Goal: Information Seeking & Learning: Learn about a topic

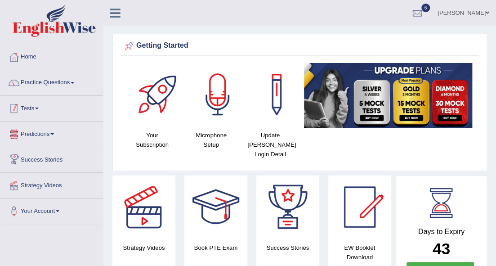
click at [36, 108] on link "Tests" at bounding box center [51, 107] width 103 height 22
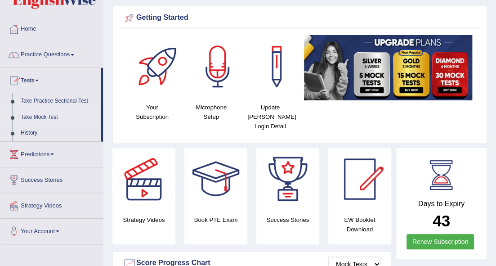
scroll to position [30, 0]
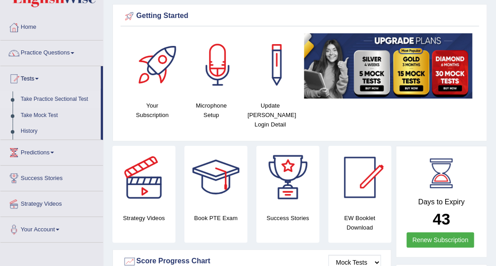
click at [70, 97] on link "Take Practice Sectional Test" at bounding box center [59, 99] width 84 height 16
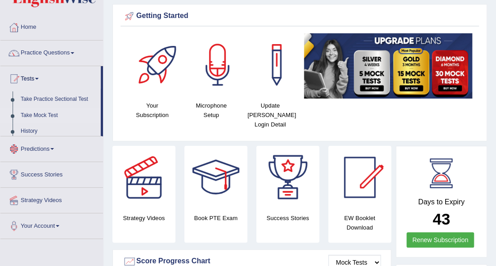
scroll to position [30, 0]
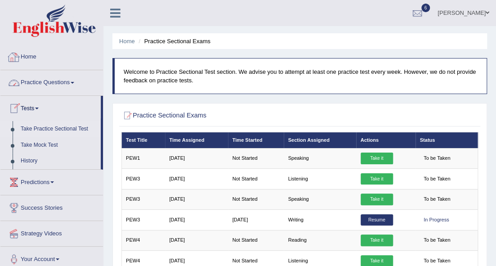
click at [74, 82] on span at bounding box center [73, 83] width 4 height 2
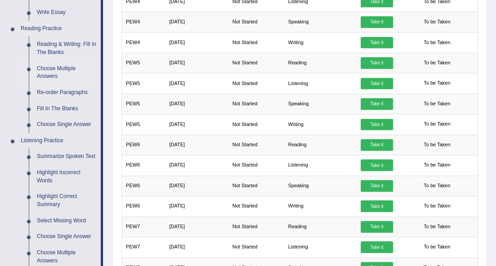
scroll to position [270, 0]
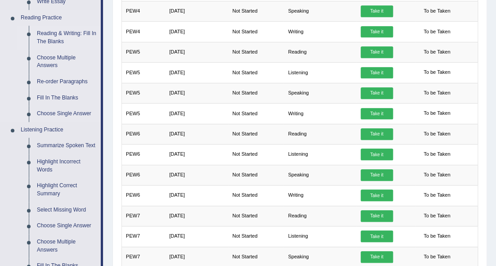
click at [71, 36] on link "Reading & Writing: Fill In The Blanks" at bounding box center [67, 38] width 68 height 24
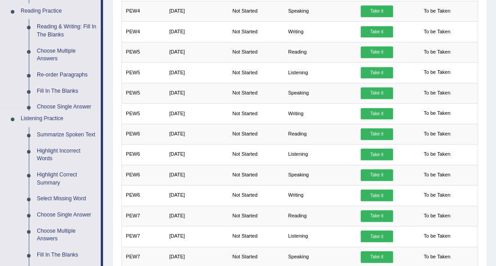
click at [70, 37] on ul "Speaking Practice Read Aloud Repeat Sentence Describe Image Re-tell Lecture Ans…" at bounding box center [50, 55] width 100 height 458
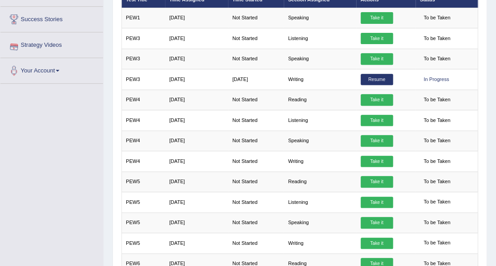
scroll to position [104, 0]
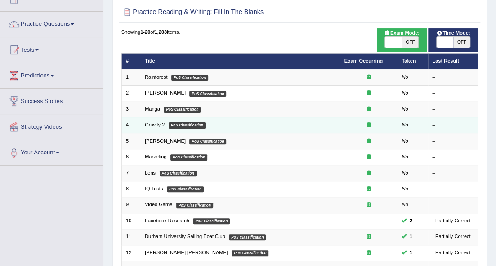
scroll to position [60, 0]
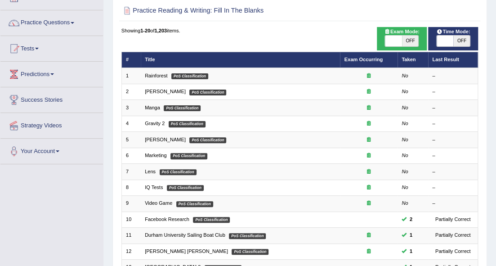
click at [404, 40] on span "OFF" at bounding box center [410, 41] width 17 height 11
checkbox input "true"
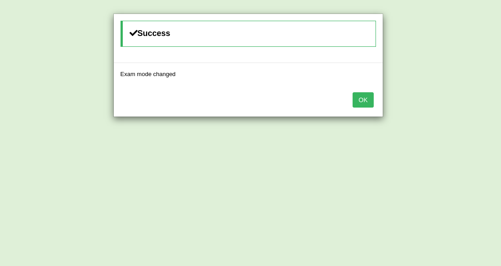
click at [360, 101] on button "OK" at bounding box center [362, 99] width 21 height 15
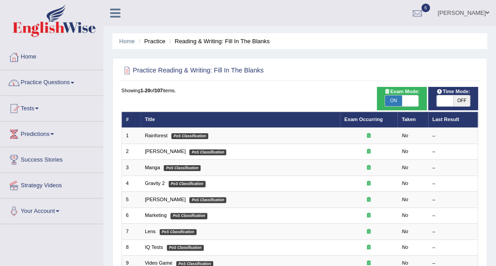
click at [80, 80] on link "Practice Questions" at bounding box center [51, 81] width 103 height 22
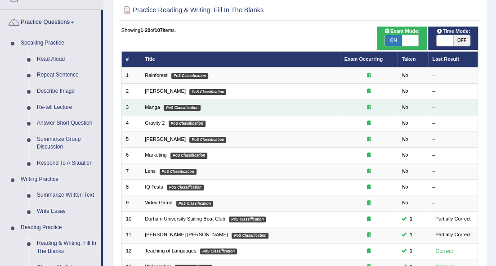
scroll to position [60, 0]
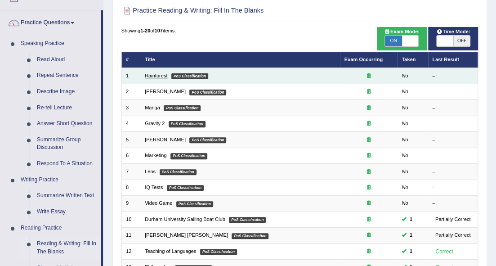
click at [159, 76] on link "Rainforest" at bounding box center [156, 75] width 22 height 5
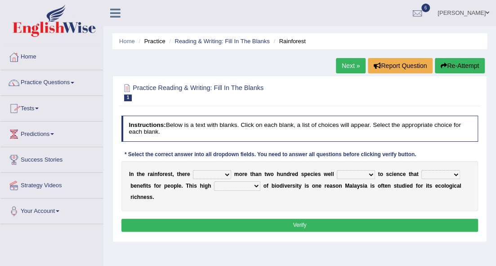
click at [225, 170] on select "have can be has is" at bounding box center [212, 174] width 38 height 9
select select "is"
click at [193, 170] on select "have can be has is" at bounding box center [212, 174] width 38 height 9
click at [370, 173] on select "knowing known knew know" at bounding box center [356, 174] width 38 height 9
select select "knowing"
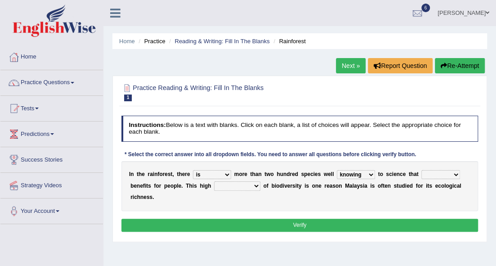
click at [337, 170] on select "knowing known knew know" at bounding box center [356, 174] width 38 height 9
click at [453, 171] on select "contain contained containing contains" at bounding box center [440, 174] width 39 height 9
select select "contains"
click at [421, 170] on select "contain contained containing contains" at bounding box center [440, 174] width 39 height 9
click at [457, 172] on select "contain contained containing contains" at bounding box center [440, 174] width 39 height 9
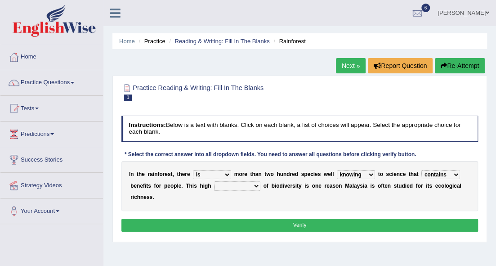
click at [477, 171] on div "I n t h e r a i n f o r e s t , t h e r e have can be has is m o r e t h a n t …" at bounding box center [299, 186] width 357 height 50
click at [257, 182] on select "condensation conjunction continuity complexity" at bounding box center [237, 185] width 46 height 9
select select "condensation"
click at [214, 181] on select "condensation conjunction continuity complexity" at bounding box center [237, 185] width 46 height 9
click at [283, 225] on button "Verify" at bounding box center [299, 225] width 357 height 13
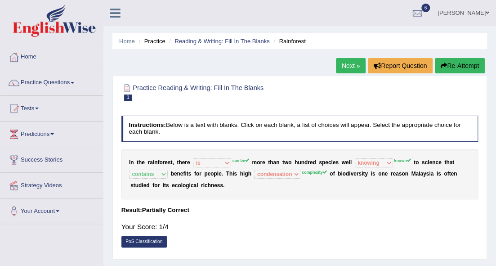
click at [349, 67] on link "Next »" at bounding box center [351, 65] width 30 height 15
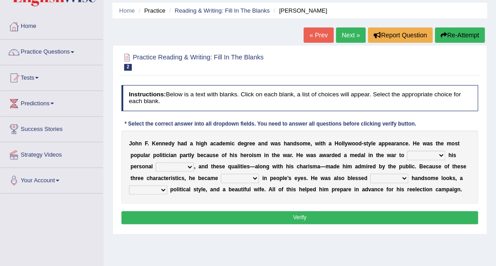
scroll to position [60, 0]
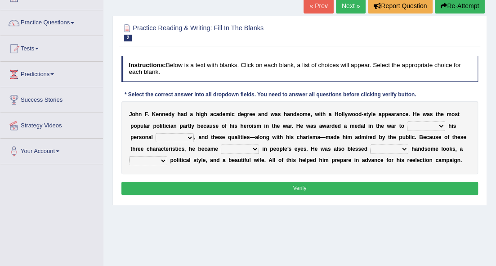
click at [432, 125] on select "prove show evidence upthrow" at bounding box center [426, 125] width 38 height 9
select select "prove"
click at [407, 121] on select "prove show evidence upthrow" at bounding box center [426, 125] width 38 height 9
click at [189, 132] on div "J o h n F . K e n n e d y h a d a h i g h a c a d e m i c d e g r e e a n d w a…" at bounding box center [299, 137] width 357 height 73
click at [192, 137] on select "passion courage charm liking" at bounding box center [175, 137] width 38 height 9
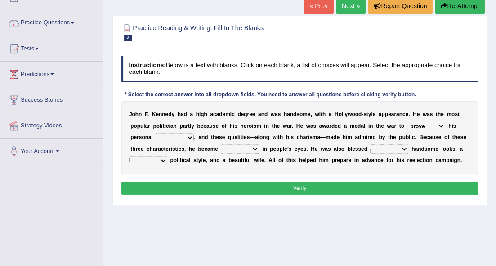
select select "passion"
click at [156, 133] on select "passion courage charm liking" at bounding box center [175, 137] width 38 height 9
click at [257, 147] on select "iconic ironic identical impotent" at bounding box center [240, 148] width 38 height 9
select select "iconic"
click at [221, 144] on select "iconic ironic identical impotent" at bounding box center [240, 148] width 38 height 9
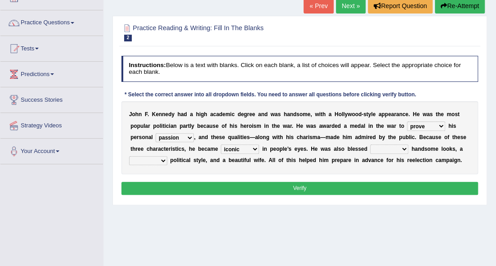
click at [397, 144] on select "with in upon to" at bounding box center [389, 148] width 38 height 9
select select "with"
click at [370, 144] on select "with in upon to" at bounding box center [389, 148] width 38 height 9
click at [165, 157] on select "mending mends mended mend" at bounding box center [148, 160] width 38 height 9
select select "mending"
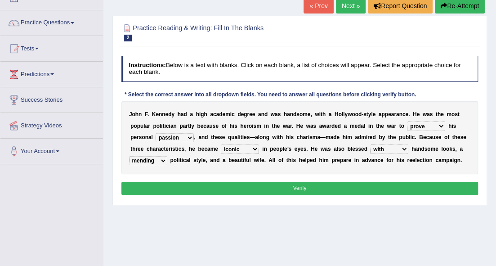
click at [129, 156] on select "mending mends mended mend" at bounding box center [148, 160] width 38 height 9
click at [258, 185] on button "Verify" at bounding box center [299, 188] width 357 height 13
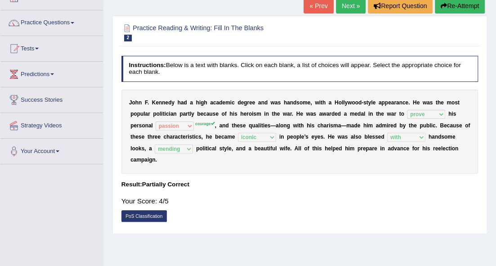
drag, startPoint x: 347, startPoint y: 5, endPoint x: 345, endPoint y: 10, distance: 5.0
click at [347, 6] on link "Next »" at bounding box center [351, 5] width 30 height 15
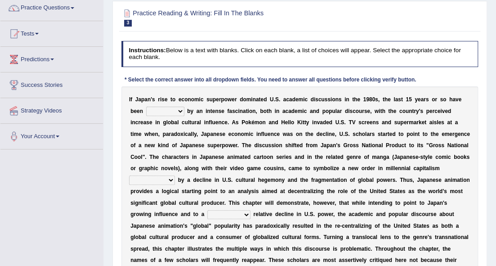
click at [177, 111] on select "marked dedicated made inspired" at bounding box center [165, 111] width 38 height 9
select select "inspired"
click at [146, 107] on select "marked dedicated made inspired" at bounding box center [165, 111] width 38 height 9
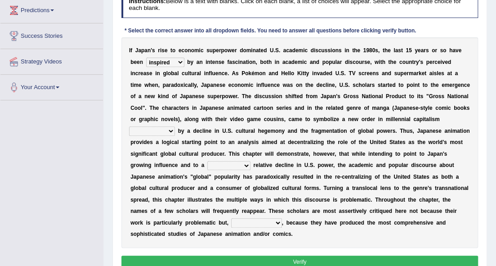
scroll to position [134, 0]
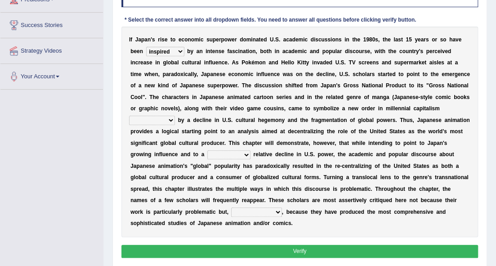
click at [166, 123] on select "pocessed characterized opposed tangled" at bounding box center [152, 120] width 46 height 9
select select "opposed"
click at [129, 116] on select "pocessed characterized opposed tangled" at bounding box center [152, 120] width 46 height 9
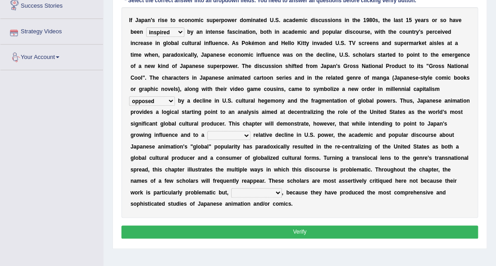
scroll to position [165, 0]
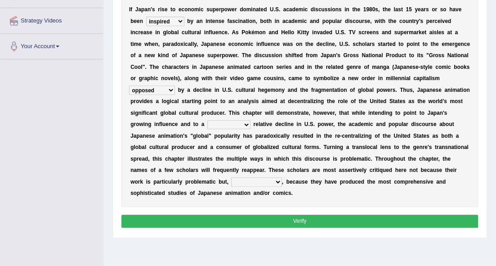
click at [236, 122] on select "concomitant discrete proportional legitimate" at bounding box center [228, 124] width 43 height 9
select select "proportional"
click at [207, 120] on select "concomitant discrete proportional legitimate" at bounding box center [228, 124] width 43 height 9
click at [248, 183] on select "however on the contrary in addition on the whole" at bounding box center [256, 181] width 50 height 9
select select "in addition"
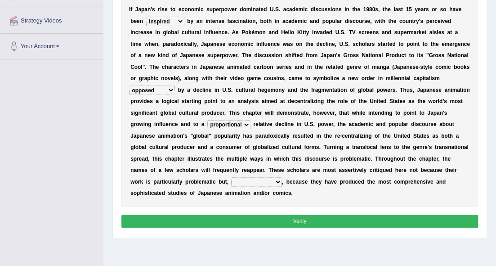
click at [231, 177] on select "however on the contrary in addition on the whole" at bounding box center [256, 181] width 50 height 9
click at [247, 217] on button "Verify" at bounding box center [299, 220] width 357 height 13
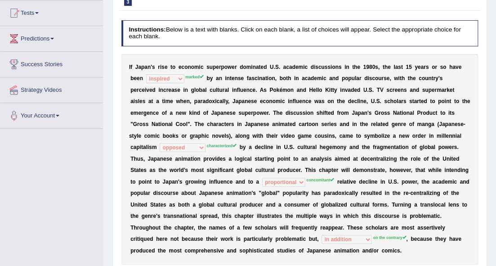
scroll to position [56, 0]
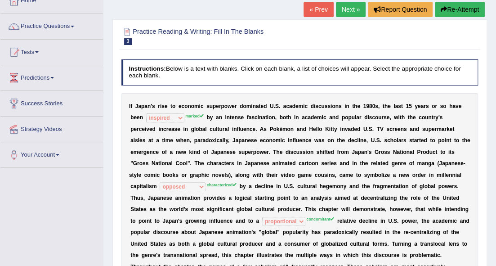
click at [354, 8] on link "Next »" at bounding box center [351, 9] width 30 height 15
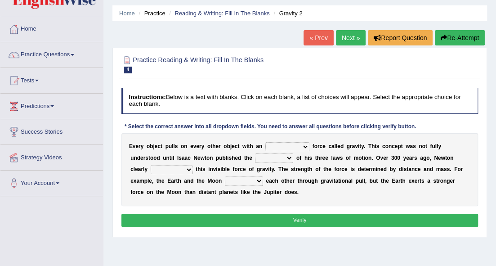
scroll to position [30, 0]
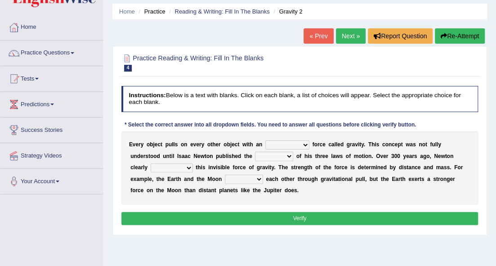
click at [273, 145] on select "invisible unknown unbelievable inconsistent" at bounding box center [287, 144] width 44 height 9
select select "invisible"
click at [265, 140] on select "invisible unknown unbelievable inconsistent" at bounding box center [287, 144] width 44 height 9
click at [269, 156] on select "concept theory method argument" at bounding box center [274, 156] width 38 height 9
select select "theory"
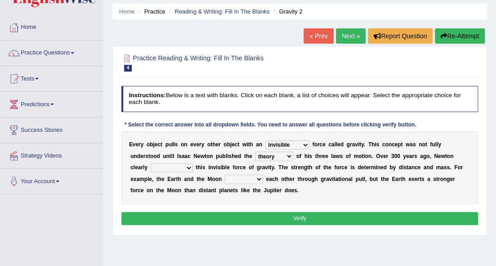
click at [255, 152] on select "concept theory method argument" at bounding box center [274, 156] width 38 height 9
click at [183, 167] on select "explained undermined overturned realized" at bounding box center [172, 167] width 42 height 9
select select "explained"
click at [151, 163] on select "explained undermined overturned realized" at bounding box center [172, 167] width 42 height 9
click at [189, 163] on select "explained undermined overturned realized" at bounding box center [172, 167] width 42 height 9
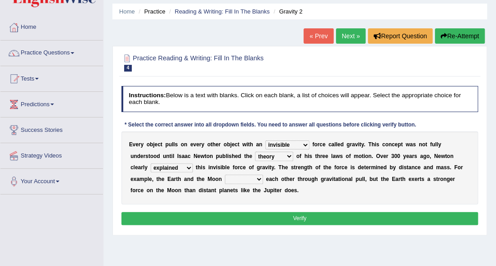
click at [246, 173] on div "E v e r y o b j e c t p u l l s o n e v e r y o t h e r o b j e c t w i t h a n…" at bounding box center [299, 167] width 357 height 73
click at [253, 179] on select "affect spin evade span" at bounding box center [244, 178] width 38 height 9
select select "spin"
click at [225, 174] on select "affect spin evade span" at bounding box center [244, 178] width 38 height 9
click at [275, 213] on button "Verify" at bounding box center [299, 218] width 357 height 13
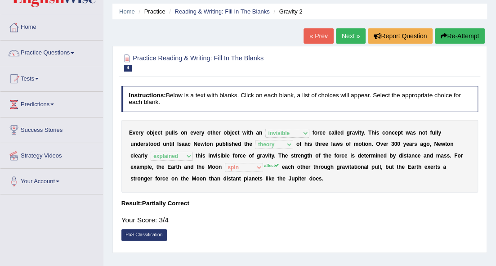
click at [341, 31] on link "Next »" at bounding box center [351, 35] width 30 height 15
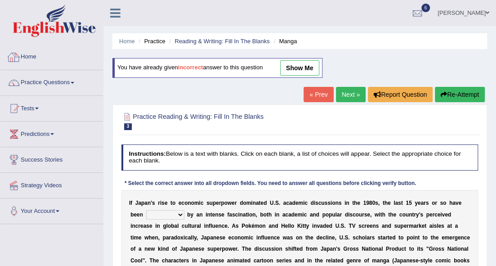
click at [32, 58] on link "Home" at bounding box center [51, 56] width 103 height 22
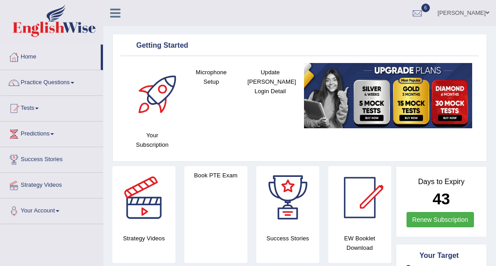
click at [59, 86] on link "Practice Questions" at bounding box center [51, 81] width 103 height 22
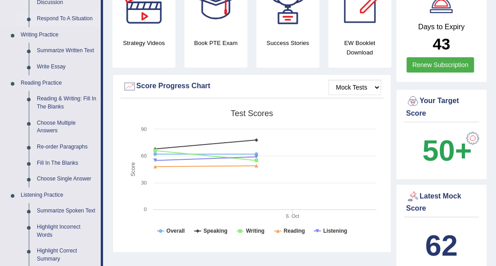
scroll to position [210, 0]
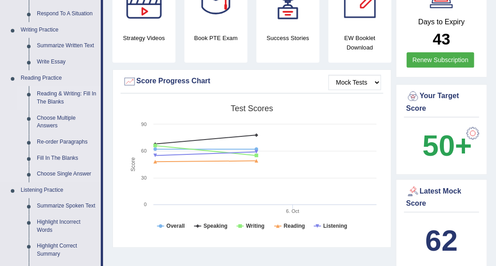
click at [67, 93] on link "Reading & Writing: Fill In The Blanks" at bounding box center [67, 98] width 68 height 24
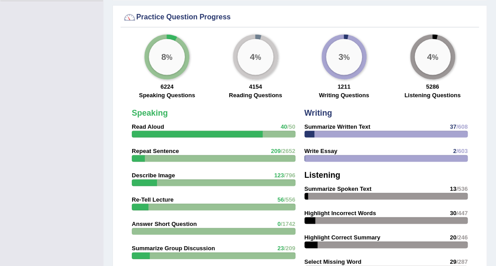
scroll to position [688, 0]
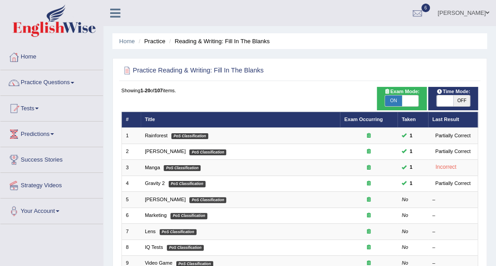
click at [464, 99] on span "OFF" at bounding box center [461, 100] width 17 height 11
checkbox input "true"
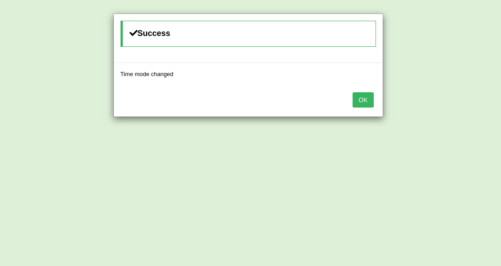
click at [366, 99] on button "OK" at bounding box center [362, 99] width 21 height 15
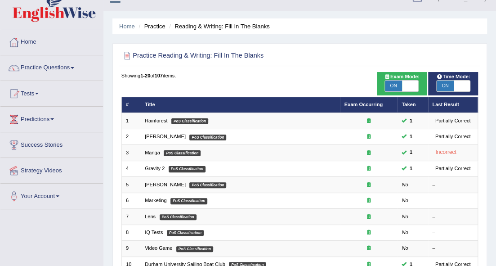
scroll to position [30, 0]
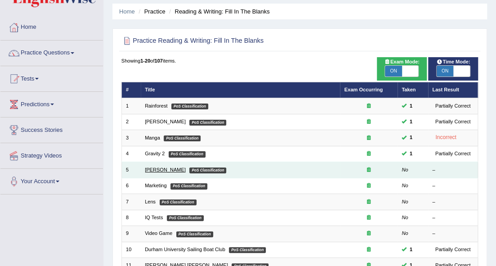
click at [161, 167] on link "[PERSON_NAME]" at bounding box center [165, 169] width 41 height 5
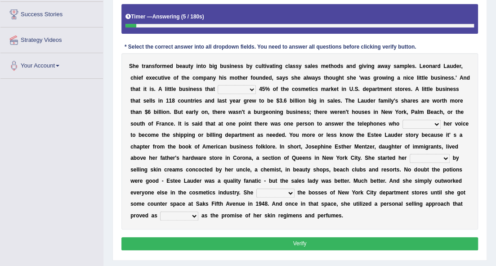
scroll to position [150, 0]
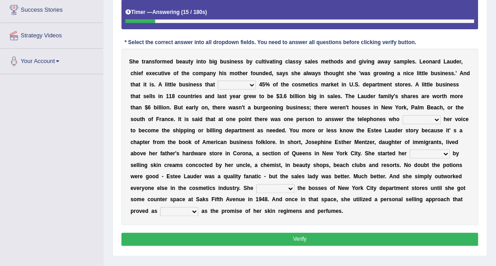
click at [232, 83] on select "has controls makes maintains" at bounding box center [237, 84] width 38 height 9
select select "makes"
click at [218, 80] on select "has controls makes maintains" at bounding box center [237, 84] width 38 height 9
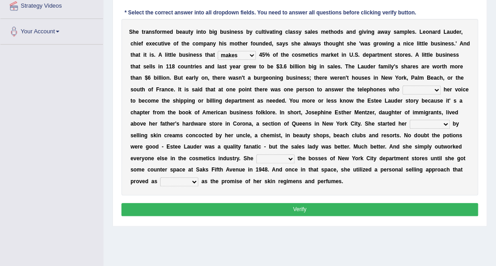
scroll to position [180, 0]
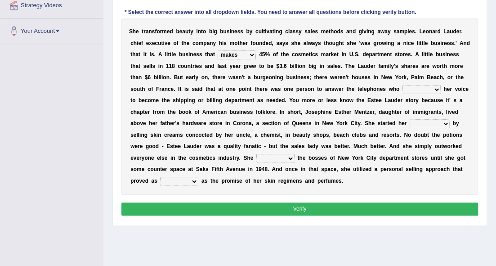
click at [416, 87] on select "switched changed raised used" at bounding box center [421, 89] width 38 height 9
click at [402, 85] on select "switched changed raised used" at bounding box center [421, 89] width 38 height 9
click at [422, 89] on select "switched changed raised used" at bounding box center [421, 89] width 38 height 9
select select "raised"
click at [402, 85] on select "switched changed raised used" at bounding box center [421, 89] width 38 height 9
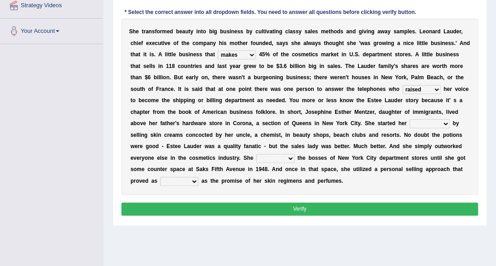
click at [418, 122] on select "job institute companion enterprise" at bounding box center [430, 123] width 40 height 9
select select "job"
click at [410, 119] on select "job institute companion enterprise" at bounding box center [430, 123] width 40 height 9
click at [285, 156] on select "stated bridged stalked heaved" at bounding box center [275, 158] width 38 height 9
select select "stalked"
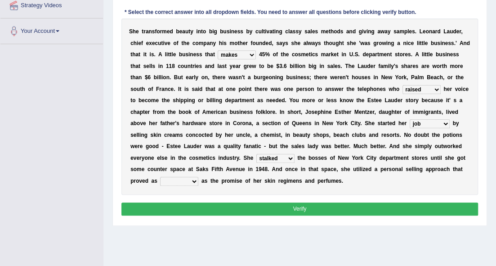
click at [256, 154] on select "stated bridged stalked heaved" at bounding box center [275, 158] width 38 height 9
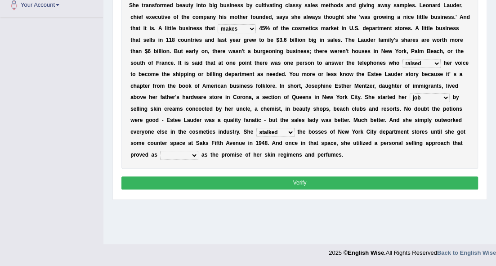
click at [196, 154] on select "potent ruthless potential expensive" at bounding box center [179, 155] width 38 height 9
select select "potent"
click at [160, 151] on select "potent ruthless potential expensive" at bounding box center [179, 155] width 38 height 9
click at [269, 181] on button "Verify" at bounding box center [299, 182] width 357 height 13
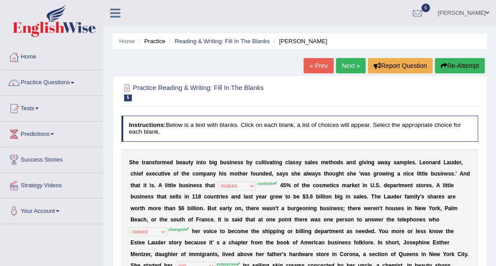
scroll to position [0, 0]
click at [347, 69] on link "Next »" at bounding box center [351, 65] width 30 height 15
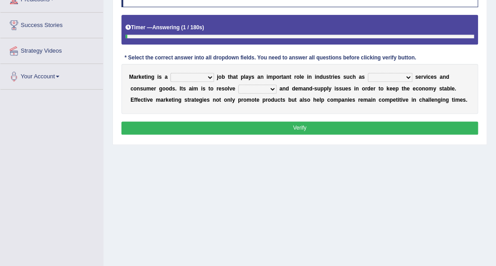
click at [188, 74] on select "professional flexible parochial descriptive" at bounding box center [191, 77] width 43 height 9
select select "professional"
click at [170, 73] on select "professional flexible parochial descriptive" at bounding box center [191, 77] width 43 height 9
click at [370, 75] on select "civil financial conventional foremost" at bounding box center [390, 77] width 45 height 9
select select "conventional"
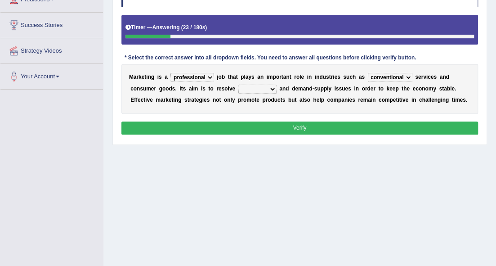
click at [368, 73] on select "civil financial conventional foremost" at bounding box center [390, 77] width 45 height 9
click at [263, 89] on select "imbalance excess symmetry budget" at bounding box center [257, 89] width 38 height 9
select select "budget"
click at [238, 85] on select "imbalance excess symmetry budget" at bounding box center [257, 89] width 38 height 9
click at [409, 75] on select "civil financial conventional foremost" at bounding box center [390, 77] width 45 height 9
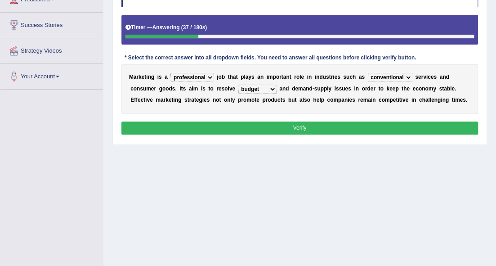
select select "financial"
click at [368, 73] on select "civil financial conventional foremost" at bounding box center [390, 77] width 45 height 9
click at [265, 123] on button "Verify" at bounding box center [299, 127] width 357 height 13
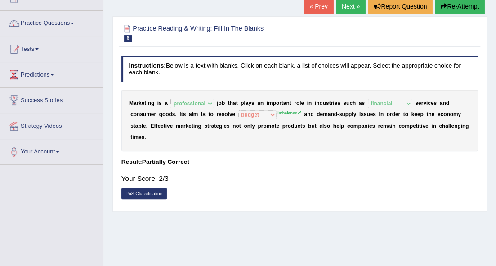
scroll to position [45, 0]
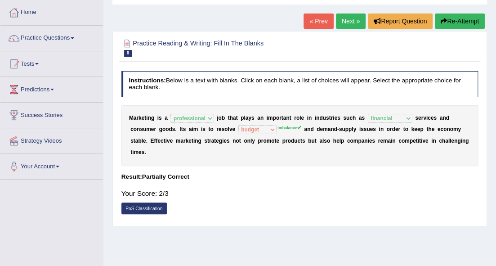
click at [353, 18] on link "Next »" at bounding box center [351, 20] width 30 height 15
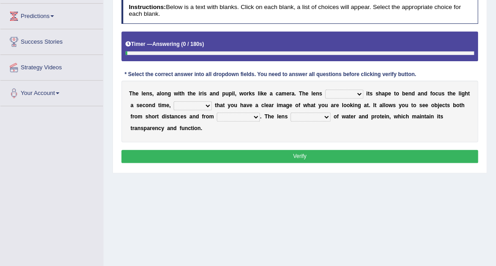
scroll to position [120, 0]
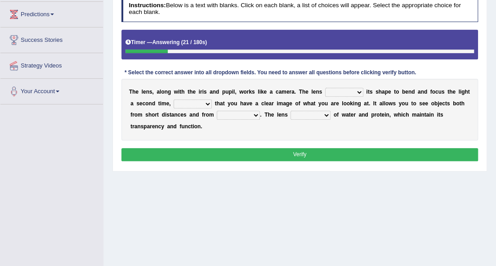
click at [332, 93] on select "adjusts shows selects presents" at bounding box center [344, 92] width 38 height 9
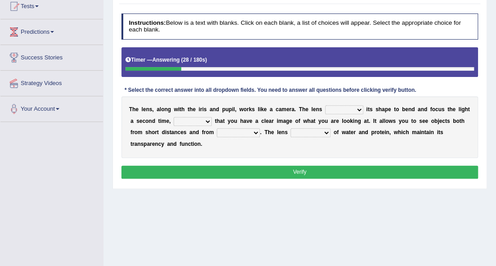
scroll to position [150, 0]
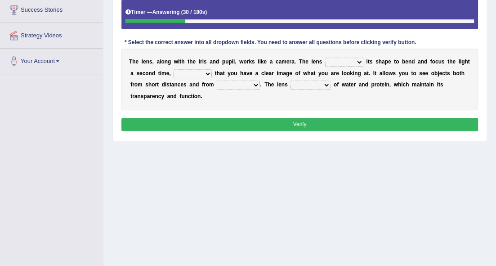
click at [361, 59] on select "adjusts shows selects presents" at bounding box center [344, 62] width 38 height 9
select select "adjusts"
click at [325, 58] on select "adjusts shows selects presents" at bounding box center [344, 62] width 38 height 9
click at [206, 71] on select "ensures to ensure ensure ensured" at bounding box center [193, 73] width 38 height 9
select select "ensures"
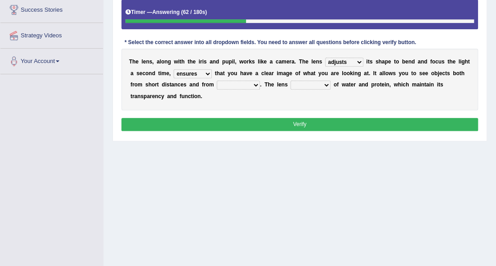
click at [174, 69] on select "ensures to ensure ensure ensured" at bounding box center [193, 73] width 38 height 9
click at [230, 82] on select "far away in between further apart all along" at bounding box center [238, 84] width 43 height 9
select select "far away"
click at [217, 80] on select "far away in between further apart all along" at bounding box center [238, 84] width 43 height 9
click at [246, 82] on select "far away in between further apart all along" at bounding box center [238, 84] width 43 height 9
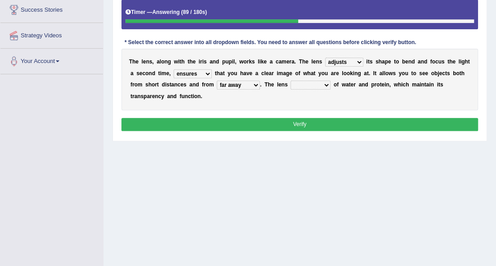
click at [307, 85] on select "constitutes comprises composes consists" at bounding box center [310, 84] width 40 height 9
select select "consists"
click at [290, 80] on select "constitutes comprises composes consists" at bounding box center [310, 84] width 40 height 9
click at [323, 119] on button "Verify" at bounding box center [299, 124] width 357 height 13
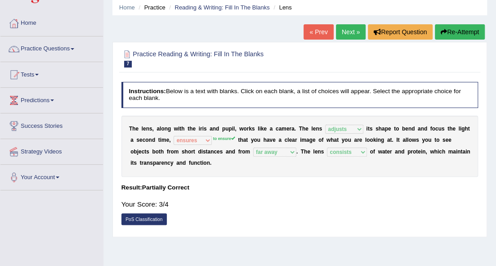
scroll to position [0, 0]
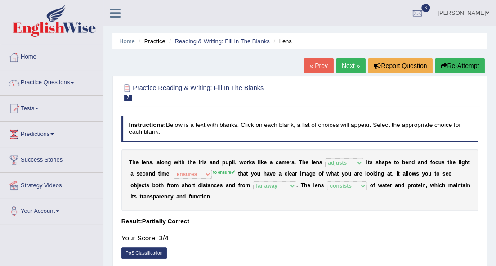
click at [344, 65] on link "Next »" at bounding box center [351, 65] width 30 height 15
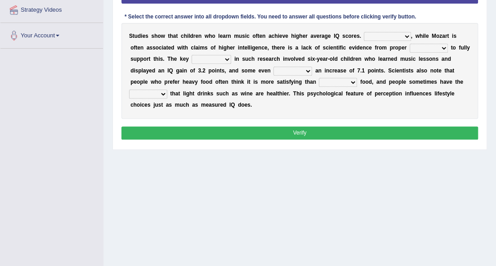
scroll to position [146, 0]
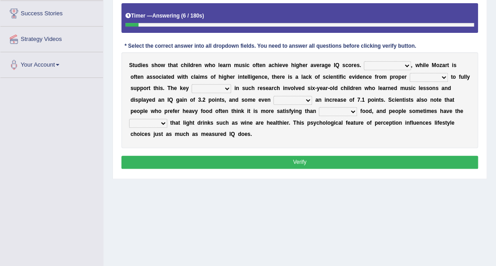
click at [396, 66] on select "However Therefore Consequently While" at bounding box center [387, 65] width 47 height 9
select select "However"
click at [364, 61] on select "However Therefore Consequently While" at bounding box center [387, 65] width 47 height 9
click at [413, 76] on select "test tests testing tested" at bounding box center [429, 77] width 38 height 9
click at [410, 73] on select "test tests testing tested" at bounding box center [429, 77] width 38 height 9
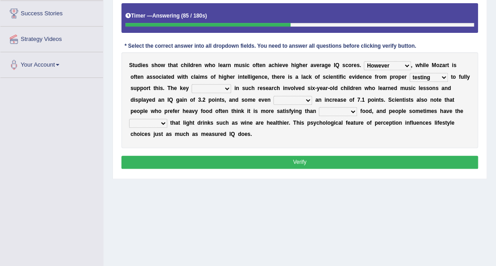
click at [441, 76] on select "test tests testing tested" at bounding box center [429, 77] width 38 height 9
select select "test"
click at [410, 73] on select "test tests testing tested" at bounding box center [429, 77] width 38 height 9
click at [222, 85] on select "process goal implication odd" at bounding box center [212, 88] width 40 height 9
select select "process"
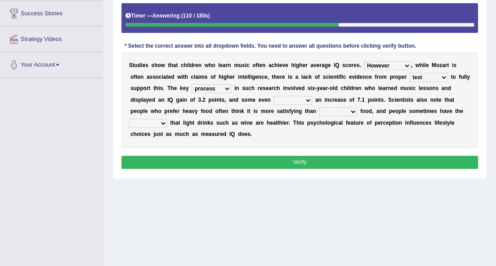
click at [192, 84] on select "process goal implication odd" at bounding box center [212, 88] width 40 height 9
click at [287, 96] on select "exhibited taught learned threatened" at bounding box center [292, 100] width 39 height 9
select select "exhibited"
click at [273, 96] on select "exhibited taught learned threatened" at bounding box center [292, 100] width 39 height 9
click at [331, 111] on select "choosy lighter cushiony spooky" at bounding box center [338, 111] width 38 height 9
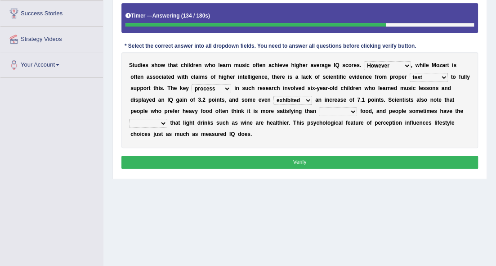
select select "lighter"
click at [319, 107] on select "choosy lighter cushiony spooky" at bounding box center [338, 111] width 38 height 9
click at [348, 108] on select "choosy lighter cushiony spooky" at bounding box center [338, 111] width 38 height 9
click at [377, 125] on div "S t u d i e s s h o w t h a t c h i l d r e n w h o l e a r n m u s i c o f t e…" at bounding box center [299, 100] width 357 height 96
click at [164, 120] on select "illusion sight anecdote intention" at bounding box center [148, 123] width 38 height 9
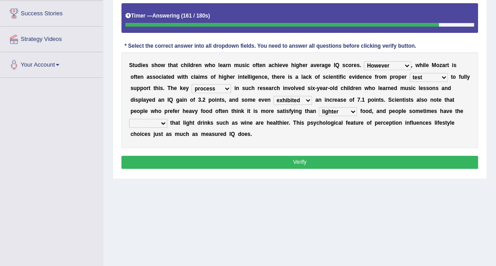
select select "illusion"
click at [129, 119] on select "illusion sight anecdote intention" at bounding box center [148, 123] width 38 height 9
click at [444, 76] on select "test tests testing tested" at bounding box center [429, 77] width 38 height 9
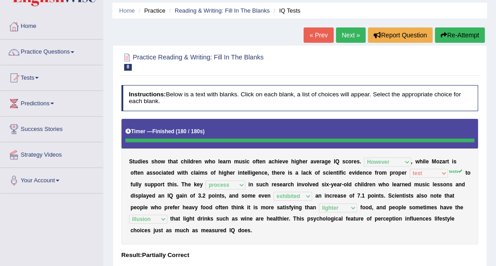
scroll to position [26, 0]
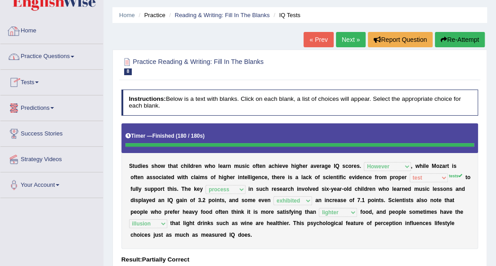
click at [74, 56] on span at bounding box center [73, 57] width 4 height 2
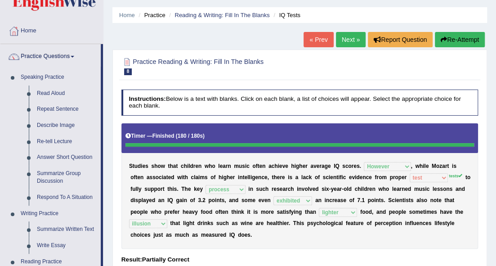
click at [353, 42] on link "Next »" at bounding box center [351, 39] width 30 height 15
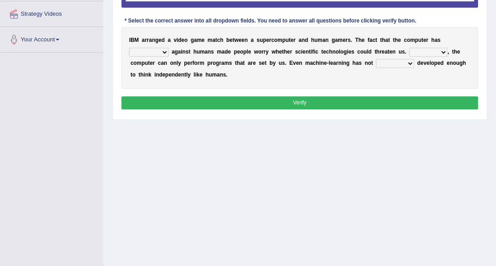
scroll to position [171, 0]
click at [165, 48] on select "competed fought acted challenged" at bounding box center [149, 52] width 40 height 9
select select "fought"
click at [129, 48] on select "competed fought acted challenged" at bounding box center [149, 52] width 40 height 9
click at [436, 50] on select "Moreover However Thus So" at bounding box center [428, 52] width 38 height 9
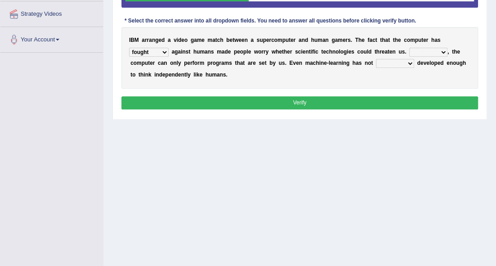
select select "However"
click at [409, 48] on select "Moreover However Thus So" at bounding box center [428, 52] width 38 height 9
click at [386, 62] on select "yet still only just" at bounding box center [395, 63] width 38 height 9
select select "yet"
click at [376, 59] on select "yet still only just" at bounding box center [395, 63] width 38 height 9
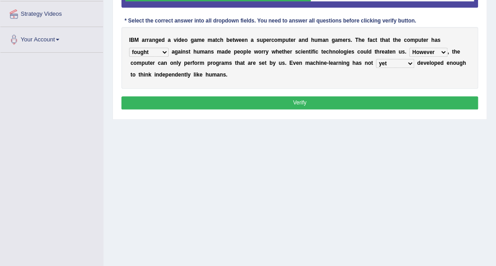
click at [384, 98] on button "Verify" at bounding box center [299, 102] width 357 height 13
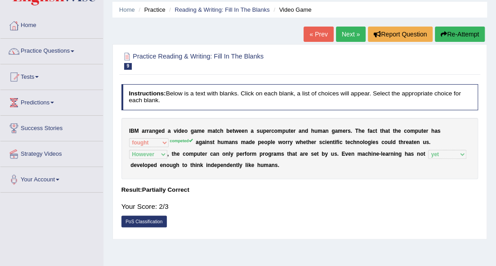
scroll to position [22, 0]
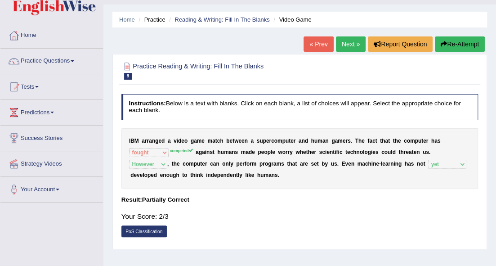
click at [344, 42] on link "Next »" at bounding box center [351, 43] width 30 height 15
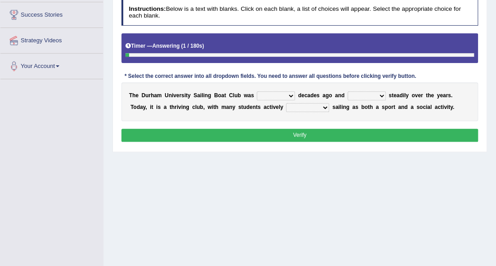
scroll to position [150, 0]
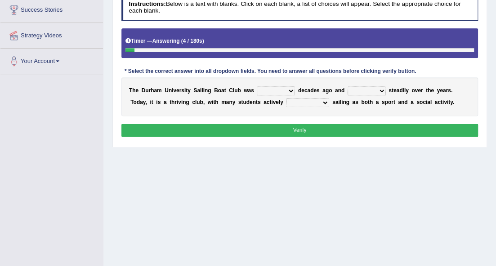
click at [280, 89] on select "found fund founded find" at bounding box center [276, 90] width 38 height 9
select select "found"
click at [257, 86] on select "found fund founded find" at bounding box center [276, 90] width 38 height 9
click at [375, 88] on select "grow growing has grown grown" at bounding box center [367, 90] width 38 height 9
select select "grown"
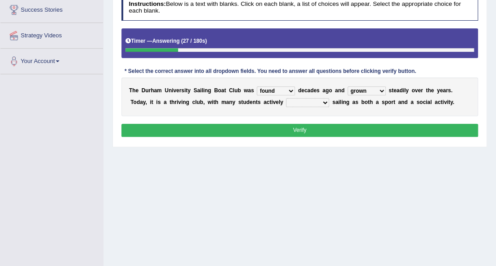
click at [348, 86] on select "grow growing has grown grown" at bounding box center [367, 90] width 38 height 9
click at [316, 102] on select "enjoy enjoyed are enjoying enjoying" at bounding box center [307, 102] width 43 height 9
select select "enjoying"
click at [286, 98] on select "enjoy enjoyed are enjoying enjoying" at bounding box center [307, 102] width 43 height 9
click at [322, 125] on button "Verify" at bounding box center [299, 130] width 357 height 13
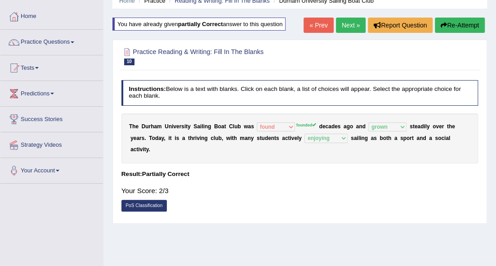
scroll to position [30, 0]
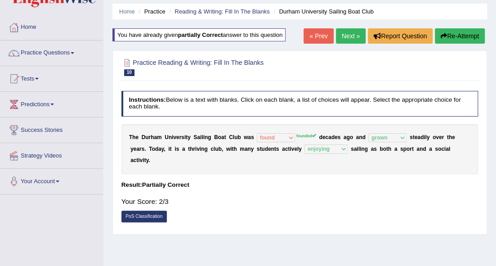
click at [351, 36] on link "Next »" at bounding box center [351, 35] width 30 height 15
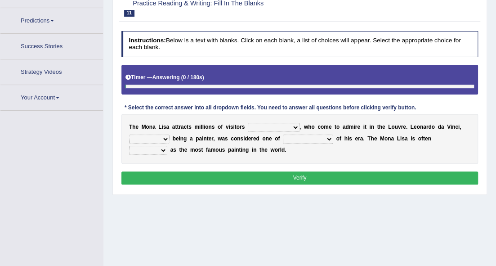
scroll to position [120, 0]
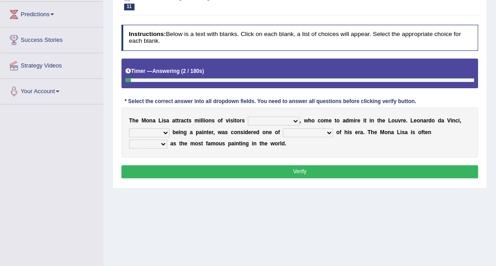
click at [279, 121] on select "around the year the all year all year round per year" at bounding box center [274, 120] width 52 height 9
select select "per year"
click at [248, 116] on select "around the year the all year all year round per year" at bounding box center [274, 120] width 52 height 9
click at [163, 129] on select "rather than as much as as well as as long as" at bounding box center [149, 132] width 40 height 9
select select "as well as"
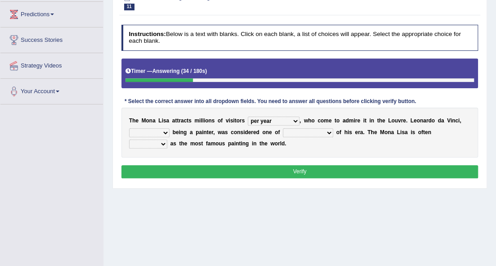
click at [129, 128] on select "rather than as much as as well as as long as" at bounding box center [149, 132] width 40 height 9
click at [294, 129] on select "better artists artist the better artist the best artists" at bounding box center [308, 132] width 50 height 9
click at [283, 128] on select "better artists artist the better artist the best artists" at bounding box center [308, 132] width 50 height 9
click at [314, 129] on select "better artists artist the better artist the best artists" at bounding box center [308, 132] width 50 height 9
select select "the best artists"
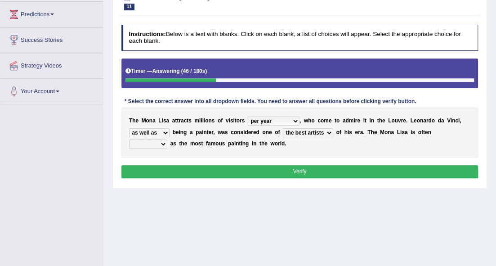
click at [283, 128] on select "better artists artist the better artist the best artists" at bounding box center [308, 132] width 50 height 9
click at [156, 140] on select "classified suggested predicted described" at bounding box center [148, 143] width 38 height 9
select select "described"
click at [129, 139] on select "classified suggested predicted described" at bounding box center [148, 143] width 38 height 9
click at [176, 170] on button "Verify" at bounding box center [299, 171] width 357 height 13
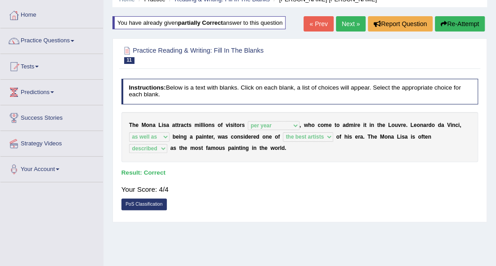
scroll to position [30, 0]
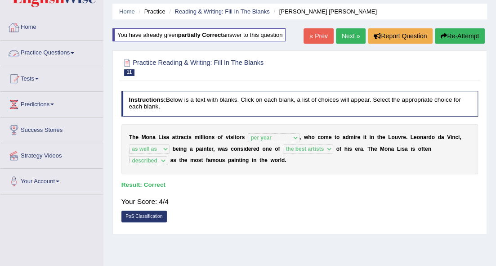
click at [37, 52] on link "Practice Questions" at bounding box center [51, 51] width 103 height 22
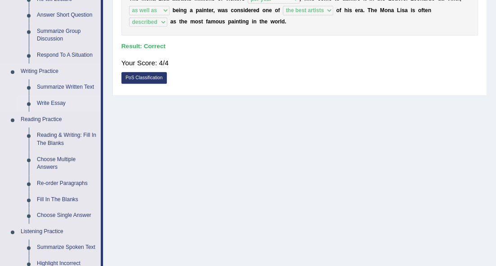
scroll to position [180, 0]
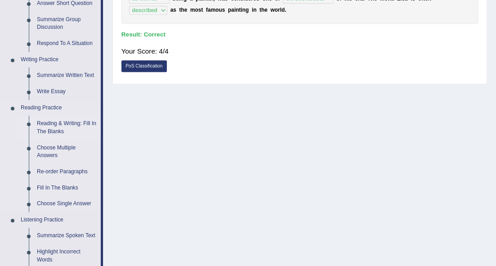
click at [52, 127] on link "Reading & Writing: Fill In The Blanks" at bounding box center [67, 128] width 68 height 24
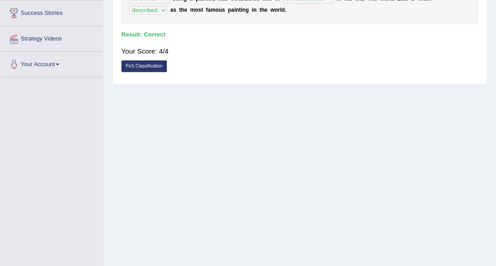
scroll to position [206, 0]
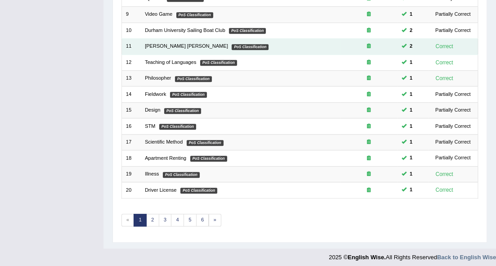
scroll to position [250, 0]
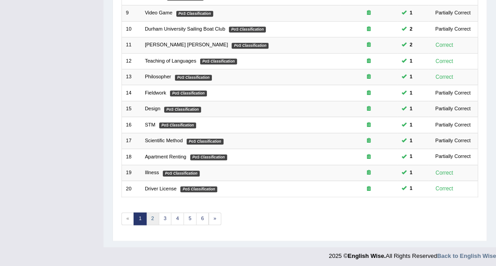
click at [150, 212] on link "2" at bounding box center [152, 218] width 13 height 13
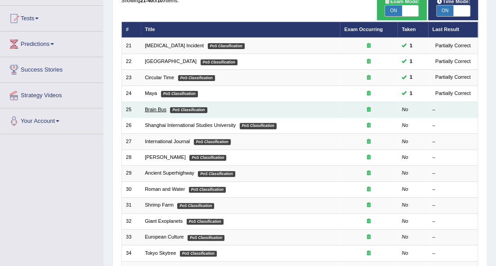
click at [163, 107] on link "Brain Bus" at bounding box center [156, 109] width 22 height 5
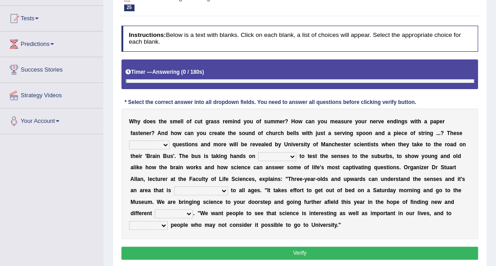
scroll to position [161, 0]
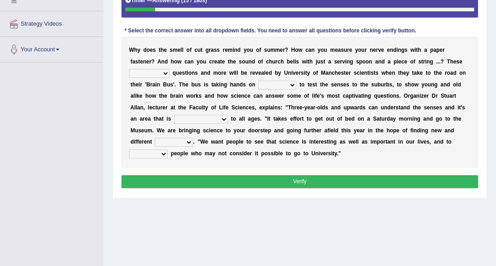
click at [162, 75] on select "fascinating unattended gratuitous underlying" at bounding box center [149, 73] width 40 height 9
select select "fascinating"
click at [129, 69] on select "fascinating unattended gratuitous underlying" at bounding box center [149, 73] width 40 height 9
click at [167, 72] on select "fascinating unattended gratuitous underlying" at bounding box center [149, 73] width 40 height 9
click at [168, 73] on select "fascinating unattended gratuitous underlying" at bounding box center [149, 73] width 40 height 9
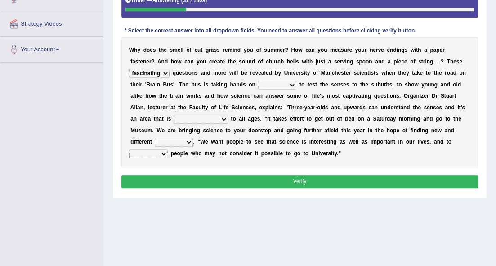
click at [277, 86] on select "activities mages facets revenues" at bounding box center [277, 84] width 38 height 9
select select "activities"
click at [258, 80] on select "activities mages facets revenues" at bounding box center [277, 84] width 38 height 9
click at [204, 117] on select "misleading disproportionate intriguing proximal" at bounding box center [201, 119] width 54 height 9
select select "misleading"
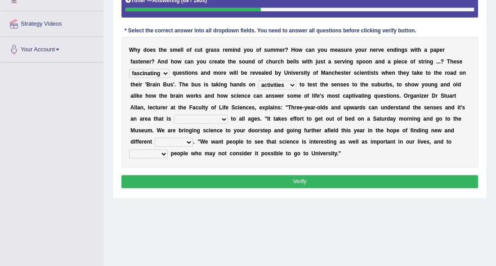
click at [174, 115] on select "misleading disproportionate intriguing proximal" at bounding box center [201, 119] width 54 height 9
click at [191, 139] on select "groups mobs auditors audiences" at bounding box center [174, 142] width 38 height 9
select select "audiences"
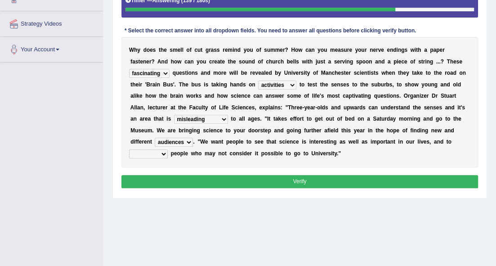
click at [155, 138] on select "groups mobs auditors audiences" at bounding box center [174, 142] width 38 height 9
click at [157, 149] on select "force plead credit encourage" at bounding box center [148, 153] width 39 height 9
select select "encourage"
click at [129, 149] on select "force plead credit encourage" at bounding box center [148, 153] width 39 height 9
click at [181, 184] on button "Verify" at bounding box center [299, 181] width 357 height 13
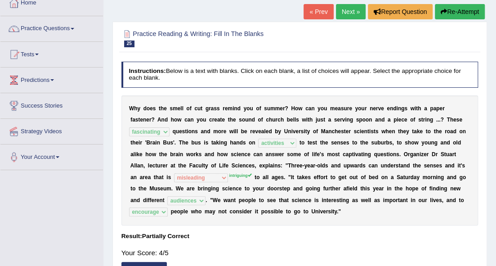
scroll to position [12, 0]
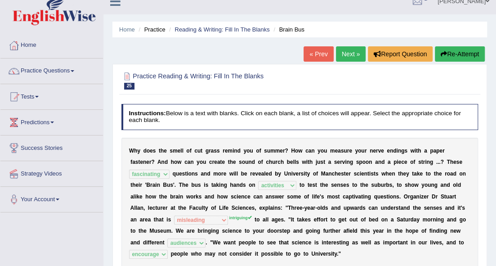
click at [350, 52] on link "Next »" at bounding box center [351, 53] width 30 height 15
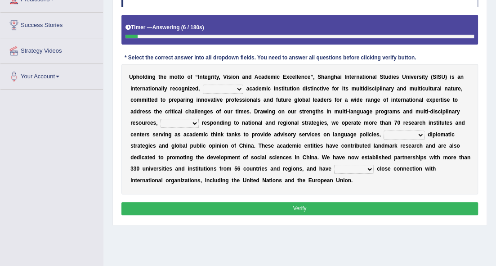
click at [223, 85] on select "universal amiable dishonest prestigious" at bounding box center [223, 89] width 40 height 9
select select "prestigious"
click at [203, 85] on select "universal amiable dishonest prestigious" at bounding box center [223, 89] width 40 height 9
click at [234, 89] on select "universal amiable dishonest prestigious" at bounding box center [223, 89] width 40 height 9
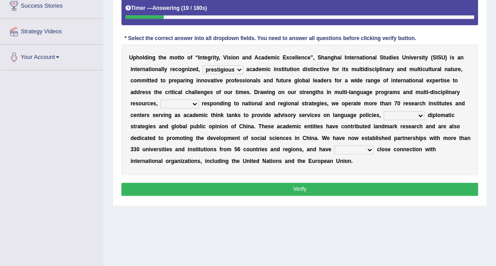
scroll to position [165, 0]
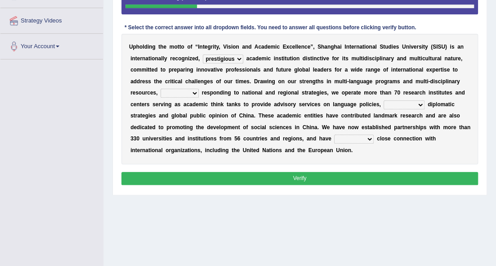
click at [183, 89] on select "of as with while" at bounding box center [180, 93] width 38 height 9
select select "while"
click at [161, 89] on select "of as with while" at bounding box center [180, 93] width 38 height 9
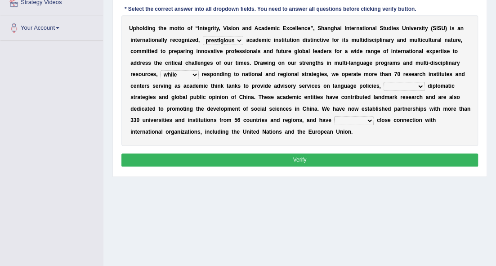
scroll to position [206, 0]
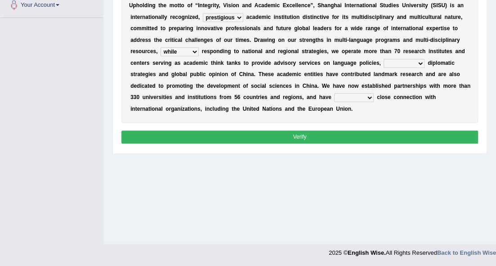
click at [397, 56] on div "U p h o l d i n g t h e m o t t o o f “ I n t e g r i t y , V i s i o n a n d A…" at bounding box center [299, 57] width 357 height 130
click at [384, 59] on select "city's country's university's province's" at bounding box center [404, 63] width 41 height 9
click at [422, 59] on select "city's country's university's province's" at bounding box center [404, 63] width 41 height 9
select select "university's"
click at [384, 59] on select "city's country's university's province's" at bounding box center [404, 63] width 41 height 9
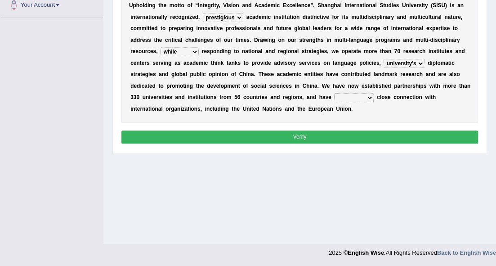
click at [342, 95] on select "maintained disarmed displaced revised" at bounding box center [354, 97] width 40 height 9
click at [334, 93] on select "maintained disarmed displaced revised" at bounding box center [354, 97] width 40 height 9
click at [358, 101] on div "U p h o l d i n g t h e m o t t o o f “ I n t e g r i t y , V i s i o n a n d A…" at bounding box center [299, 57] width 357 height 130
click at [358, 89] on div "U p h o l d i n g t h e m o t t o o f “ I n t e g r i t y , V i s i o n a n d A…" at bounding box center [299, 57] width 357 height 130
click at [363, 95] on select "maintained disarmed displaced revised" at bounding box center [354, 97] width 40 height 9
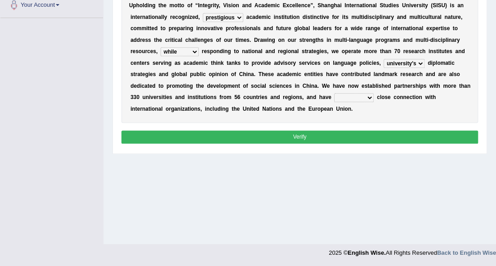
select select "maintained"
click at [334, 93] on select "maintained disarmed displaced revised" at bounding box center [354, 97] width 40 height 9
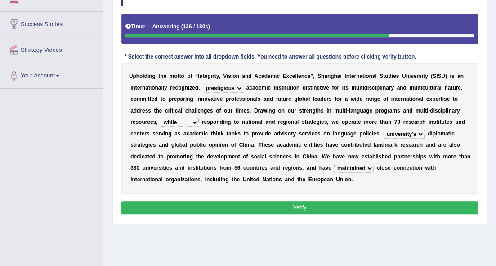
scroll to position [146, 0]
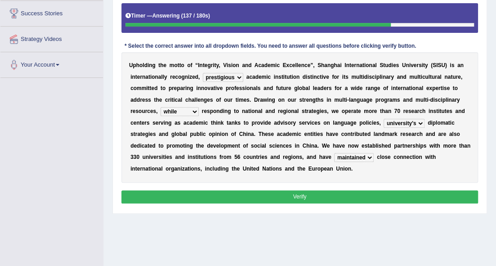
click at [290, 191] on button "Verify" at bounding box center [299, 196] width 357 height 13
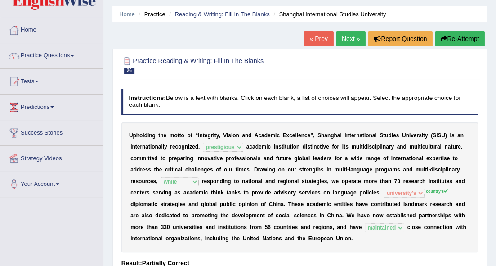
scroll to position [26, 0]
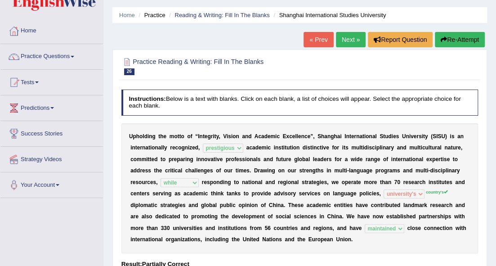
click at [360, 40] on link "Next »" at bounding box center [351, 39] width 30 height 15
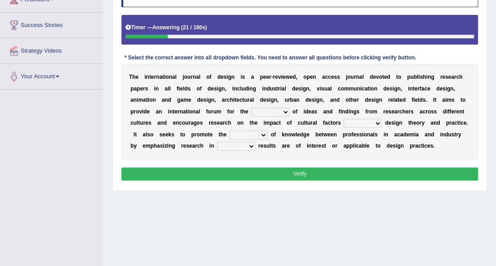
click at [260, 112] on select "infliction change exchange occurence" at bounding box center [270, 111] width 38 height 9
select select "exchange"
click at [251, 107] on select "infliction change exchange occurence" at bounding box center [270, 111] width 38 height 9
click at [354, 119] on select "on without inside at" at bounding box center [362, 123] width 38 height 9
select select "without"
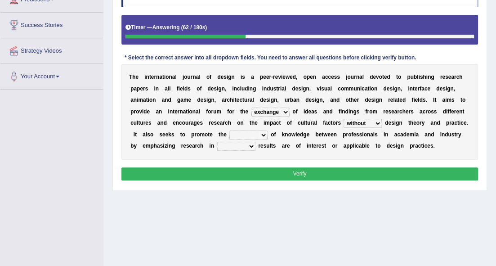
click at [343, 119] on select "on without inside at" at bounding box center [362, 123] width 38 height 9
click at [252, 135] on select "overlap transplant transfer estimation" at bounding box center [248, 134] width 38 height 9
select select "transfer"
click at [229, 130] on select "overlap transplant transfer estimation" at bounding box center [248, 134] width 38 height 9
click at [232, 144] on select "the which that what" at bounding box center [236, 146] width 38 height 9
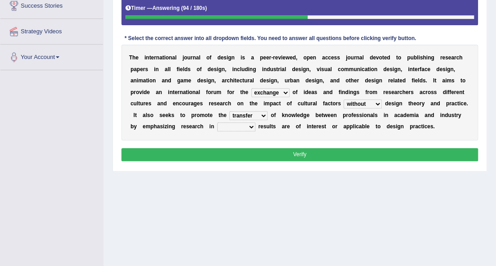
scroll to position [165, 0]
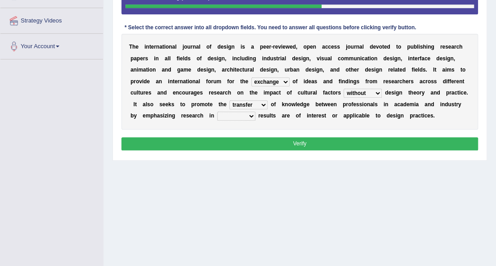
click at [224, 117] on select "the which that what" at bounding box center [236, 116] width 38 height 9
select select "which"
click at [217, 112] on select "the which that what" at bounding box center [236, 116] width 38 height 9
click at [305, 137] on button "Verify" at bounding box center [299, 143] width 357 height 13
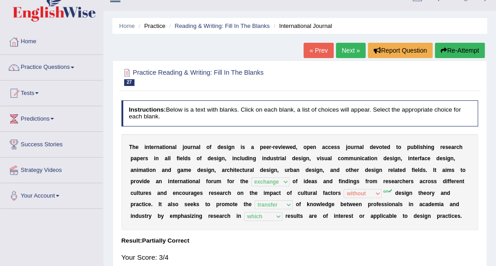
scroll to position [14, 0]
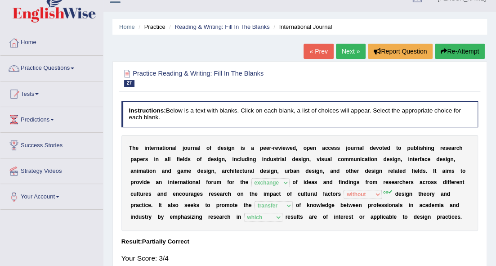
click at [353, 51] on link "Next »" at bounding box center [351, 51] width 30 height 15
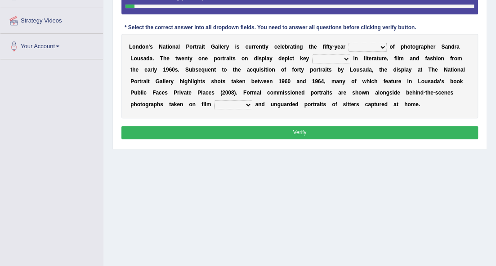
click at [379, 48] on select "invitation promotion training career" at bounding box center [367, 47] width 38 height 9
select select "career"
click at [348, 43] on select "invitation promotion training career" at bounding box center [367, 47] width 38 height 9
click at [328, 56] on select "figures gadgets fashions genres" at bounding box center [331, 58] width 38 height 9
select select "figures"
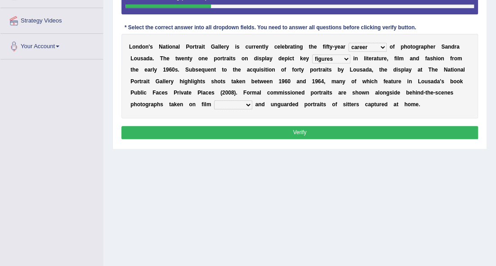
click at [312, 54] on select "figures gadgets fashions genres" at bounding box center [331, 58] width 38 height 9
click at [240, 106] on select "gists sets tickets aisles" at bounding box center [233, 104] width 38 height 9
select select "sets"
click at [214, 100] on select "gists sets tickets aisles" at bounding box center [233, 104] width 38 height 9
click at [244, 102] on select "gists sets tickets aisles" at bounding box center [233, 104] width 38 height 9
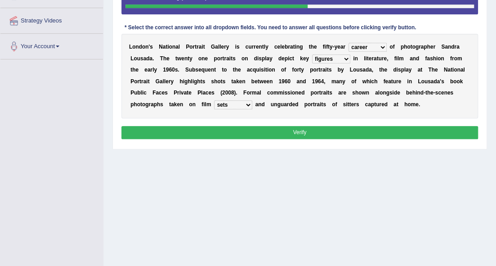
click at [262, 116] on div "L o n d o n ' s N a t i o n a l P o r t r a i t G a l l e r y i s c u r r e n t…" at bounding box center [299, 76] width 357 height 84
click at [286, 133] on button "Verify" at bounding box center [299, 132] width 357 height 13
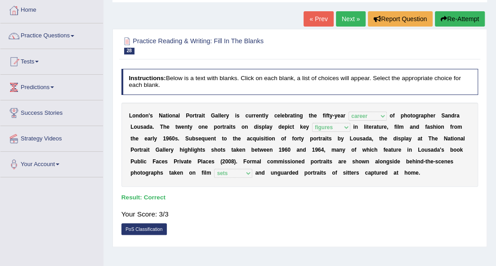
scroll to position [45, 0]
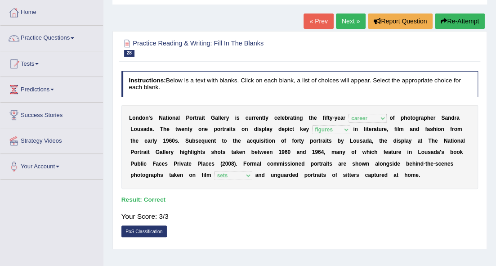
click at [342, 19] on link "Next »" at bounding box center [351, 20] width 30 height 15
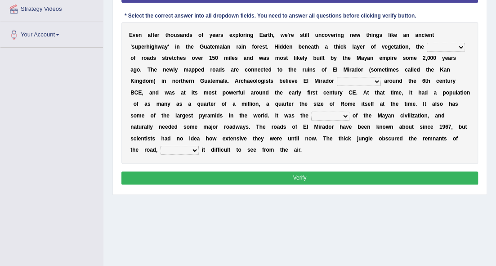
click at [433, 43] on select "network surface interface width" at bounding box center [446, 47] width 38 height 9
select select "network"
click at [427, 43] on select "network surface interface width" at bounding box center [446, 47] width 38 height 9
click at [437, 46] on select "network surface interface width" at bounding box center [446, 47] width 38 height 9
click at [401, 61] on div "E v e n a f t e r t h o u s a n d s o f y e a r s e x p l o r i n g E a r t h ,…" at bounding box center [299, 93] width 357 height 142
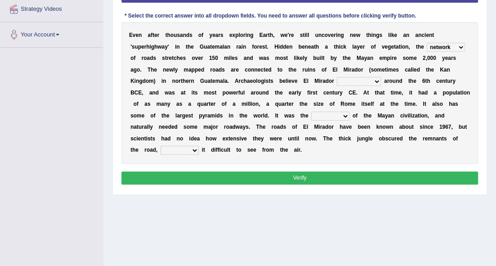
click at [375, 79] on select "has founded founded was founded was found" at bounding box center [359, 81] width 44 height 9
select select "was founded"
click at [337, 77] on select "has founded founded was founded was found" at bounding box center [359, 81] width 44 height 9
click at [375, 80] on select "has founded founded was founded was found" at bounding box center [359, 81] width 44 height 9
click at [388, 88] on div "E v e n a f t e r t h o u s a n d s o f y e a r s e x p l o r i n g E a r t h ,…" at bounding box center [299, 93] width 357 height 142
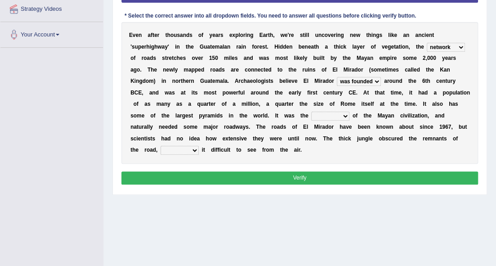
click at [318, 116] on select "volume heart column facet" at bounding box center [330, 116] width 38 height 9
select select "heart"
click at [311, 112] on select "volume heart column facet" at bounding box center [330, 116] width 38 height 9
click at [180, 146] on select "makes making make made" at bounding box center [180, 150] width 38 height 9
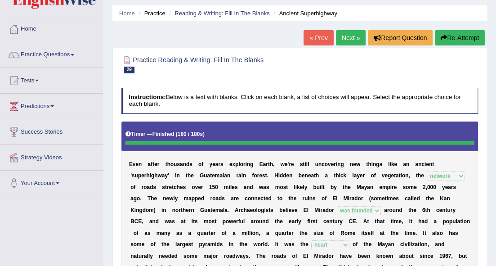
scroll to position [26, 0]
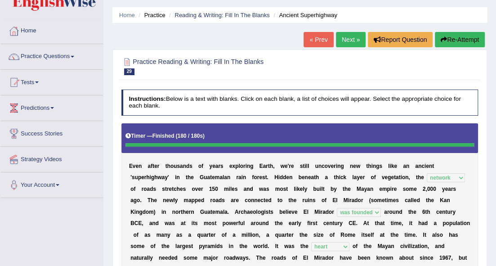
click at [445, 33] on button "Re-Attempt" at bounding box center [460, 39] width 50 height 15
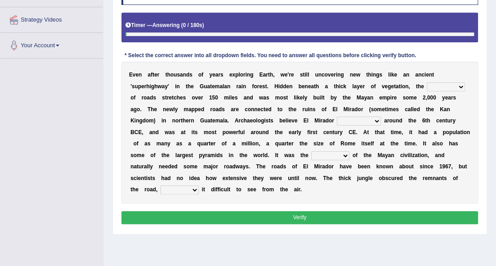
scroll to position [165, 0]
click at [446, 80] on div "E v e n a f t e r t h o u s a n d s o f y e a r s e x p l o r i n g E a r t h ,…" at bounding box center [299, 133] width 357 height 142
select select "network"
click at [427, 82] on select "network surface interface width" at bounding box center [446, 86] width 38 height 9
click at [340, 117] on select "has founded founded was founded was found" at bounding box center [359, 120] width 44 height 9
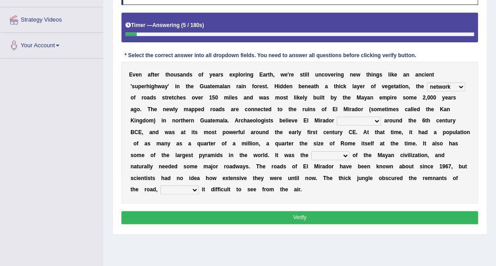
select select "was founded"
click at [337, 116] on select "has founded founded was founded was found" at bounding box center [359, 120] width 44 height 9
click at [340, 155] on select "volume heart column facet" at bounding box center [330, 155] width 38 height 9
select select "heart"
click at [311, 151] on select "volume heart column facet" at bounding box center [330, 155] width 38 height 9
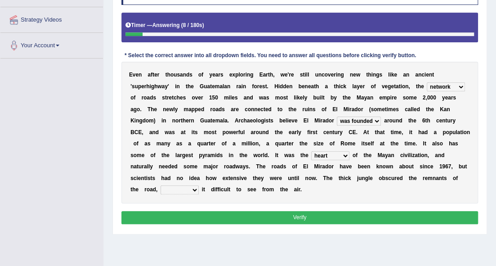
click at [185, 188] on select "makes making make made" at bounding box center [180, 189] width 38 height 9
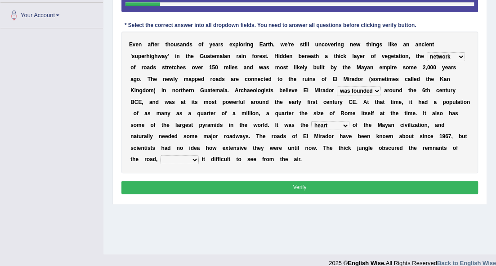
click at [195, 157] on select "makes making make made" at bounding box center [180, 159] width 38 height 9
select select "making"
click at [161, 155] on select "makes making make made" at bounding box center [180, 159] width 38 height 9
click at [250, 185] on button "Verify" at bounding box center [299, 187] width 357 height 13
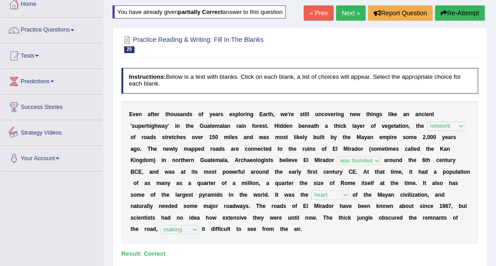
scroll to position [46, 0]
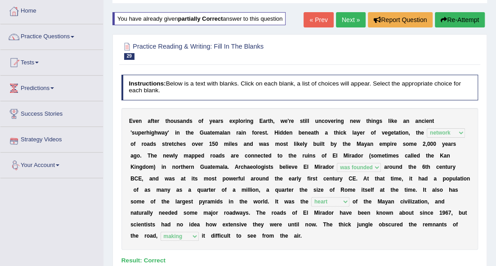
click at [336, 18] on link "Next »" at bounding box center [351, 19] width 30 height 15
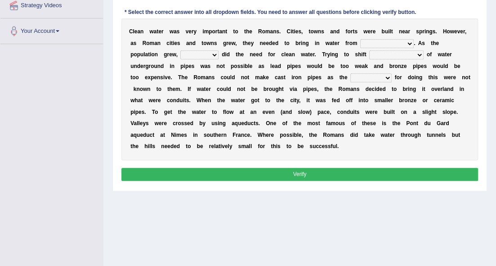
click at [361, 40] on select "further afield these origins different parts specific sources" at bounding box center [387, 43] width 54 height 9
select select "different parts"
click at [360, 39] on select "further afield these origins different parts specific sources" at bounding box center [387, 43] width 54 height 9
click at [393, 41] on select "further afield these origins different parts specific sources" at bounding box center [387, 43] width 54 height 9
click at [441, 46] on div "C l e a n w a t e r w a s v e r y i m p o r t a n t t o t h e R [PERSON_NAME] .…" at bounding box center [299, 89] width 357 height 142
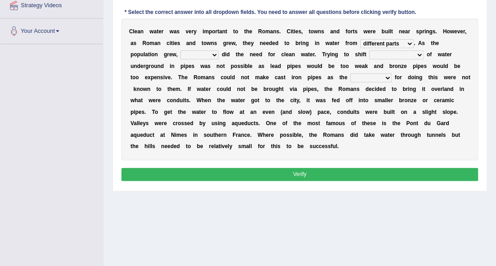
click at [193, 57] on select "as well so how thus" at bounding box center [199, 54] width 38 height 9
select select "so"
click at [180, 50] on select "as well so how thus" at bounding box center [199, 54] width 38 height 9
click at [402, 53] on select "few loads improper intakes relative levels large volumes" at bounding box center [396, 54] width 54 height 9
select select "few loads"
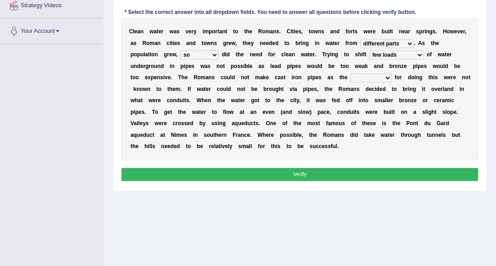
click at [369, 50] on select "few loads improper intakes relative levels large volumes" at bounding box center [396, 54] width 54 height 9
click at [398, 55] on select "few loads improper intakes relative levels large volumes" at bounding box center [396, 54] width 54 height 9
click at [152, 70] on div "C l e a n w a t e r w a s v e r y i m p o r t a n t t o t h e R [PERSON_NAME] .…" at bounding box center [299, 89] width 357 height 142
click at [401, 54] on select "few loads improper intakes relative levels large volumes" at bounding box center [396, 54] width 54 height 9
click at [401, 55] on select "few loads improper intakes relative levels large volumes" at bounding box center [396, 54] width 54 height 9
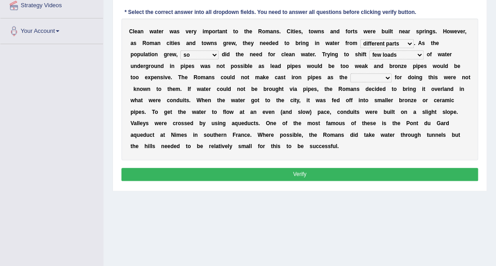
click at [354, 75] on select "spans scales proportions techniques" at bounding box center [370, 77] width 41 height 9
select select "techniques"
click at [350, 73] on select "spans scales proportions techniques" at bounding box center [370, 77] width 41 height 9
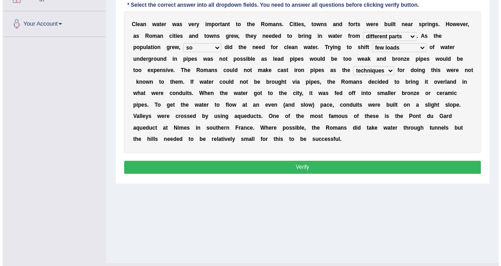
scroll to position [176, 0]
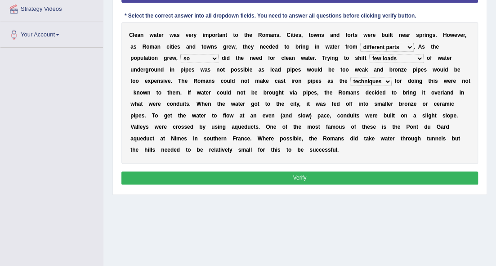
click at [220, 174] on button "Verify" at bounding box center [299, 177] width 357 height 13
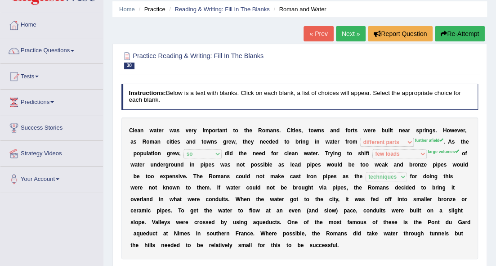
scroll to position [0, 0]
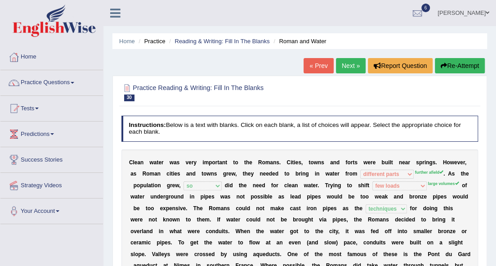
click at [344, 67] on link "Next »" at bounding box center [351, 65] width 30 height 15
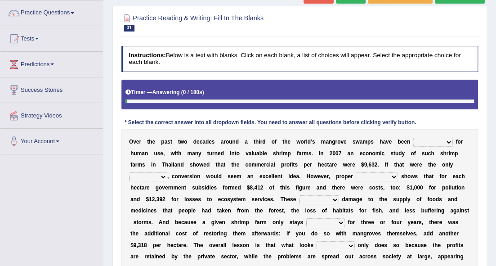
scroll to position [120, 0]
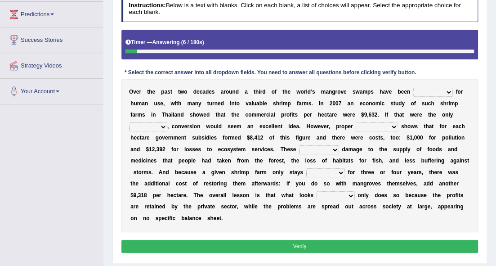
click at [413, 90] on select "rearranged exchanged conserved converted" at bounding box center [433, 92] width 40 height 9
click at [413, 88] on select "rearranged exchanged conserved converted" at bounding box center [433, 92] width 40 height 9
click at [162, 125] on select "index eliment choice factor" at bounding box center [148, 126] width 38 height 9
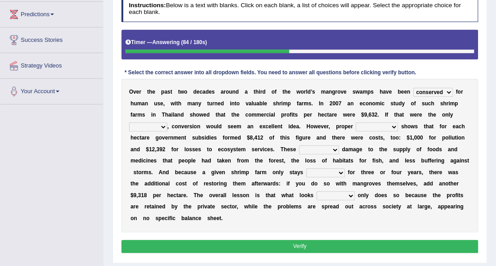
click at [446, 91] on select "rearranged exchanged conserved converted" at bounding box center [433, 92] width 40 height 9
select select "exchanged"
click at [413, 88] on select "rearranged exchanged conserved converted" at bounding box center [433, 92] width 40 height 9
click at [160, 127] on select "index eliment choice factor" at bounding box center [148, 126] width 38 height 9
select select "index"
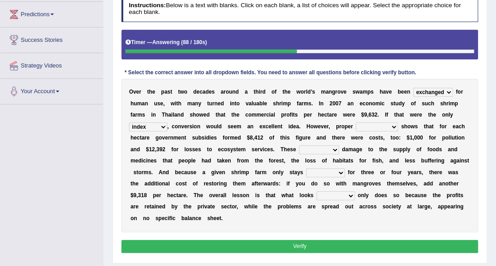
click at [129, 122] on select "index eliment choice factor" at bounding box center [148, 126] width 38 height 9
click at [381, 125] on select "accounting percentage aggregation division" at bounding box center [377, 126] width 42 height 9
select select "accounting"
click at [356, 122] on select "accounting percentage aggregation division" at bounding box center [377, 126] width 42 height 9
click at [391, 127] on select "accounting percentage aggregation division" at bounding box center [377, 126] width 42 height 9
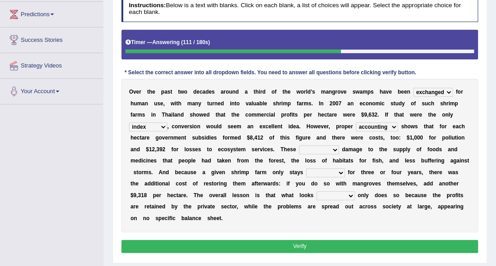
click at [392, 128] on select "accounting percentage aggregation division" at bounding box center [377, 126] width 42 height 9
click at [314, 151] on select "comprised uneven neglected augmented" at bounding box center [319, 149] width 40 height 9
select select "neglected"
click at [299, 145] on select "comprised uneven neglected augmented" at bounding box center [319, 149] width 40 height 9
click at [313, 171] on select "interactive distinctive productive collective" at bounding box center [325, 172] width 39 height 9
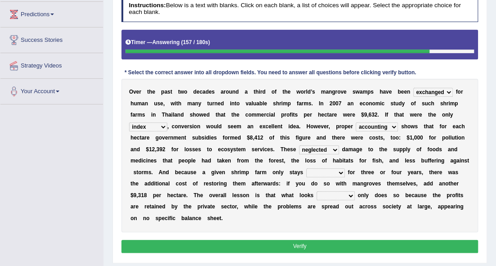
select select "productive"
click at [306, 168] on select "interactive distinctive productive collective" at bounding box center [325, 172] width 39 height 9
click at [338, 193] on select "beneficial immediate modest moderate" at bounding box center [336, 195] width 38 height 9
select select "beneficial"
click at [317, 191] on select "beneficial immediate modest moderate" at bounding box center [336, 195] width 38 height 9
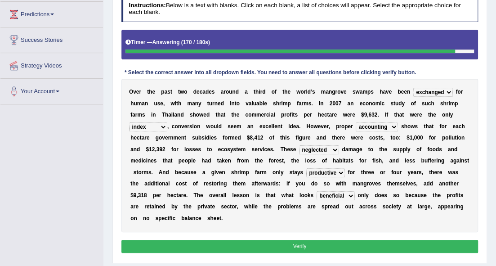
click at [345, 196] on select "beneficial immediate modest moderate" at bounding box center [336, 195] width 38 height 9
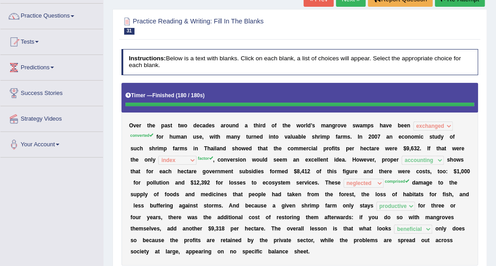
scroll to position [32, 0]
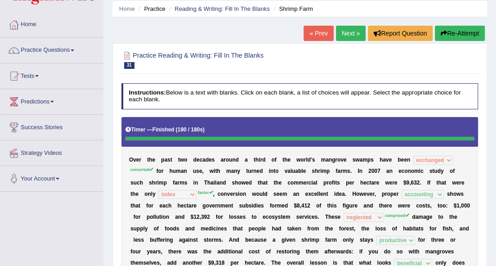
click at [350, 37] on link "Next »" at bounding box center [351, 33] width 30 height 15
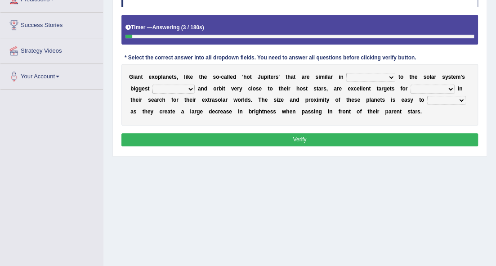
click at [383, 76] on select "borders expressions shapes characteristics" at bounding box center [370, 77] width 49 height 9
click at [346, 73] on select "borders expressions shapes characteristics" at bounding box center [370, 77] width 49 height 9
click at [366, 69] on div "G i a n t e x o p l a n e t s , l i k e t h e s o - c a l l e d ' h o t J u p i…" at bounding box center [299, 94] width 357 height 61
click at [367, 77] on select "borders expressions shapes characteristics" at bounding box center [370, 77] width 49 height 9
click at [346, 73] on select "borders expressions shapes characteristics" at bounding box center [370, 77] width 49 height 9
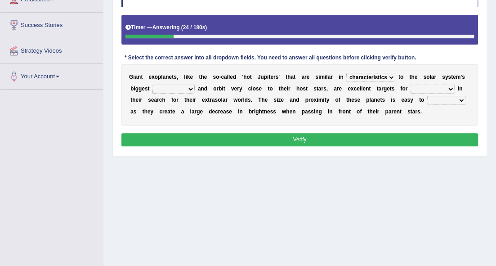
click at [389, 75] on select "borders expressions shapes characteristics" at bounding box center [370, 77] width 49 height 9
select select "shapes"
click at [346, 73] on select "borders expressions shapes characteristics" at bounding box center [370, 77] width 49 height 9
click at [179, 86] on select "frame subordinate planet comet" at bounding box center [173, 89] width 42 height 9
select select "planet"
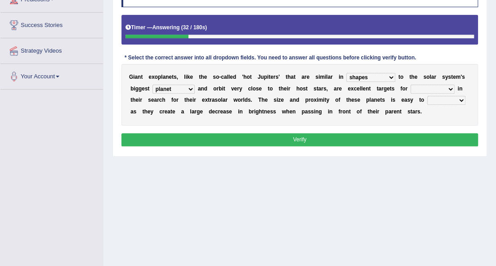
click at [152, 85] on select "frame subordinate planet comet" at bounding box center [173, 89] width 42 height 9
click at [437, 85] on select "members astronomers parties makers" at bounding box center [432, 89] width 44 height 9
select select "astronomers"
click at [410, 85] on select "members astronomers parties makers" at bounding box center [432, 89] width 44 height 9
click at [447, 96] on select "detect denounce deflect direct" at bounding box center [446, 100] width 38 height 9
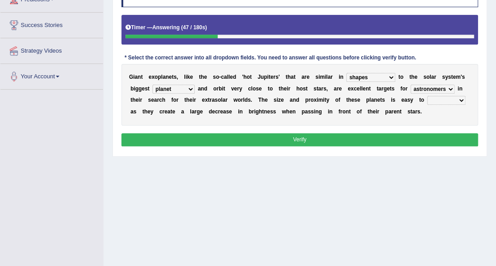
select select "detect"
click at [427, 96] on select "detect denounce deflect direct" at bounding box center [446, 100] width 38 height 9
click at [397, 139] on button "Verify" at bounding box center [299, 139] width 357 height 13
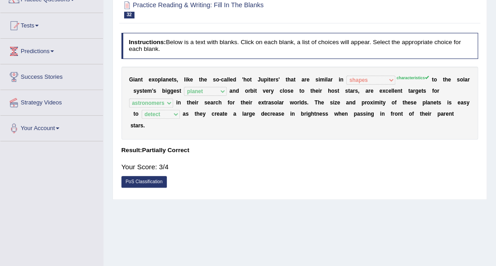
scroll to position [14, 0]
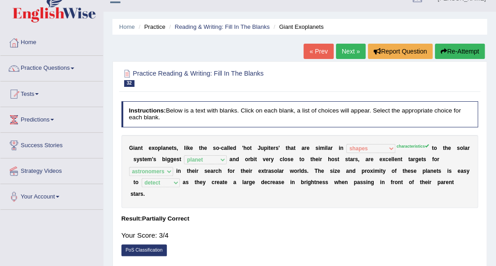
click at [349, 48] on link "Next »" at bounding box center [351, 51] width 30 height 15
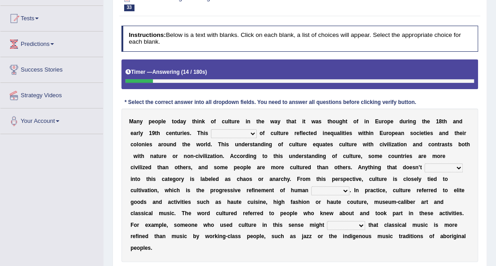
scroll to position [150, 0]
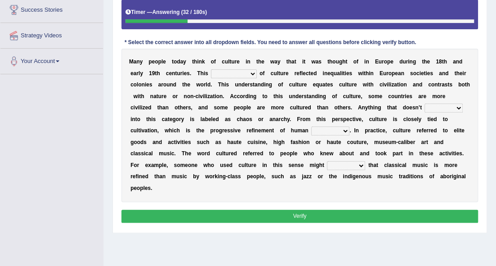
click at [226, 72] on select "classification concept renovation identity" at bounding box center [233, 73] width 45 height 9
click at [281, 82] on div "M a n y p e o p l e [DATE] a y t h i n k o f c u l t u r e i n t h e w a y t h …" at bounding box center [299, 125] width 357 height 153
click at [223, 72] on select "classification concept renovation identity" at bounding box center [233, 73] width 45 height 9
select select "renovation"
click at [211, 69] on select "classification concept renovation identity" at bounding box center [233, 73] width 45 height 9
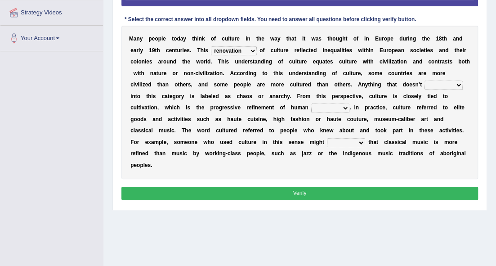
scroll to position [206, 0]
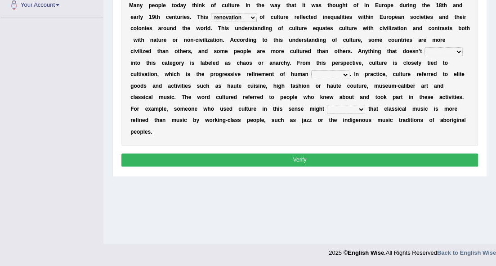
click at [428, 49] on select "cut dismiss fit solve" at bounding box center [443, 51] width 38 height 9
select select "fit"
click at [424, 47] on select "cut dismiss fit solve" at bounding box center [443, 51] width 38 height 9
click at [323, 73] on select "blessing curse habit behaviour" at bounding box center [330, 74] width 38 height 9
select select "behaviour"
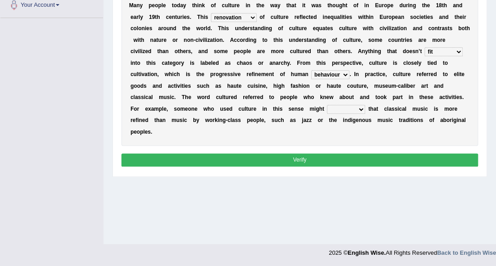
click at [311, 70] on select "blessing curse habit behaviour" at bounding box center [330, 74] width 38 height 9
click at [335, 108] on select "argue pretend doubt reveal" at bounding box center [346, 109] width 38 height 9
select select "argue"
click at [327, 105] on select "argue pretend doubt reveal" at bounding box center [346, 109] width 38 height 9
click at [331, 158] on button "Verify" at bounding box center [299, 159] width 357 height 13
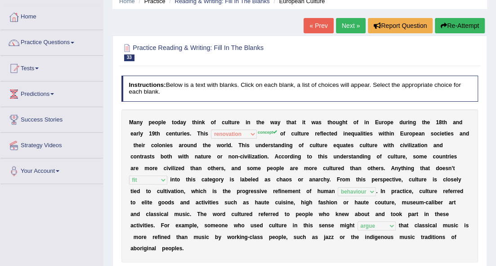
scroll to position [26, 0]
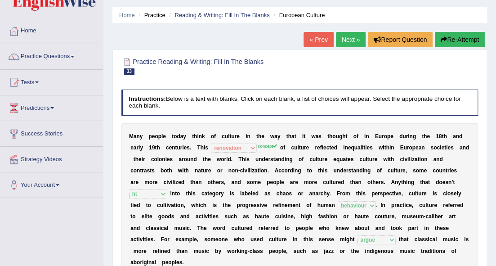
click at [340, 36] on link "Next »" at bounding box center [351, 39] width 30 height 15
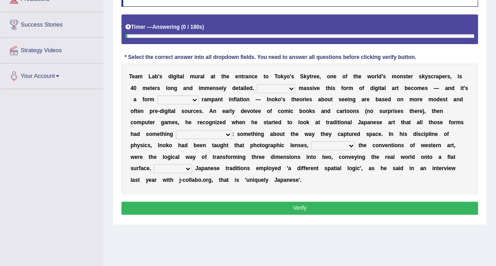
scroll to position [150, 0]
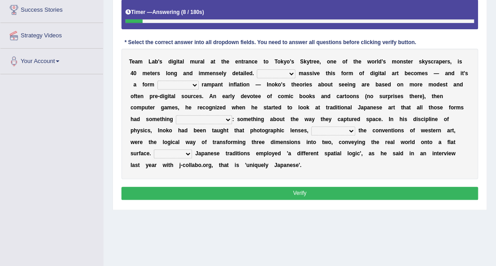
click at [268, 72] on select "However Whereas Whichever Wherever" at bounding box center [276, 73] width 39 height 9
click at [138, 120] on b "d" at bounding box center [138, 119] width 3 height 6
click at [268, 72] on select "However Whereas Whichever Wherever" at bounding box center [276, 73] width 39 height 9
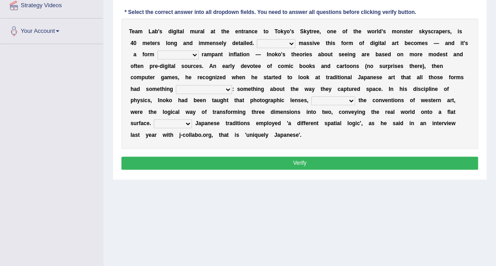
click at [286, 44] on select "However Whereas Whichever Wherever" at bounding box center [276, 43] width 39 height 9
select select "Whereas"
click at [257, 39] on select "However Whereas Whichever Wherever" at bounding box center [276, 43] width 39 height 9
drag, startPoint x: 183, startPoint y: 54, endPoint x: 183, endPoint y: 58, distance: 5.0
click at [183, 57] on select "subject to related with apart from based on" at bounding box center [177, 54] width 41 height 9
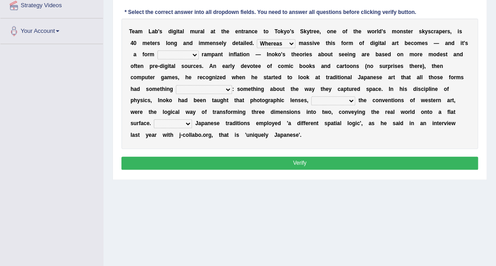
select select "subject to"
click at [157, 50] on select "subject to related with apart from based on" at bounding box center [177, 54] width 41 height 9
click at [210, 92] on select "in fact as whole in common in the same times" at bounding box center [204, 89] width 56 height 9
select select "in common"
click at [176, 85] on select "in fact as whole in common in the same times" at bounding box center [204, 89] width 56 height 9
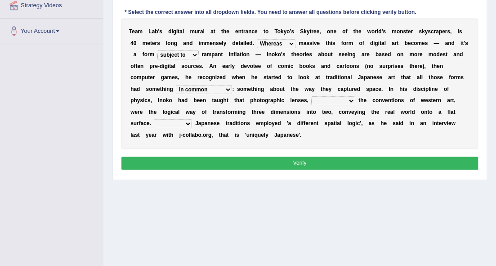
click at [226, 89] on select "in fact as whole in common in the same times" at bounding box center [204, 89] width 56 height 9
click at [163, 109] on b "l" at bounding box center [163, 112] width 1 height 6
click at [330, 101] on select "along with out of apart with furhter afield" at bounding box center [333, 100] width 44 height 9
select select "along with"
click at [311, 96] on select "along with out of apart with furhter afield" at bounding box center [333, 100] width 44 height 9
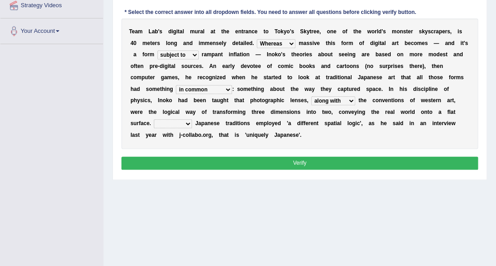
click at [178, 125] on select "Thus But So Therefore" at bounding box center [173, 123] width 38 height 9
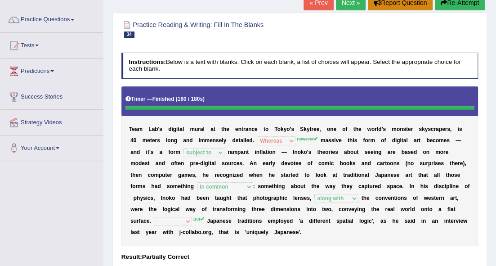
scroll to position [0, 0]
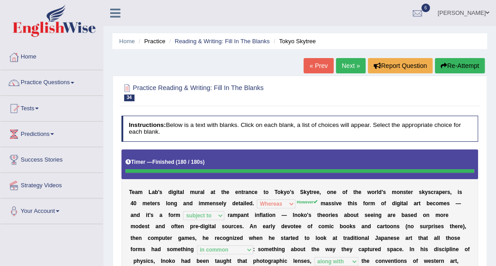
click at [349, 66] on link "Next »" at bounding box center [351, 65] width 30 height 15
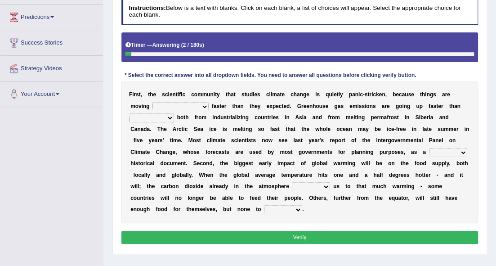
scroll to position [120, 0]
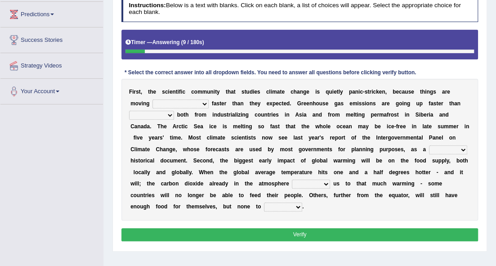
click at [168, 104] on select "few same [PERSON_NAME] most" at bounding box center [180, 103] width 56 height 9
select select "few"
click at [152, 99] on select "few same [PERSON_NAME] most" at bounding box center [180, 103] width 56 height 9
click at [157, 118] on select "anticipation predictability ptredicts predicted" at bounding box center [151, 115] width 45 height 9
select select "predicted"
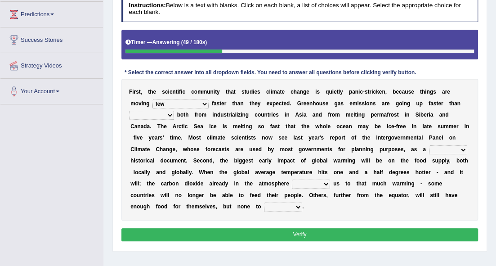
click at [129, 111] on select "anticipation predictability ptredicts predicted" at bounding box center [151, 115] width 45 height 9
click at [166, 114] on select "anticipation predictability ptredicts predicted" at bounding box center [151, 115] width 45 height 9
click at [165, 113] on select "anticipation predictability ptredicts predicted" at bounding box center [151, 115] width 45 height 9
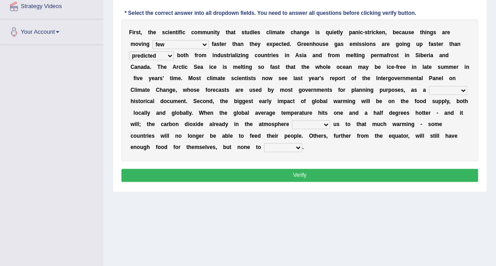
scroll to position [180, 0]
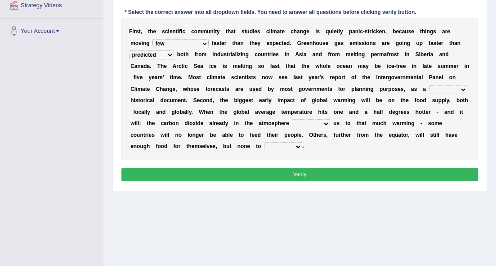
click at [455, 89] on select "purely evenly firmly actively" at bounding box center [448, 89] width 38 height 9
select select "firmly"
click at [429, 85] on select "purely evenly firmly actively" at bounding box center [448, 89] width 38 height 9
click at [308, 125] on select "commits directs allows addresses" at bounding box center [311, 123] width 38 height 9
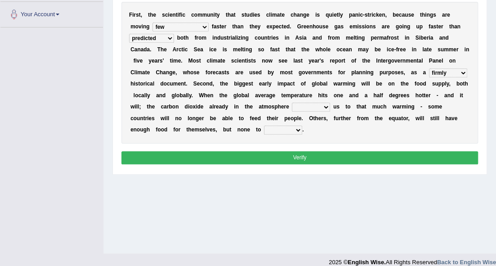
scroll to position [206, 0]
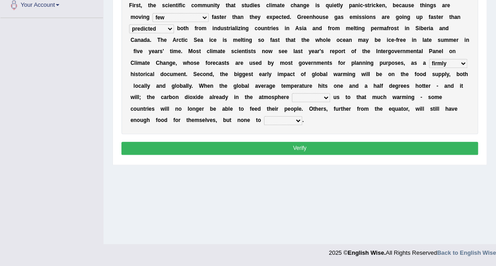
drag, startPoint x: 321, startPoint y: 89, endPoint x: 321, endPoint y: 94, distance: 4.5
click at [321, 91] on div "F i r s t , t h e s c i e n t i f i c c o m m u n i t y t h a t s t u d i e s c…" at bounding box center [299, 63] width 357 height 142
click at [323, 96] on select "commits directs allows addresses" at bounding box center [311, 97] width 38 height 9
select select "addresses"
click at [292, 93] on select "commits directs allows addresses" at bounding box center [311, 97] width 38 height 9
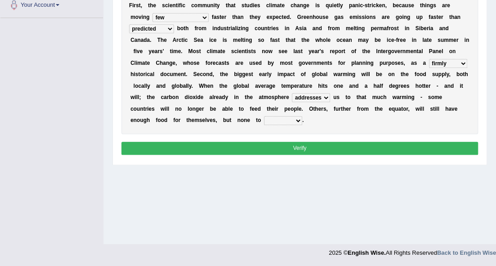
click at [295, 120] on select "spare apply dispense consume" at bounding box center [283, 120] width 38 height 9
select select "consume"
click at [264, 116] on select "spare apply dispense consume" at bounding box center [283, 120] width 38 height 9
click at [294, 143] on button "Verify" at bounding box center [299, 148] width 357 height 13
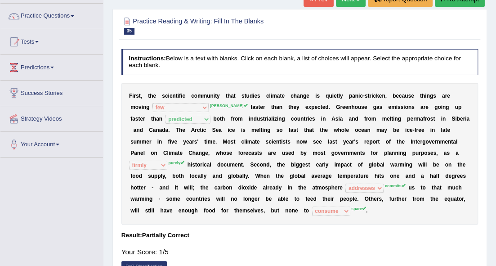
scroll to position [26, 0]
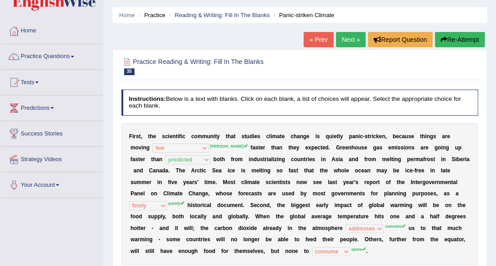
click at [354, 38] on link "Next »" at bounding box center [351, 39] width 30 height 15
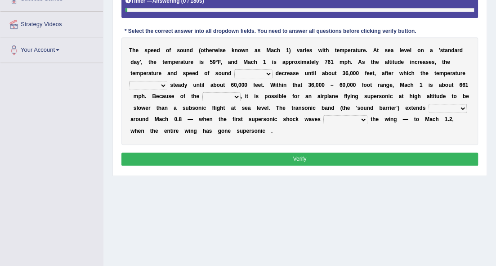
scroll to position [161, 0]
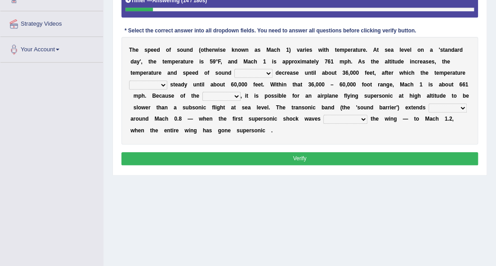
click at [260, 75] on select "not yet none both" at bounding box center [253, 73] width 38 height 9
select select "both"
click at [234, 69] on select "not yet none both" at bounding box center [253, 73] width 38 height 9
click at [269, 70] on select "not yet none both" at bounding box center [253, 73] width 38 height 9
click at [366, 78] on div "T h e s p e e d o f s o u n d ( o t h e r w i s e k n o w n a s M a c h 1 ) v a…" at bounding box center [299, 90] width 357 height 107
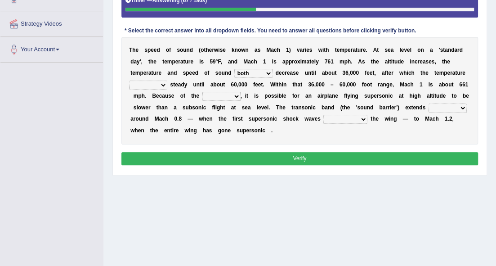
click at [163, 83] on select "opposes remains plots mutates" at bounding box center [148, 84] width 38 height 9
select select "remains"
click at [129, 80] on select "opposes remains plots mutates" at bounding box center [148, 84] width 38 height 9
click at [233, 97] on select "veriety variation ventilation similarity" at bounding box center [221, 96] width 38 height 9
select select "variation"
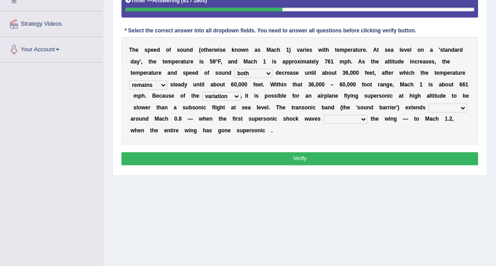
click at [202, 92] on select "veriety variation ventilation similarity" at bounding box center [221, 96] width 38 height 9
click at [432, 105] on select "near from with in" at bounding box center [447, 107] width 38 height 9
select select "near"
click at [428, 103] on select "near from with in" at bounding box center [447, 107] width 38 height 9
click at [335, 119] on select "diverge from form on add to prevent from" at bounding box center [345, 119] width 44 height 9
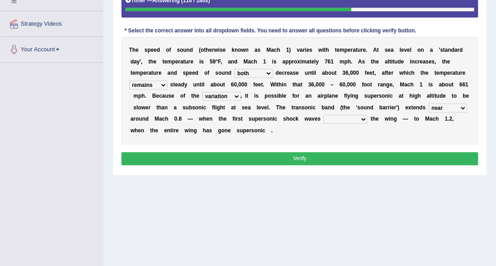
select select "diverge from"
click at [323, 115] on select "diverge from form on add to prevent from" at bounding box center [345, 119] width 44 height 9
click at [297, 156] on button "Verify" at bounding box center [299, 158] width 357 height 13
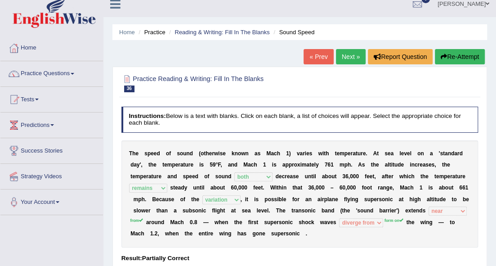
scroll to position [0, 0]
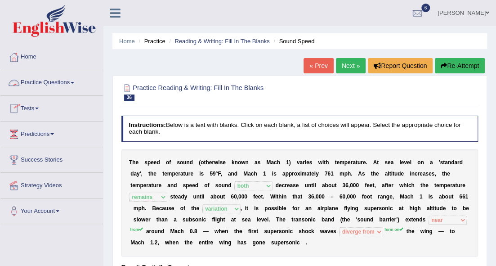
click at [71, 83] on link "Practice Questions" at bounding box center [51, 81] width 103 height 22
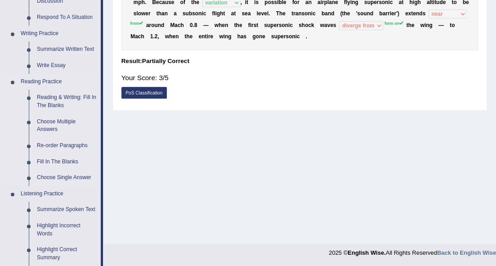
scroll to position [210, 0]
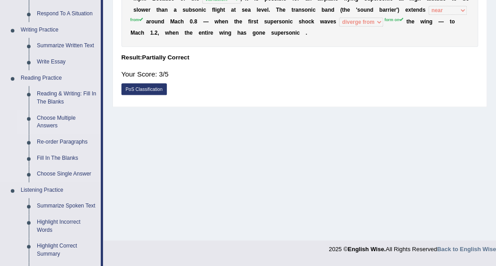
click at [59, 119] on link "Choose Multiple Answers" at bounding box center [67, 122] width 68 height 24
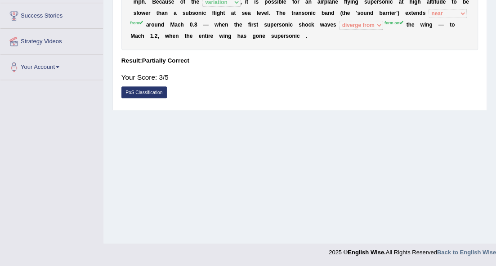
scroll to position [143, 0]
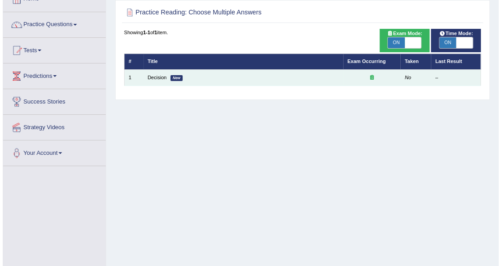
scroll to position [60, 0]
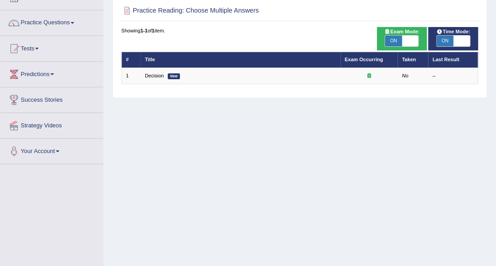
click at [404, 41] on span at bounding box center [410, 41] width 17 height 11
click at [394, 42] on span "ON" at bounding box center [393, 41] width 17 height 11
checkbox input "false"
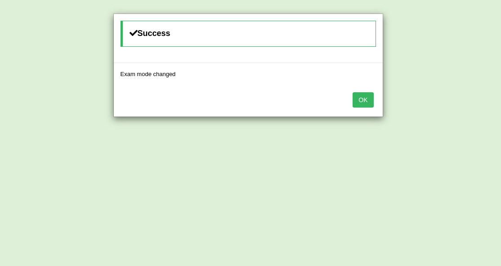
click at [364, 103] on button "OK" at bounding box center [362, 99] width 21 height 15
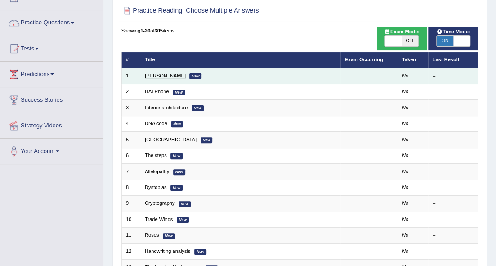
click at [165, 73] on link "[PERSON_NAME]" at bounding box center [165, 75] width 41 height 5
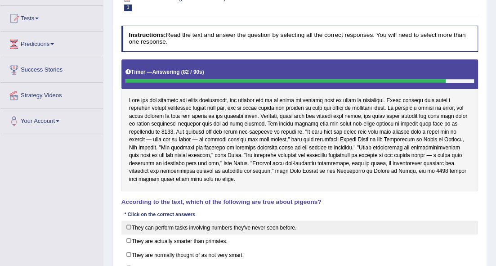
click at [129, 227] on label "They can perform tasks involving numbers they've never seen before." at bounding box center [299, 227] width 357 height 14
checkbox input "true"
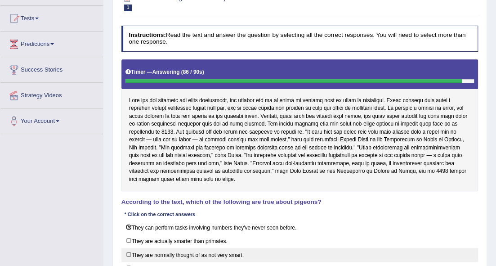
click at [129, 254] on label "They are normally thought of as not very smart." at bounding box center [299, 255] width 357 height 14
checkbox input "true"
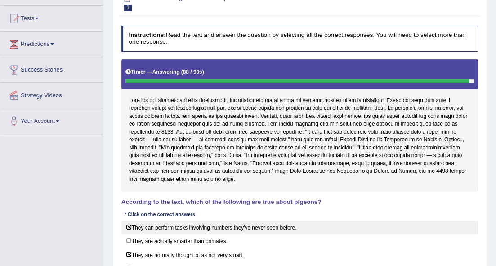
click at [127, 225] on label "They can perform tasks involving numbers they've never seen before." at bounding box center [299, 227] width 357 height 14
checkbox input "false"
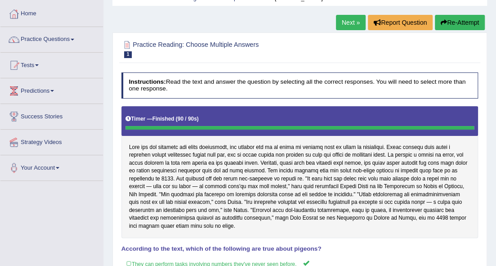
scroll to position [30, 0]
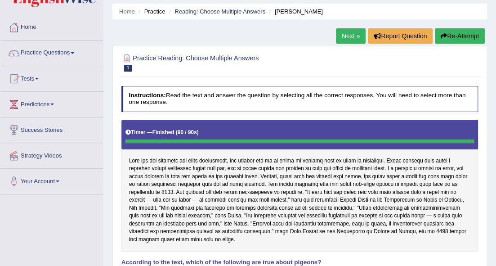
click at [344, 32] on link "Next »" at bounding box center [351, 35] width 30 height 15
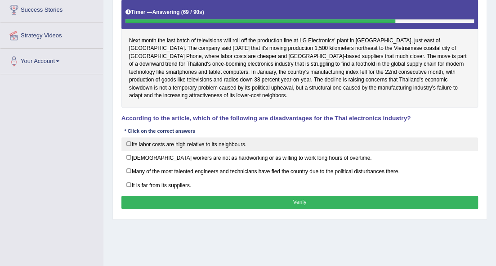
click at [130, 142] on label "Its labor costs are high relative to its neighbours." at bounding box center [299, 144] width 357 height 14
checkbox input "true"
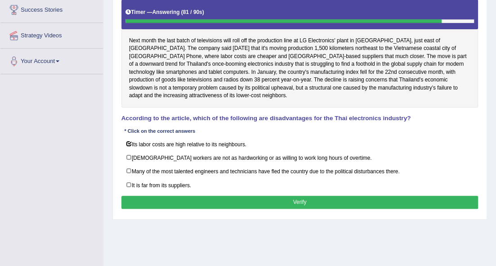
click at [234, 196] on button "Verify" at bounding box center [299, 202] width 357 height 13
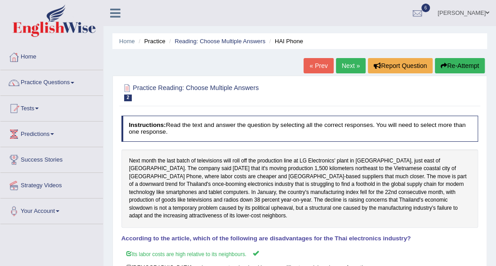
click at [340, 69] on link "Next »" at bounding box center [351, 65] width 30 height 15
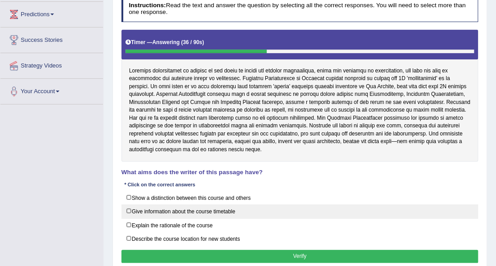
click at [131, 210] on label "Give information about the course timetable" at bounding box center [299, 211] width 357 height 14
checkbox input "true"
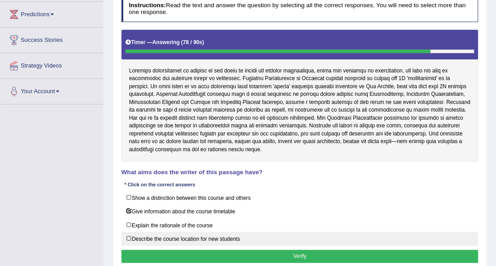
click at [130, 237] on label "Describe the course location for new students" at bounding box center [299, 239] width 357 height 14
checkbox input "true"
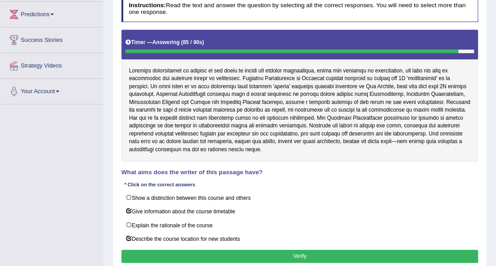
click at [134, 250] on button "Verify" at bounding box center [299, 256] width 357 height 13
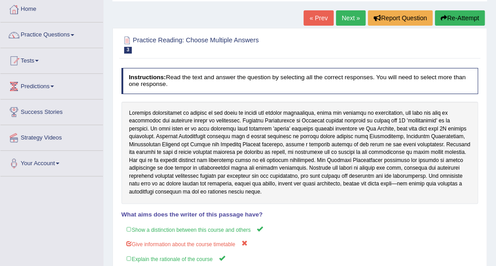
scroll to position [30, 0]
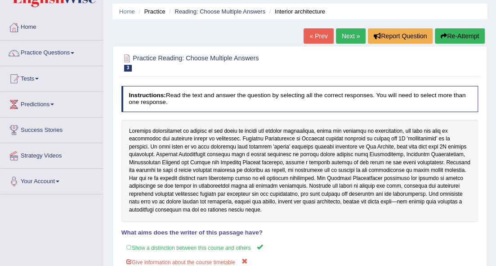
click at [341, 31] on link "Next »" at bounding box center [351, 35] width 30 height 15
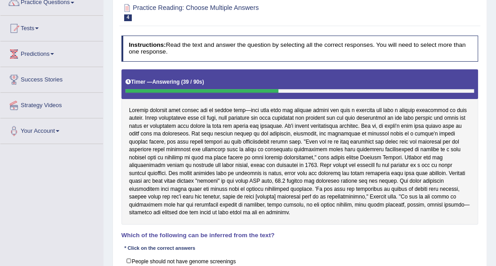
scroll to position [30, 0]
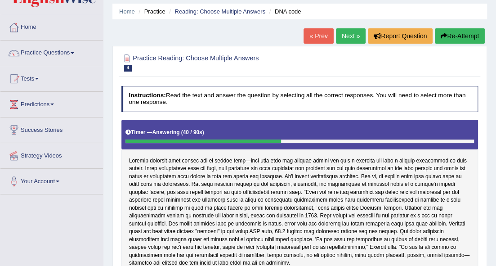
click at [448, 31] on button "Re-Attempt" at bounding box center [460, 35] width 50 height 15
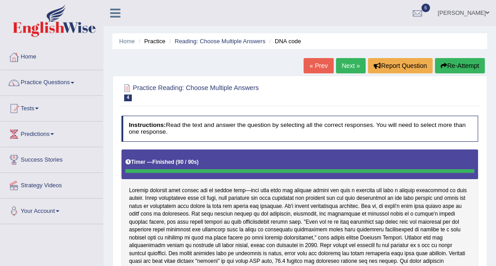
click at [453, 66] on button "Re-Attempt" at bounding box center [460, 65] width 50 height 15
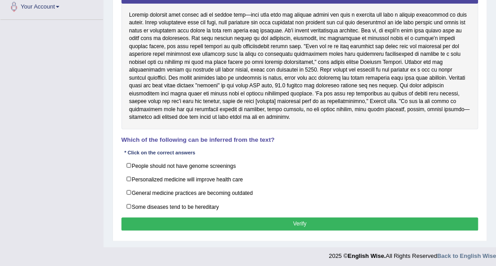
scroll to position [206, 0]
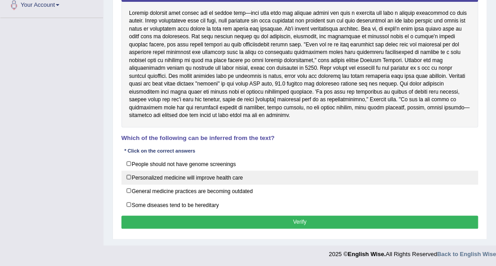
click at [128, 173] on label "Personalized medicine will improve health care" at bounding box center [299, 177] width 357 height 14
checkbox input "true"
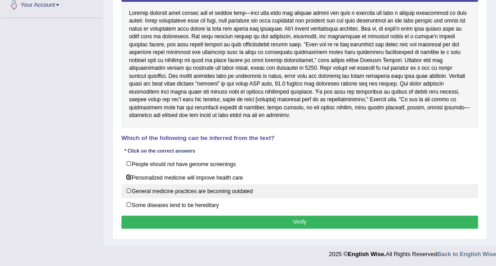
click at [129, 190] on label "General medicine practices are becoming outdated" at bounding box center [299, 191] width 357 height 14
checkbox input "true"
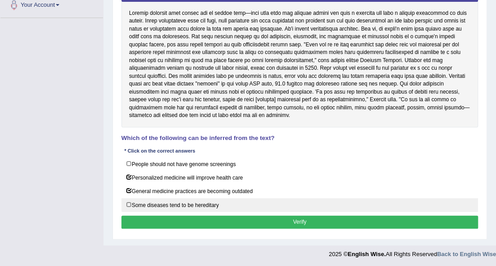
click at [129, 201] on label "Some diseases tend to be hereditary" at bounding box center [299, 205] width 357 height 14
checkbox input "true"
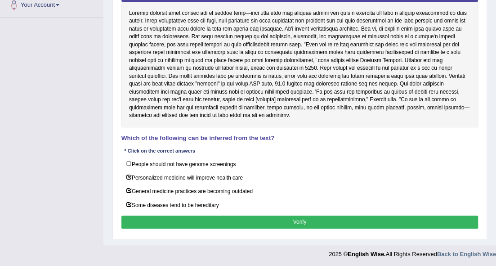
click at [134, 223] on button "Verify" at bounding box center [299, 221] width 357 height 13
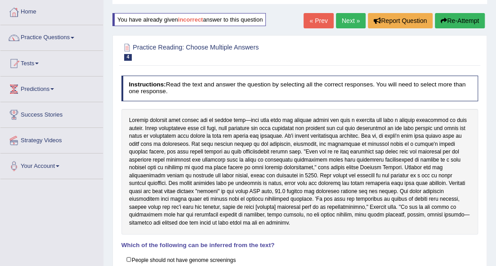
scroll to position [0, 0]
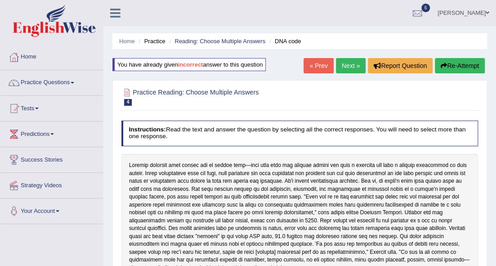
click at [347, 63] on link "Next »" at bounding box center [351, 65] width 30 height 15
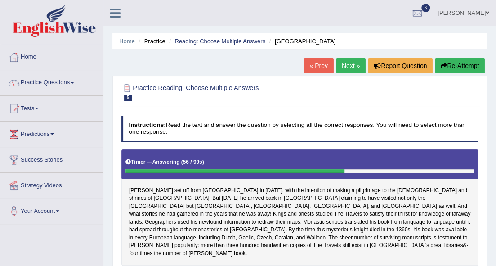
click at [442, 65] on icon "button" at bounding box center [444, 65] width 6 height 6
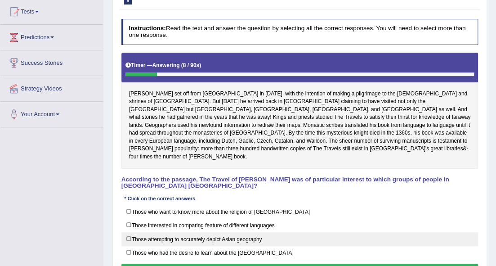
click at [131, 232] on label "Those attempting to accurately depict Asian geography" at bounding box center [299, 239] width 357 height 14
checkbox input "true"
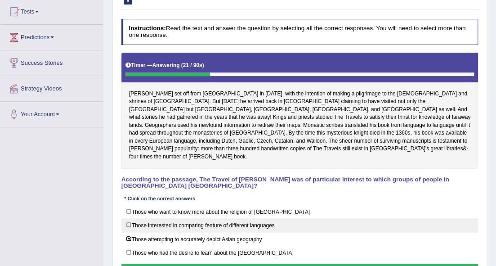
click at [129, 218] on label "Those interested in comparing feature of different languages" at bounding box center [299, 225] width 357 height 14
checkbox input "true"
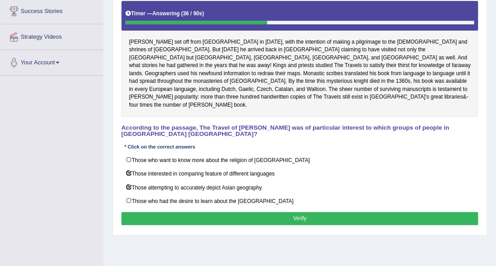
scroll to position [156, 0]
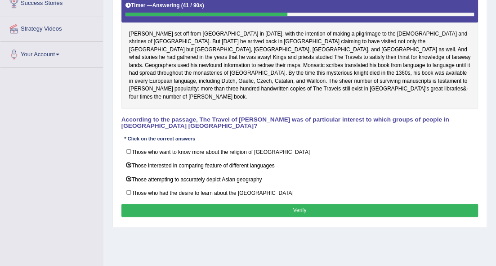
click at [161, 204] on button "Verify" at bounding box center [299, 210] width 357 height 13
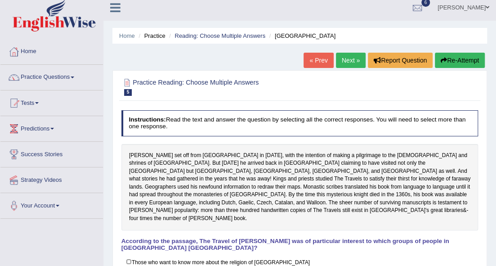
scroll to position [0, 0]
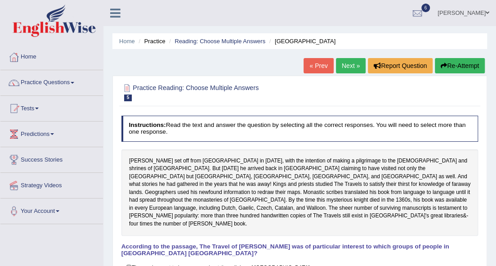
click at [345, 62] on link "Next »" at bounding box center [351, 65] width 30 height 15
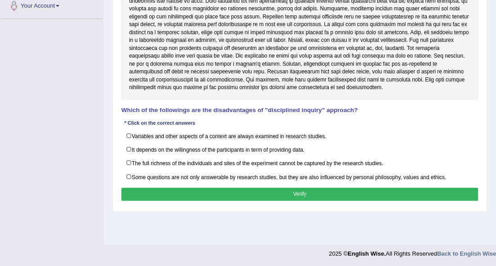
scroll to position [206, 0]
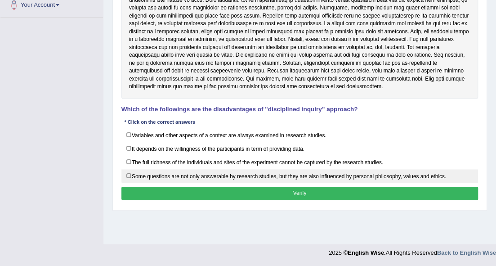
click at [132, 174] on label "Some questions are not only answerable by research studies, but they are also i…" at bounding box center [299, 176] width 357 height 14
checkbox input "true"
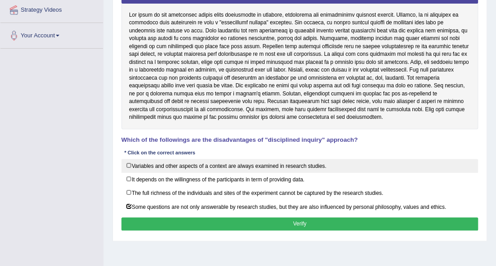
scroll to position [176, 0]
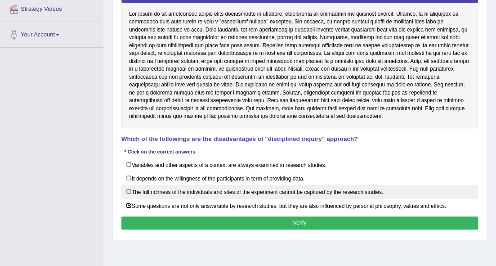
click at [127, 192] on label "The full richness of the individuals and sites of the experiment cannot be capt…" at bounding box center [299, 192] width 357 height 14
checkbox input "true"
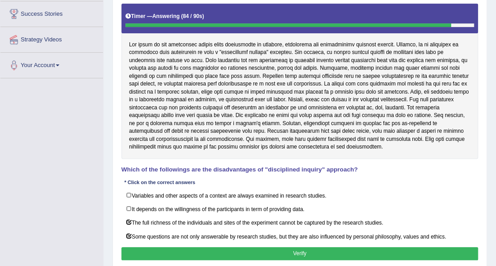
scroll to position [146, 0]
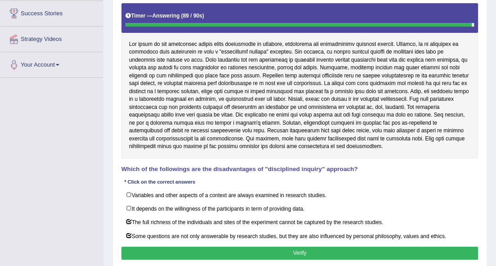
click at [208, 250] on button "Verify" at bounding box center [299, 252] width 357 height 13
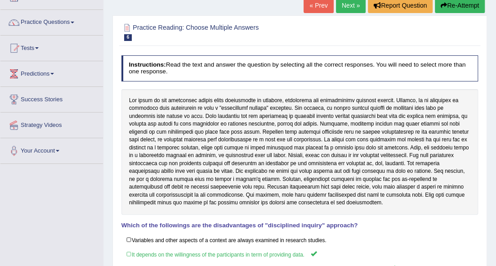
scroll to position [56, 0]
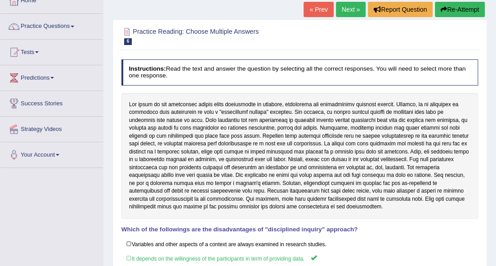
click at [354, 8] on link "Next »" at bounding box center [351, 9] width 30 height 15
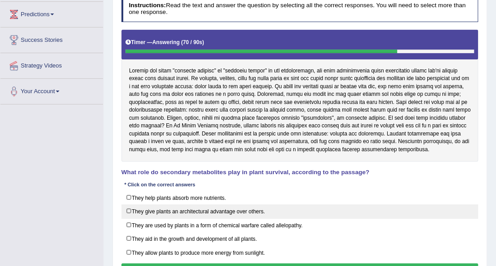
click at [127, 211] on label "They give plants an architectural advantage over others." at bounding box center [299, 211] width 357 height 14
click at [133, 204] on label "They give plants an architectural advantage over others." at bounding box center [299, 211] width 357 height 14
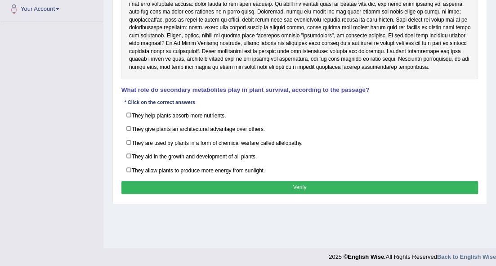
scroll to position [206, 0]
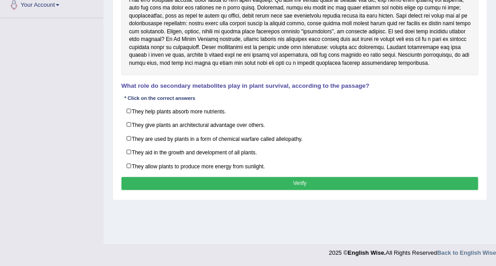
click at [188, 183] on button "Verify" at bounding box center [299, 183] width 357 height 13
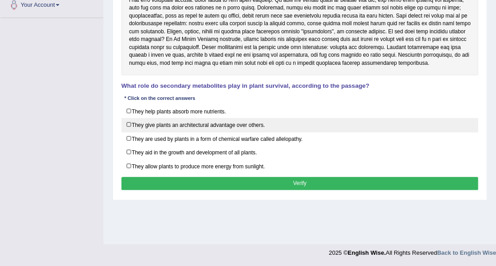
click at [136, 123] on label "They give plants an architectural advantage over others." at bounding box center [299, 125] width 357 height 14
checkbox input "true"
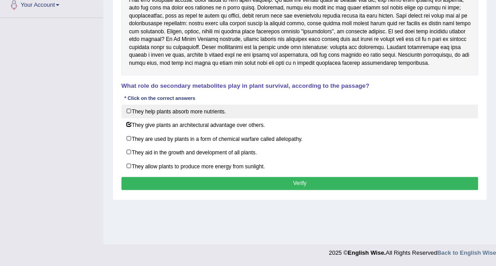
click at [129, 113] on label "They help plants absorb more nutrients." at bounding box center [299, 111] width 357 height 14
checkbox input "true"
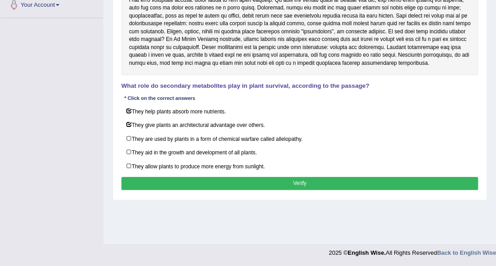
click at [155, 181] on button "Verify" at bounding box center [299, 183] width 357 height 13
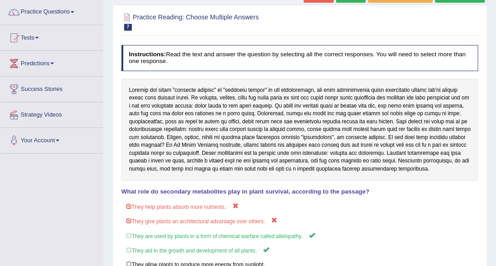
scroll to position [26, 0]
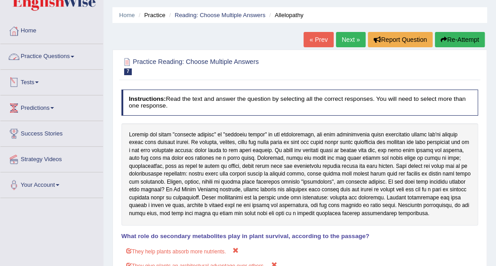
click at [75, 54] on link "Practice Questions" at bounding box center [51, 55] width 103 height 22
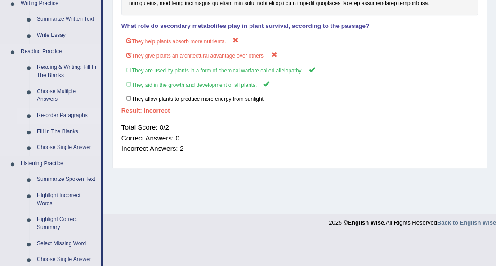
click at [65, 118] on link "Re-order Paragraphs" at bounding box center [67, 115] width 68 height 16
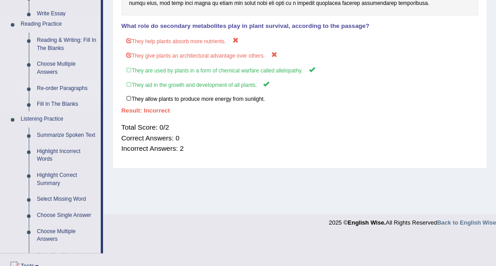
scroll to position [156, 0]
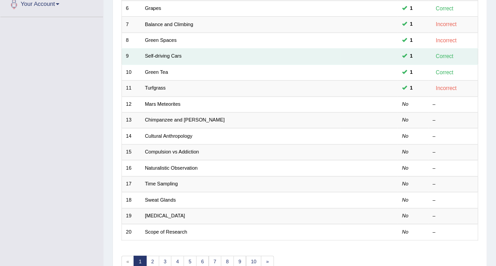
scroll to position [160, 0]
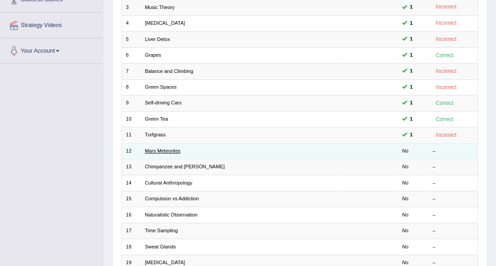
click at [163, 151] on link "Mars Meteorites" at bounding box center [163, 150] width 36 height 5
click at [164, 152] on td "Mars Meteorites" at bounding box center [241, 151] width 200 height 16
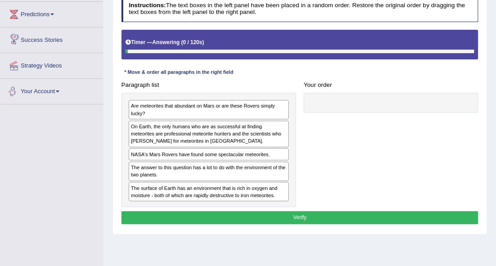
scroll to position [120, 0]
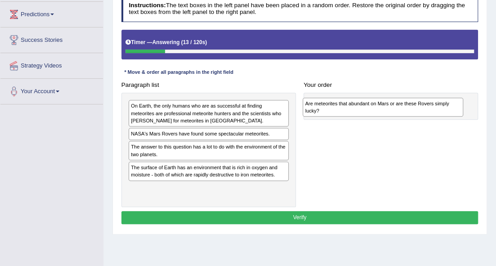
drag, startPoint x: 221, startPoint y: 107, endPoint x: 426, endPoint y: 104, distance: 205.0
click at [426, 104] on div "Are meteorites that abundant on Mars or are these Rovers simply lucky?" at bounding box center [383, 107] width 161 height 19
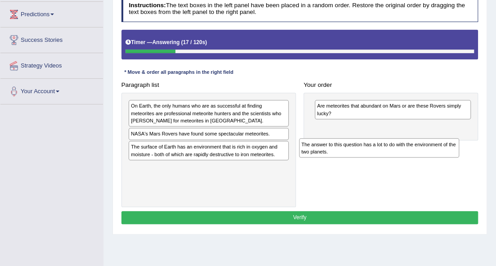
drag, startPoint x: 255, startPoint y: 147, endPoint x: 455, endPoint y: 145, distance: 199.6
click at [455, 145] on div "The answer to this question has a lot to do with the environment of the two pla…" at bounding box center [379, 147] width 161 height 19
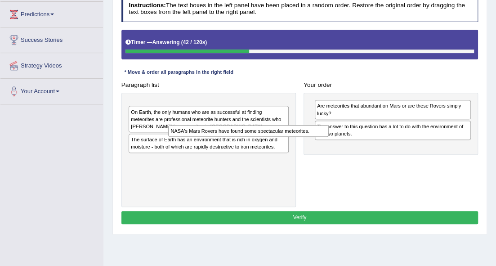
drag, startPoint x: 249, startPoint y: 131, endPoint x: 204, endPoint y: 253, distance: 129.9
click at [204, 253] on div "Home Practice Reading: Re-order Paragraphs Mars Meteorites « Prev Next » Report…" at bounding box center [299, 105] width 393 height 450
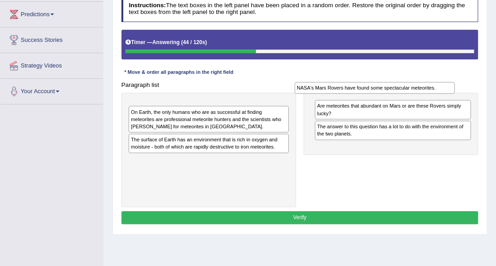
drag, startPoint x: 195, startPoint y: 130, endPoint x: 355, endPoint y: 88, distance: 165.7
click at [381, 82] on div "Paragraph list On Earth, the only humans who are as successful at finding meteo…" at bounding box center [299, 142] width 365 height 129
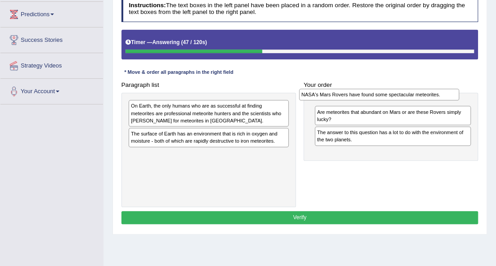
drag, startPoint x: 263, startPoint y: 104, endPoint x: 465, endPoint y: 93, distance: 202.6
click at [464, 92] on div "Paragraph list NASA's Mars Rovers have found some spectacular meteorites. On Ea…" at bounding box center [299, 142] width 365 height 129
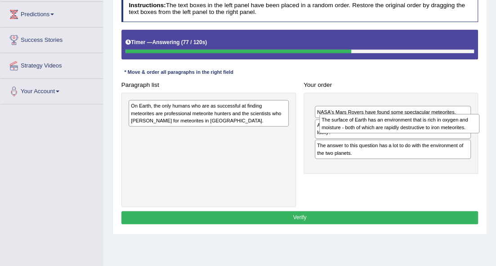
drag, startPoint x: 239, startPoint y: 139, endPoint x: 464, endPoint y: 124, distance: 224.9
click at [464, 124] on div "The surface of Earth has an environment that is rich in oxygen and moisture - b…" at bounding box center [399, 123] width 161 height 19
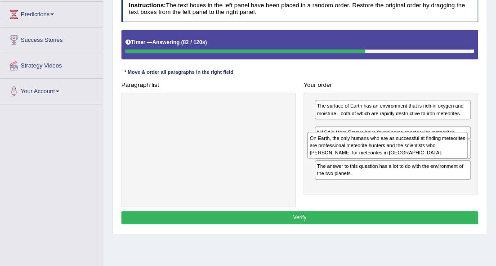
drag, startPoint x: 264, startPoint y: 108, endPoint x: 475, endPoint y: 147, distance: 213.9
click at [475, 147] on div "Paragraph list On Earth, the only humans who are as successful at finding meteo…" at bounding box center [299, 142] width 365 height 129
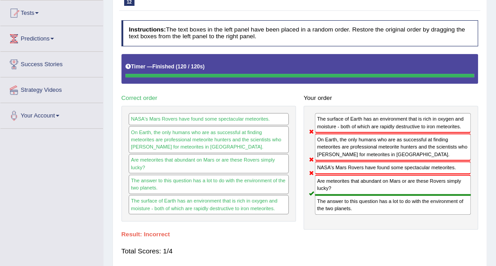
scroll to position [30, 0]
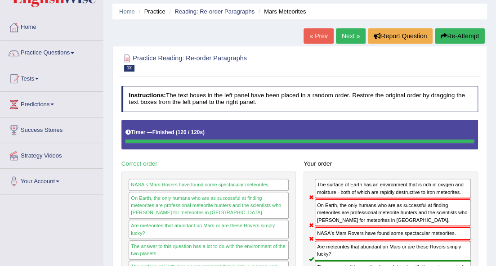
click at [473, 36] on button "Re-Attempt" at bounding box center [460, 35] width 50 height 15
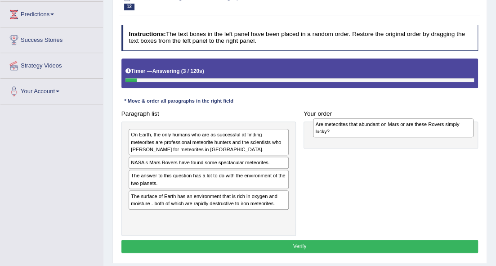
drag, startPoint x: 269, startPoint y: 137, endPoint x: 483, endPoint y: 129, distance: 213.7
click at [483, 126] on div "Practice Reading: Re-order Paragraphs 12 Mars Meteorites Instructions: The text…" at bounding box center [299, 124] width 375 height 278
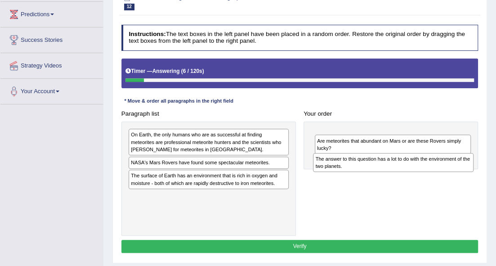
drag, startPoint x: 247, startPoint y: 174, endPoint x: 466, endPoint y: 152, distance: 220.0
click at [466, 153] on div "The answer to this question has a lot to do with the environment of the two pla…" at bounding box center [393, 162] width 161 height 19
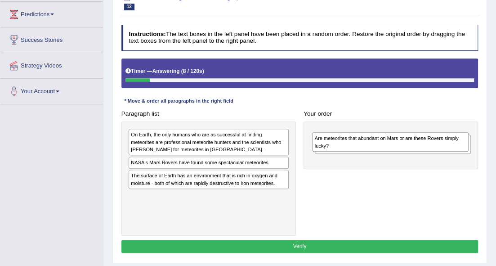
drag, startPoint x: 383, startPoint y: 149, endPoint x: 381, endPoint y: 127, distance: 22.6
click at [381, 127] on div "The answer to this question has a lot to do with the environment of the two pla…" at bounding box center [390, 145] width 174 height 48
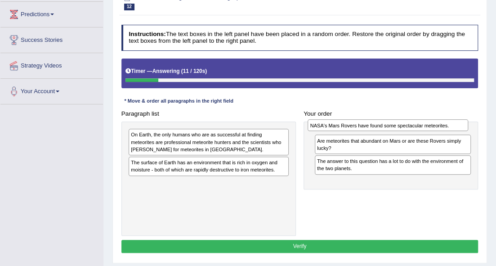
drag, startPoint x: 219, startPoint y: 163, endPoint x: 430, endPoint y: 120, distance: 215.2
click at [430, 120] on div "NASA's Mars Rovers have found some spectacular meteorites." at bounding box center [388, 125] width 161 height 12
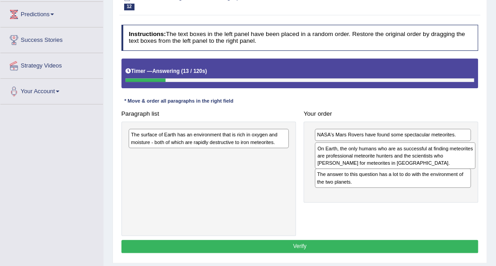
drag, startPoint x: 252, startPoint y: 144, endPoint x: 470, endPoint y: 160, distance: 219.1
click at [470, 160] on div "On Earth, the only humans who are as successful at finding meteorites are profe…" at bounding box center [395, 155] width 161 height 27
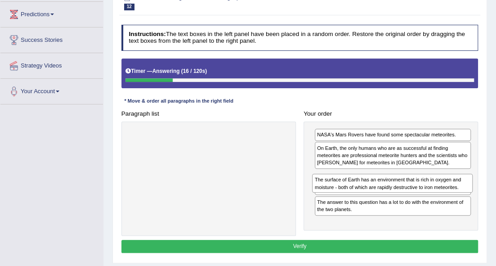
drag, startPoint x: 260, startPoint y: 138, endPoint x: 477, endPoint y: 191, distance: 222.6
click at [477, 191] on div "Paragraph list The surface of Earth has an environment that is rich in oxygen a…" at bounding box center [299, 171] width 365 height 129
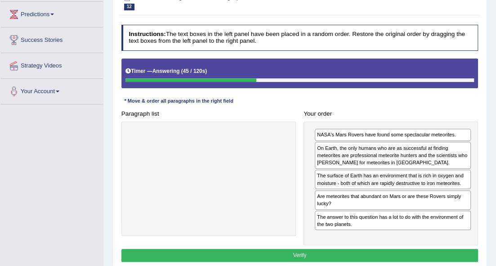
click at [368, 249] on button "Verify" at bounding box center [299, 255] width 357 height 13
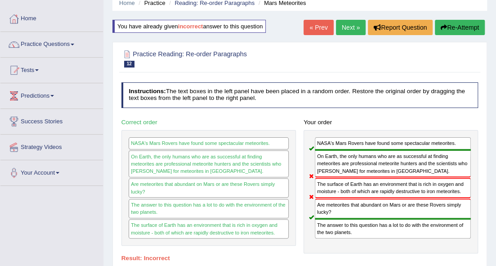
scroll to position [30, 0]
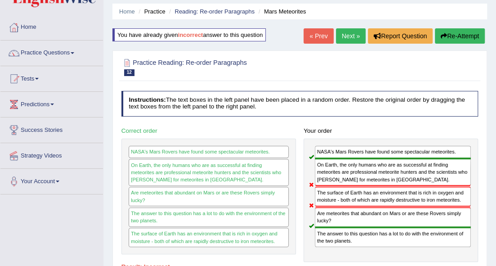
click at [350, 36] on link "Next »" at bounding box center [351, 35] width 30 height 15
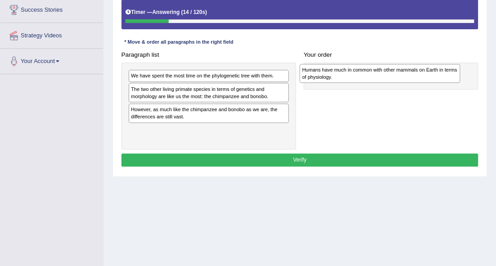
drag, startPoint x: 263, startPoint y: 112, endPoint x: 463, endPoint y: 67, distance: 205.5
click at [463, 67] on div "Paragraph list We have spent the most time on the phylogenetic tree with them. …" at bounding box center [299, 98] width 365 height 101
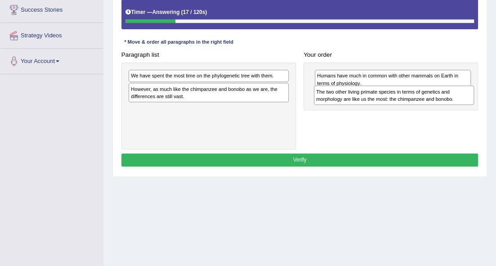
drag, startPoint x: 239, startPoint y: 96, endPoint x: 457, endPoint y: 99, distance: 218.1
click at [457, 99] on div "The two other living primate species in terms of genetics and morphology are li…" at bounding box center [394, 94] width 161 height 19
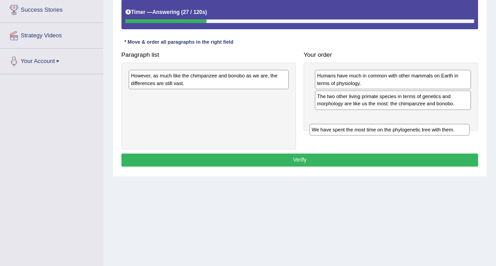
drag, startPoint x: 271, startPoint y: 75, endPoint x: 485, endPoint y: 138, distance: 222.9
click at [485, 138] on div "Practice Reading: Re-order Paragraphs 13 Chimpanzee and Bonobo Instructions: Th…" at bounding box center [299, 51] width 375 height 251
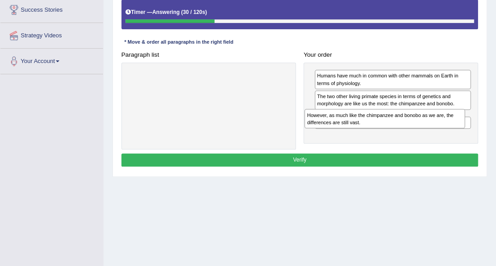
drag, startPoint x: 220, startPoint y: 81, endPoint x: 426, endPoint y: 127, distance: 211.5
click at [426, 127] on div "Paragraph list However, as much like the chimpanzee and bonobo as we are, the d…" at bounding box center [299, 98] width 365 height 101
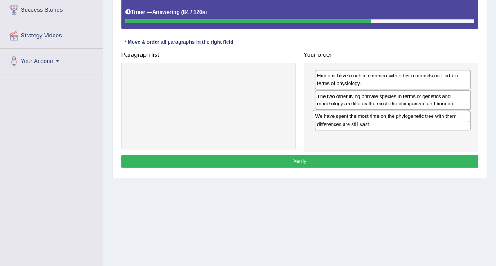
drag, startPoint x: 360, startPoint y: 137, endPoint x: 357, endPoint y: 112, distance: 24.4
click at [357, 112] on div "We have spent the most time on the phylogenetic tree with them." at bounding box center [390, 116] width 156 height 12
drag, startPoint x: 358, startPoint y: 135, endPoint x: 354, endPoint y: 87, distance: 47.9
click at [354, 87] on div "Humans have much in common with other mammals on Earth in terms of physiology. …" at bounding box center [390, 106] width 174 height 89
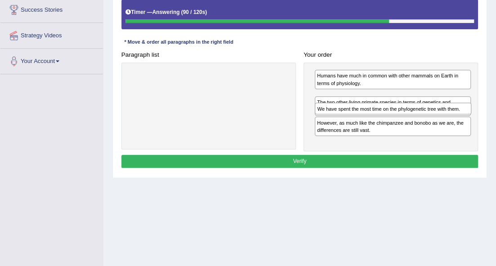
drag, startPoint x: 372, startPoint y: 134, endPoint x: 373, endPoint y: 102, distance: 32.8
click at [373, 103] on div "We have spent the most time on the phylogenetic tree with them." at bounding box center [393, 109] width 156 height 12
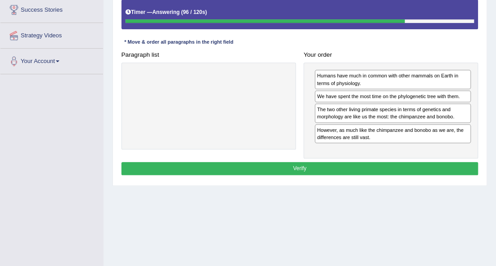
click at [350, 163] on button "Verify" at bounding box center [299, 168] width 357 height 13
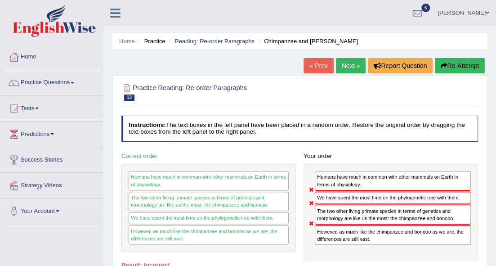
click at [351, 65] on link "Next »" at bounding box center [351, 65] width 30 height 15
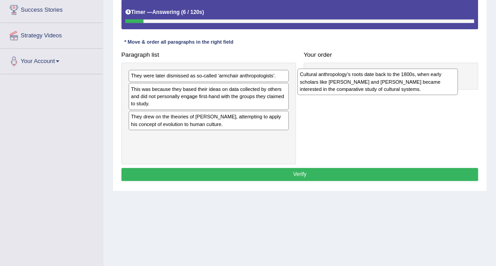
drag, startPoint x: 214, startPoint y: 96, endPoint x: 411, endPoint y: 80, distance: 197.1
click at [411, 80] on div "Cultural anthropology's roots date back to the 1800s, when early scholars like …" at bounding box center [377, 81] width 161 height 27
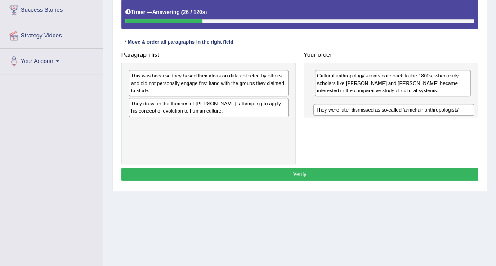
drag, startPoint x: 248, startPoint y: 75, endPoint x: 466, endPoint y: 115, distance: 221.3
click at [466, 115] on div "Paragraph list They were later dismissed as so-called 'armchair anthropologists…" at bounding box center [299, 106] width 365 height 116
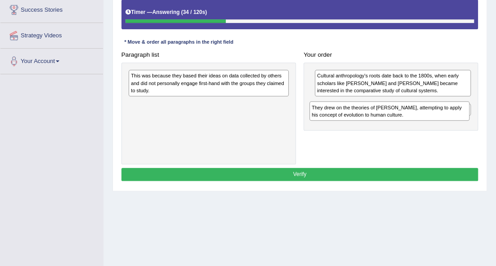
drag, startPoint x: 261, startPoint y: 112, endPoint x: 474, endPoint y: 117, distance: 212.7
click at [474, 117] on div "Paragraph list This was because they based their ideas on data collected by oth…" at bounding box center [299, 106] width 365 height 116
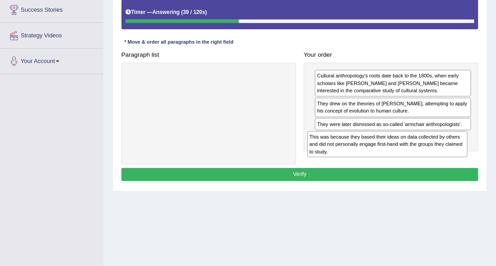
drag, startPoint x: 254, startPoint y: 75, endPoint x: 464, endPoint y: 147, distance: 222.1
click at [464, 147] on div "This was because they based their ideas on data collected by others and did not…" at bounding box center [387, 144] width 161 height 27
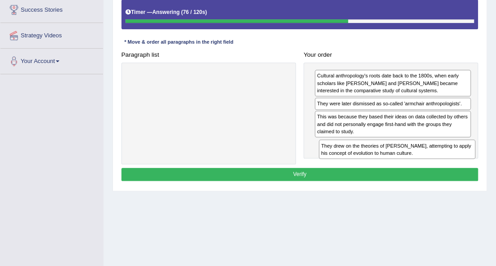
drag, startPoint x: 373, startPoint y: 112, endPoint x: 370, endPoint y: 162, distance: 50.4
click at [370, 162] on div "Paragraph list Correct order Cultural anthropology's roots date back to the 180…" at bounding box center [299, 106] width 365 height 116
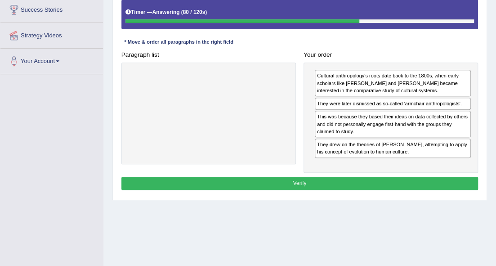
click at [343, 184] on button "Verify" at bounding box center [299, 183] width 357 height 13
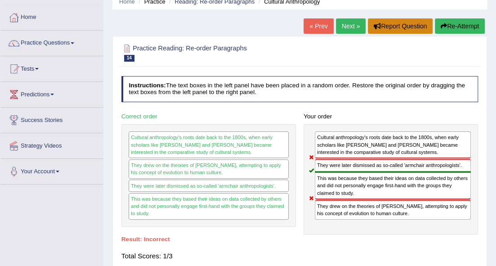
scroll to position [30, 0]
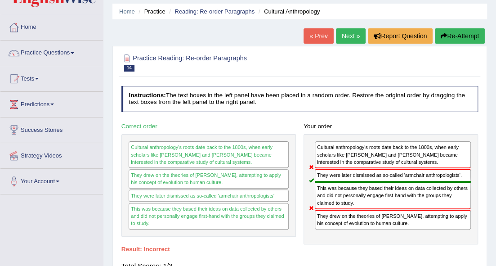
click at [357, 33] on link "Next »" at bounding box center [351, 35] width 30 height 15
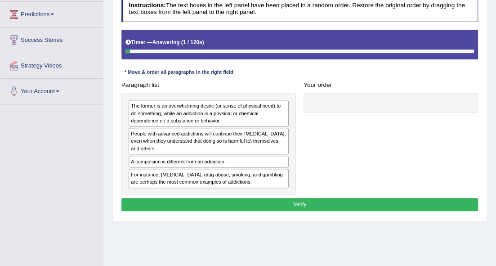
scroll to position [180, 0]
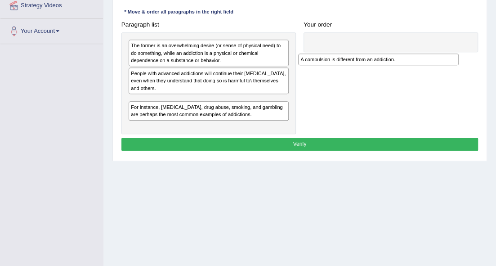
drag, startPoint x: 264, startPoint y: 103, endPoint x: 463, endPoint y: 55, distance: 204.0
click at [463, 55] on div "Paragraph list The former is an overwhelming desire (or sense of physical need)…" at bounding box center [299, 76] width 365 height 116
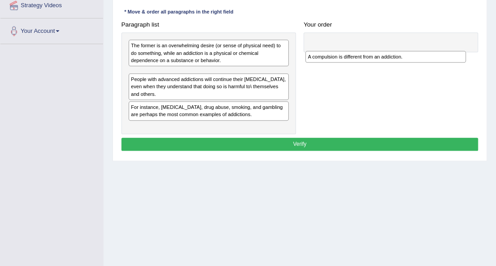
drag, startPoint x: 228, startPoint y: 103, endPoint x: 437, endPoint y: 51, distance: 214.4
click at [437, 51] on div "A compulsion is different from an addiction." at bounding box center [385, 57] width 161 height 12
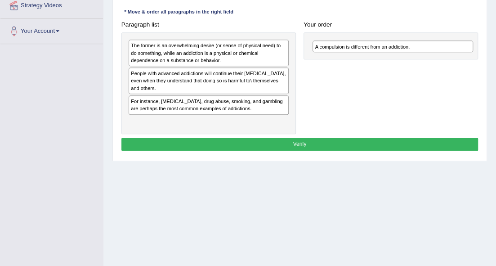
drag, startPoint x: 193, startPoint y: 72, endPoint x: 410, endPoint y: 41, distance: 218.9
click at [410, 41] on div "A compulsion is different from an addiction." at bounding box center [392, 46] width 161 height 12
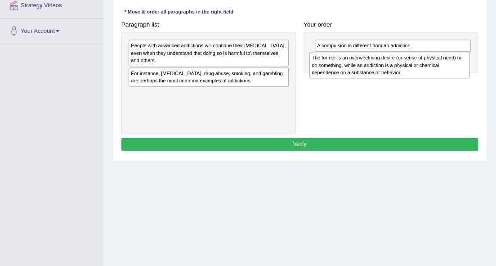
drag, startPoint x: 257, startPoint y: 50, endPoint x: 469, endPoint y: 64, distance: 213.1
click at [469, 64] on div "Paragraph list The former is an overwhelming desire (or sense of physical need)…" at bounding box center [299, 76] width 365 height 116
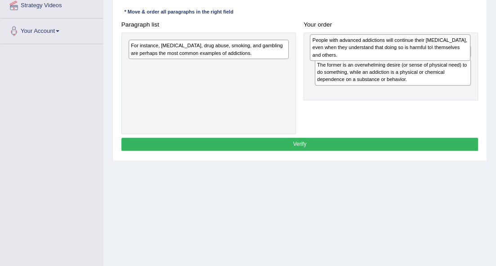
drag, startPoint x: 192, startPoint y: 55, endPoint x: 394, endPoint y: 51, distance: 202.4
click at [394, 51] on div "People with advanced addictions will continue their [MEDICAL_DATA], even when t…" at bounding box center [390, 47] width 161 height 27
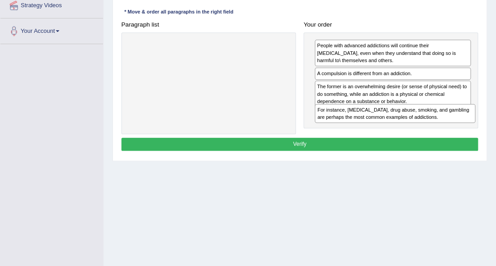
drag, startPoint x: 257, startPoint y: 54, endPoint x: 477, endPoint y: 129, distance: 232.0
click at [477, 129] on div "Paragraph list For instance, alcoholism, drug abuse, smoking, and gambling are …" at bounding box center [299, 76] width 365 height 116
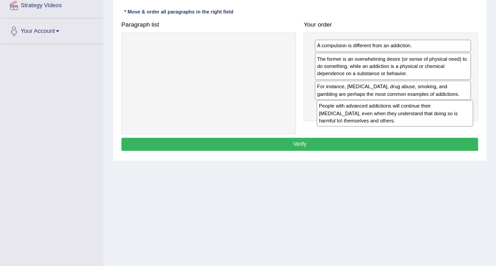
drag, startPoint x: 404, startPoint y: 54, endPoint x: 406, endPoint y: 125, distance: 71.1
click at [406, 125] on div "People with advanced addictions will continue their addictive behavior, even wh…" at bounding box center [395, 113] width 156 height 27
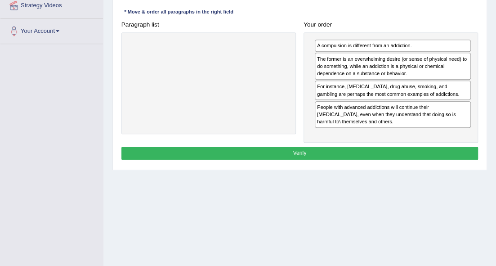
click at [312, 147] on button "Verify" at bounding box center [299, 153] width 357 height 13
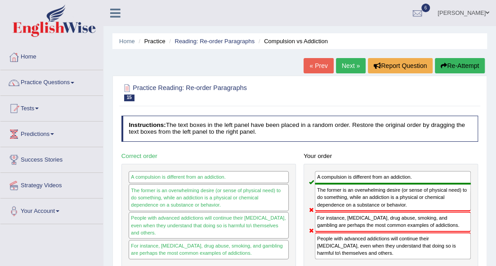
scroll to position [0, 0]
click at [341, 59] on link "Next »" at bounding box center [351, 65] width 30 height 15
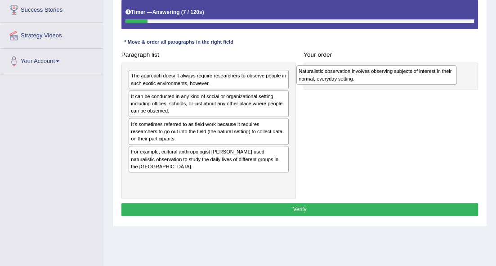
drag, startPoint x: 259, startPoint y: 157, endPoint x: 458, endPoint y: 64, distance: 219.6
click at [458, 64] on div "Paragraph list The approach doesn't always require researchers to observe peopl…" at bounding box center [299, 123] width 365 height 151
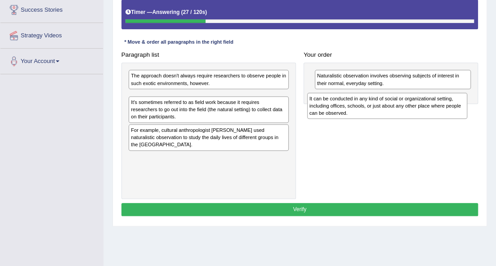
drag, startPoint x: 248, startPoint y: 105, endPoint x: 459, endPoint y: 105, distance: 210.9
click at [459, 106] on div "It can be conducted in any kind of social or organizational setting, including …" at bounding box center [387, 106] width 161 height 27
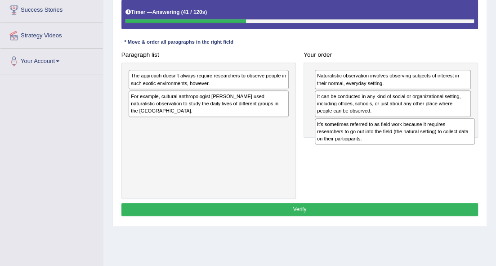
drag, startPoint x: 254, startPoint y: 100, endPoint x: 473, endPoint y: 133, distance: 221.4
click at [473, 133] on div "It's sometimes referred to as field work because it requires researchers to go …" at bounding box center [395, 131] width 161 height 27
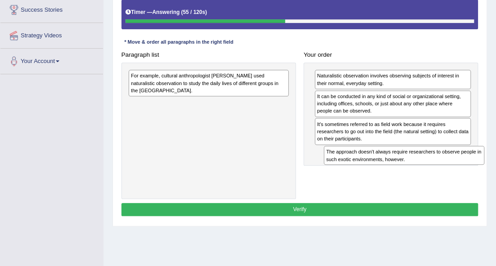
drag, startPoint x: 267, startPoint y: 75, endPoint x: 497, endPoint y: 165, distance: 246.6
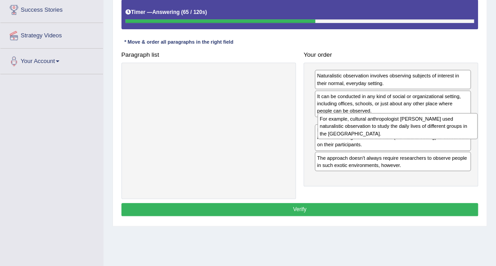
drag, startPoint x: 258, startPoint y: 83, endPoint x: 480, endPoint y: 133, distance: 227.7
click at [480, 133] on div "Paragraph list For example, cultural anthropologist Margaret Mead used naturali…" at bounding box center [299, 123] width 365 height 151
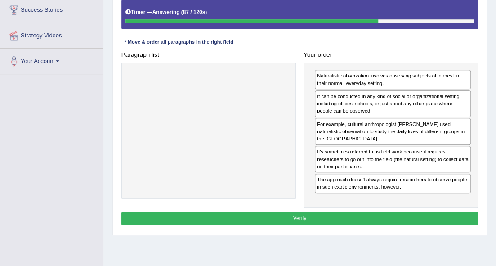
click at [410, 218] on button "Verify" at bounding box center [299, 218] width 357 height 13
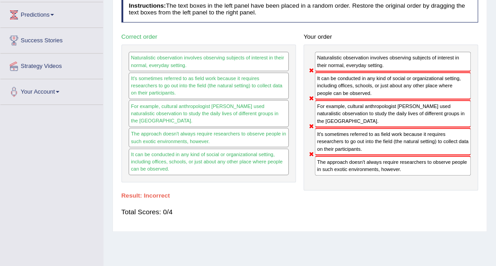
scroll to position [30, 0]
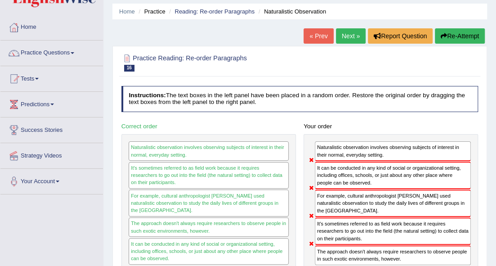
click at [343, 38] on link "Next »" at bounding box center [351, 35] width 30 height 15
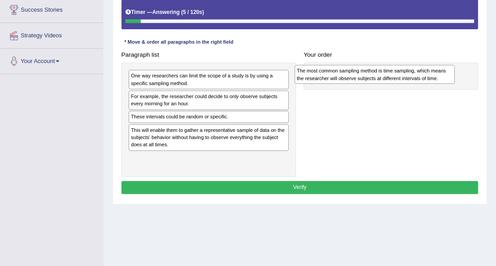
drag, startPoint x: 219, startPoint y: 134, endPoint x: 415, endPoint y: 66, distance: 206.9
click at [415, 66] on div "The most common sampling method is time sampling, which means the researcher wi…" at bounding box center [374, 74] width 161 height 19
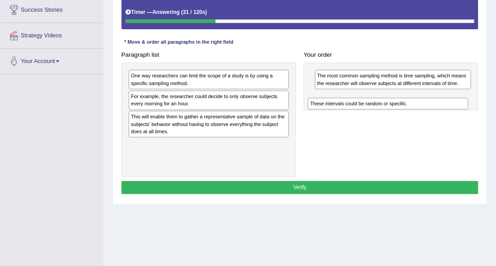
drag, startPoint x: 213, startPoint y: 114, endPoint x: 423, endPoint y: 99, distance: 210.1
click at [423, 99] on div "These intervals could be random or specific." at bounding box center [388, 104] width 161 height 12
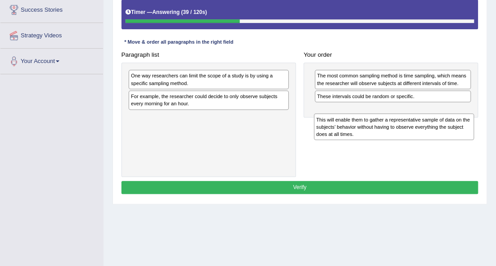
drag, startPoint x: 263, startPoint y: 125, endPoint x: 481, endPoint y: 129, distance: 218.5
click at [481, 129] on div "Paragraph list One way researchers can limit the scope of a study is by using a…" at bounding box center [299, 112] width 365 height 129
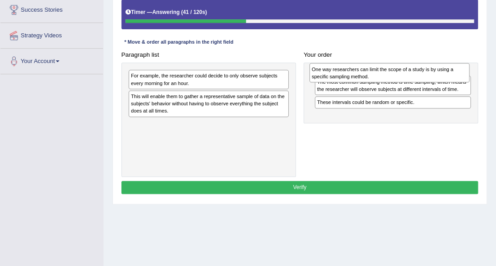
drag, startPoint x: 266, startPoint y: 75, endPoint x: 483, endPoint y: 68, distance: 217.3
click at [483, 68] on div "Practice Reading: Re-order Paragraphs 17 Time Sampling Instructions: The text b…" at bounding box center [299, 65] width 375 height 278
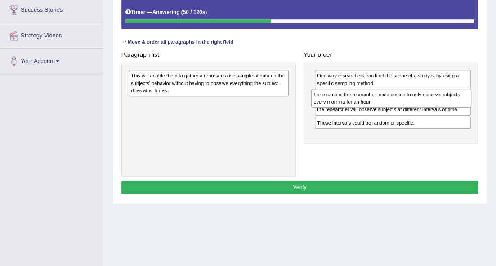
drag, startPoint x: 269, startPoint y: 79, endPoint x: 485, endPoint y: 102, distance: 217.0
click at [485, 102] on div "Practice Reading: Re-order Paragraphs 17 Time Sampling Instructions: The text b…" at bounding box center [299, 65] width 375 height 278
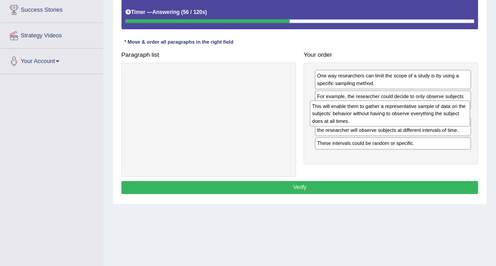
drag, startPoint x: 256, startPoint y: 88, endPoint x: 468, endPoint y: 125, distance: 214.4
click at [468, 125] on div "This will enable them to gather a representative sample of data on the subjects…" at bounding box center [390, 113] width 161 height 27
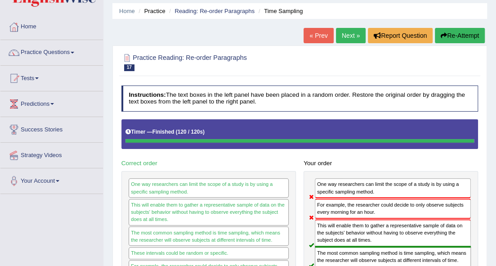
scroll to position [30, 0]
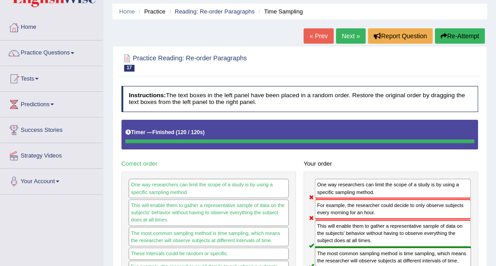
click at [460, 36] on button "Re-Attempt" at bounding box center [460, 35] width 50 height 15
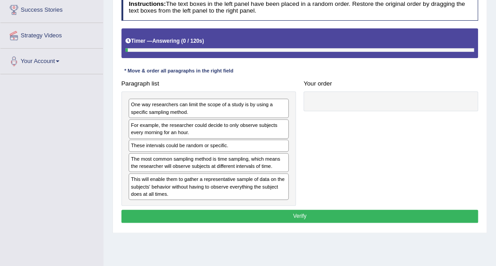
scroll to position [150, 0]
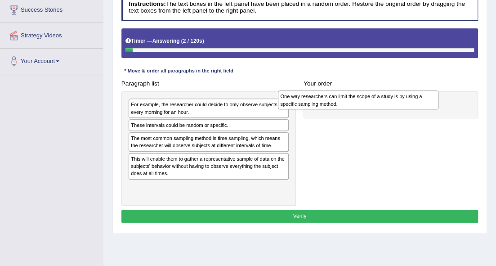
drag, startPoint x: 259, startPoint y: 109, endPoint x: 440, endPoint y: 100, distance: 181.0
click at [438, 100] on div "One way researchers can limit the scope of a study is by using a specific sampl…" at bounding box center [358, 99] width 161 height 19
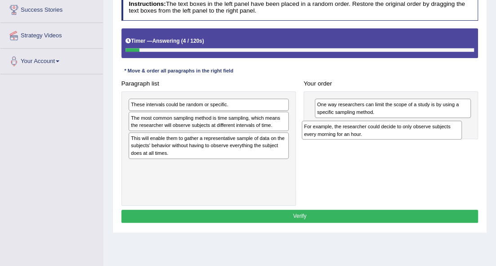
drag, startPoint x: 272, startPoint y: 103, endPoint x: 476, endPoint y: 130, distance: 205.4
click at [476, 130] on div "Paragraph list For example, the researcher could decide to only observe subject…" at bounding box center [299, 141] width 365 height 129
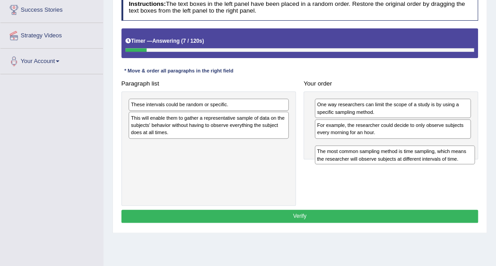
drag, startPoint x: 261, startPoint y: 125, endPoint x: 476, endPoint y: 165, distance: 219.0
click at [476, 165] on div "Paragraph list These intervals could be random or specific. The most common sam…" at bounding box center [299, 141] width 365 height 129
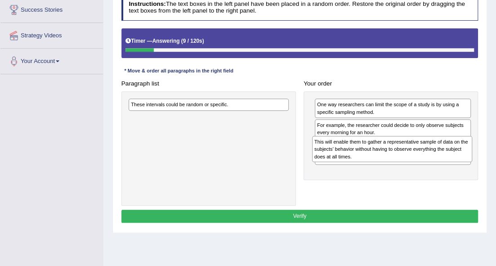
drag, startPoint x: 248, startPoint y: 132, endPoint x: 464, endPoint y: 161, distance: 217.7
click at [464, 161] on div "Paragraph list These intervals could be random or specific. This will enable th…" at bounding box center [299, 141] width 365 height 129
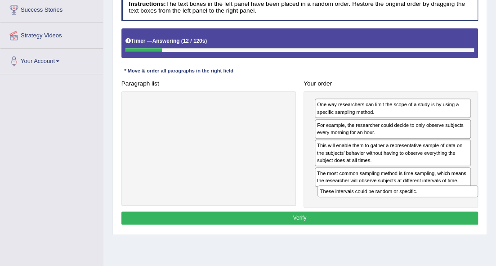
drag, startPoint x: 274, startPoint y: 103, endPoint x: 491, endPoint y: 203, distance: 239.4
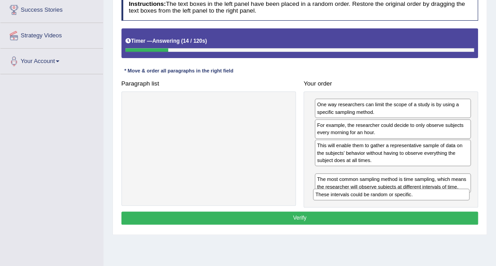
drag, startPoint x: 446, startPoint y: 172, endPoint x: 444, endPoint y: 198, distance: 25.7
click at [444, 198] on div "These intervals could be random or specific." at bounding box center [391, 194] width 156 height 12
drag, startPoint x: 429, startPoint y: 193, endPoint x: 430, endPoint y: 205, distance: 11.2
click at [430, 205] on div "Instructions: The text boxes in the left panel have been placed in a random ord…" at bounding box center [299, 111] width 361 height 240
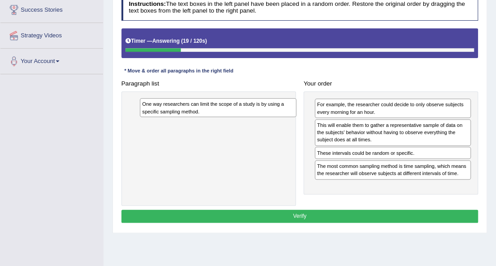
drag, startPoint x: 369, startPoint y: 112, endPoint x: 118, endPoint y: 112, distance: 250.9
click at [140, 112] on div "One way researchers can limit the scope of a study is by using a specific sampl…" at bounding box center [218, 107] width 156 height 19
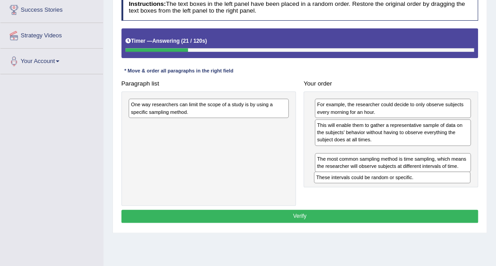
drag, startPoint x: 365, startPoint y: 152, endPoint x: 364, endPoint y: 179, distance: 27.4
click at [364, 179] on div "These intervals could be random or specific." at bounding box center [392, 177] width 156 height 12
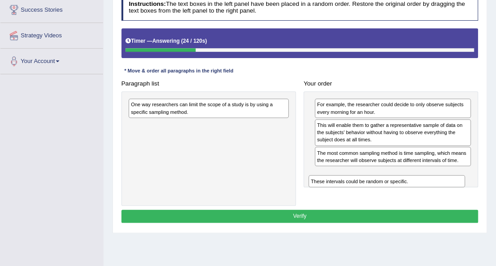
drag, startPoint x: 364, startPoint y: 153, endPoint x: 358, endPoint y: 184, distance: 31.6
click at [358, 184] on div "Paragraph list One way researchers can limit the scope of a study is by using a…" at bounding box center [299, 141] width 365 height 129
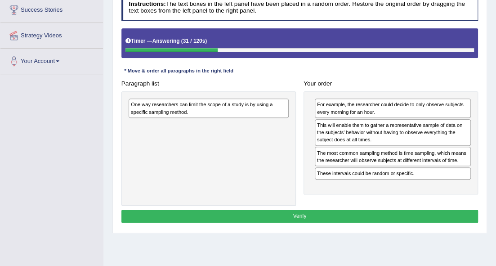
click at [397, 105] on div "For example, the researcher could decide to only observe subjects every morning…" at bounding box center [393, 107] width 156 height 19
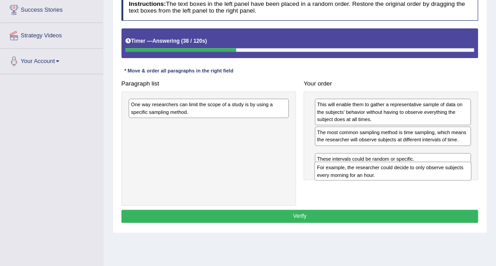
drag, startPoint x: 397, startPoint y: 105, endPoint x: 397, endPoint y: 179, distance: 73.7
click at [397, 179] on div "Paragraph list One way researchers can limit the scope of a study is by using a…" at bounding box center [299, 141] width 365 height 129
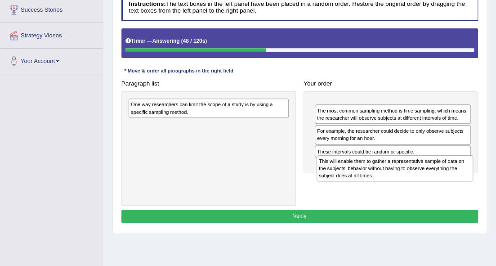
drag, startPoint x: 364, startPoint y: 108, endPoint x: 366, endPoint y: 175, distance: 67.0
click at [366, 175] on div "This will enable them to gather a representative sample of data on the subjects…" at bounding box center [395, 168] width 156 height 27
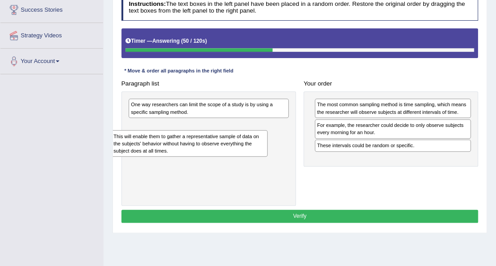
drag, startPoint x: 339, startPoint y: 113, endPoint x: 103, endPoint y: 151, distance: 239.5
click at [102, 151] on div "Toggle navigation Home Practice Questions Speaking Practice Read Aloud Repeat S…" at bounding box center [248, 84] width 496 height 468
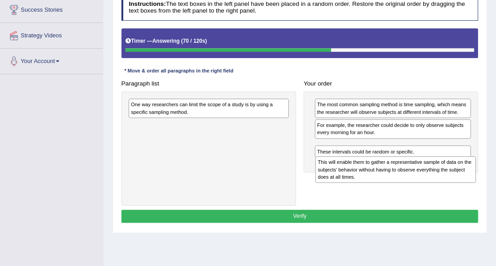
drag, startPoint x: 223, startPoint y: 127, endPoint x: 442, endPoint y: 171, distance: 223.3
click at [442, 171] on div "This will enable them to gather a representative sample of data on the subjects…" at bounding box center [395, 169] width 161 height 27
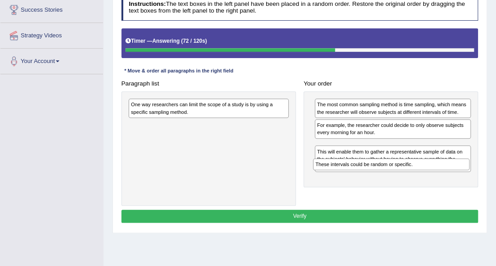
drag, startPoint x: 432, startPoint y: 170, endPoint x: 430, endPoint y: 158, distance: 12.3
click at [430, 159] on div "These intervals could be random or specific." at bounding box center [391, 164] width 156 height 12
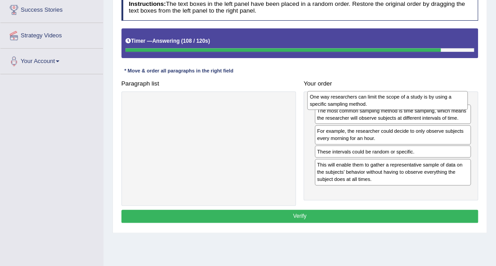
drag, startPoint x: 191, startPoint y: 106, endPoint x: 401, endPoint y: 92, distance: 210.8
click at [401, 92] on div "One way researchers can limit the scope of a study is by using a specific sampl…" at bounding box center [387, 100] width 161 height 19
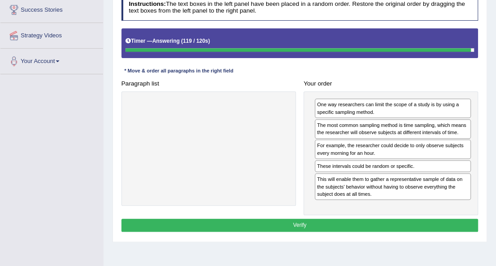
click at [378, 221] on button "Verify" at bounding box center [299, 225] width 357 height 13
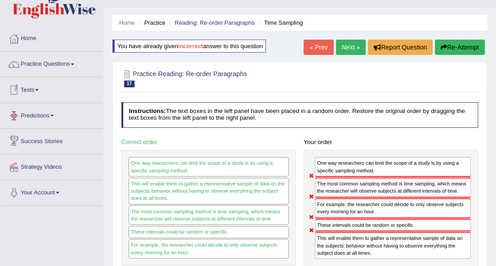
scroll to position [0, 0]
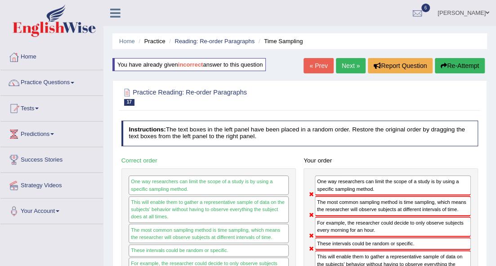
click at [343, 67] on link "Next »" at bounding box center [351, 65] width 30 height 15
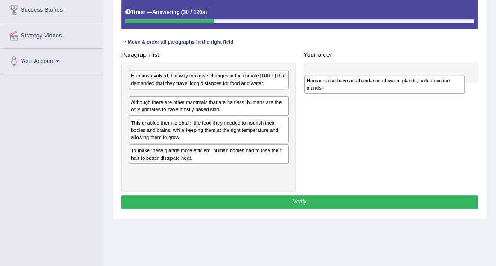
drag, startPoint x: 243, startPoint y: 128, endPoint x: 450, endPoint y: 78, distance: 212.9
click at [450, 78] on div "Humans also have an abundance of sweat glands, called eccrine glands." at bounding box center [384, 84] width 161 height 19
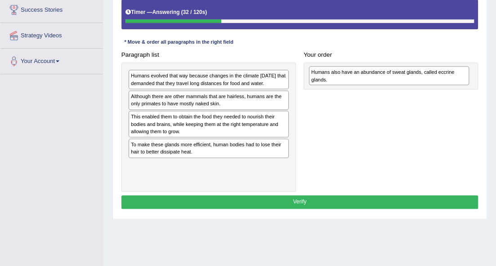
drag, startPoint x: 191, startPoint y: 111, endPoint x: 403, endPoint y: 75, distance: 215.3
click at [403, 75] on div "Humans also have an abundance of sweat glands, called eccrine glands." at bounding box center [389, 75] width 161 height 19
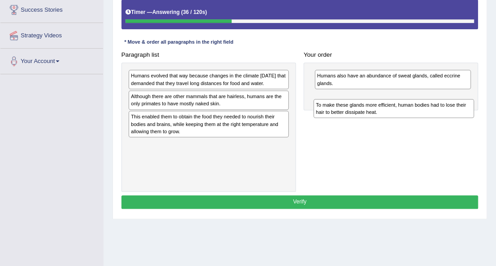
drag, startPoint x: 279, startPoint y: 155, endPoint x: 497, endPoint y: 101, distance: 224.1
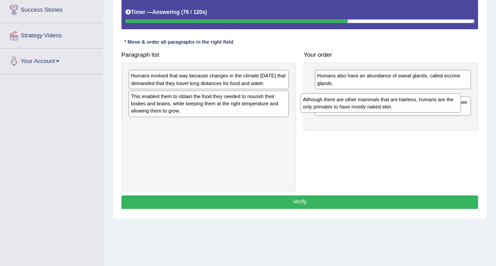
drag, startPoint x: 228, startPoint y: 111, endPoint x: 430, endPoint y: 107, distance: 202.4
click at [430, 107] on div "Although there are other mammals that are hairless, humans are the only primate…" at bounding box center [380, 102] width 161 height 19
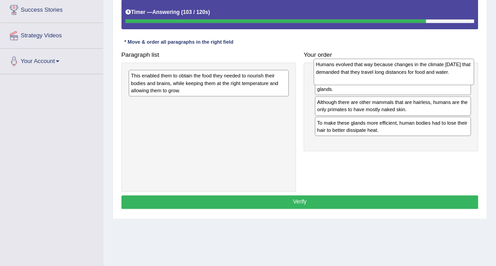
drag, startPoint x: 249, startPoint y: 86, endPoint x: 468, endPoint y: 74, distance: 218.9
click at [468, 74] on div "Humans evolved that way because changes in the climate 200,000 years ago that d…" at bounding box center [393, 71] width 161 height 27
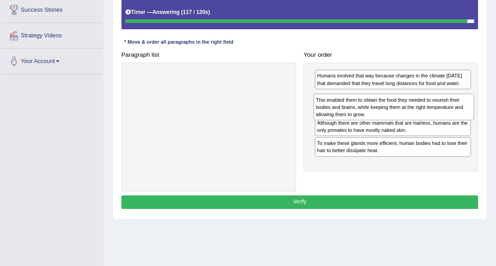
drag, startPoint x: 177, startPoint y: 89, endPoint x: 394, endPoint y: 118, distance: 219.0
click at [394, 118] on div "This enabled them to obtain the food they needed to nourish their bodies and br…" at bounding box center [393, 107] width 161 height 27
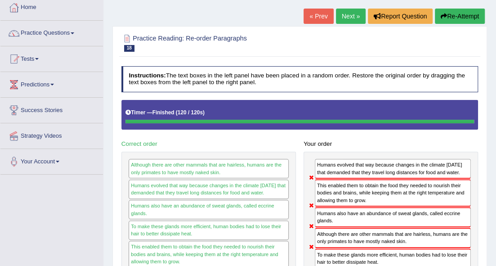
scroll to position [30, 0]
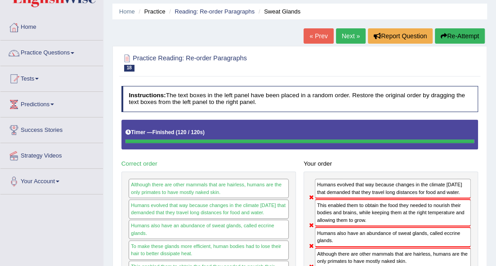
click at [340, 36] on link "Next »" at bounding box center [351, 35] width 30 height 15
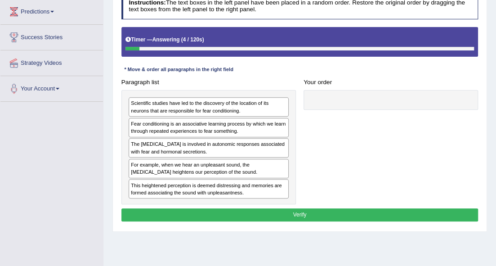
scroll to position [116, 0]
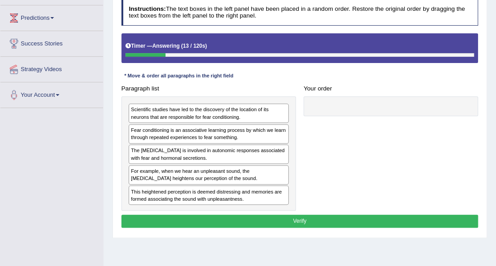
drag, startPoint x: 273, startPoint y: 62, endPoint x: 255, endPoint y: 94, distance: 36.5
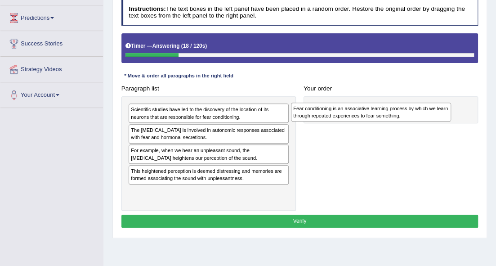
drag, startPoint x: 258, startPoint y: 138, endPoint x: 449, endPoint y: 113, distance: 192.7
click at [449, 113] on div "Fear conditioning is an associative learning process by which we learn through …" at bounding box center [371, 112] width 161 height 19
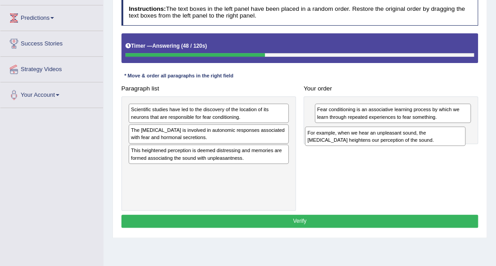
drag, startPoint x: 256, startPoint y: 159, endPoint x: 464, endPoint y: 138, distance: 208.7
click at [464, 138] on div "For example, when we hear an unpleasant sound, the amygdala heightens our perce…" at bounding box center [385, 135] width 161 height 19
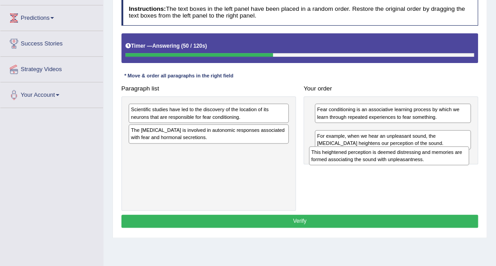
drag, startPoint x: 272, startPoint y: 147, endPoint x: 484, endPoint y: 149, distance: 212.2
click at [484, 149] on div "Practice Reading: Re-order Paragraphs 19 Amygdala Instructions: The text boxes …" at bounding box center [299, 99] width 375 height 278
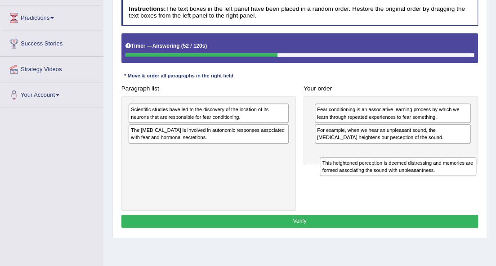
drag, startPoint x: 408, startPoint y: 134, endPoint x: 415, endPoint y: 173, distance: 39.6
click at [415, 173] on div "This heightened perception is deemed distressing and memories are formed associ…" at bounding box center [398, 166] width 156 height 19
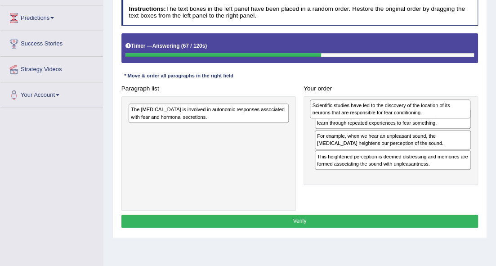
drag, startPoint x: 274, startPoint y: 116, endPoint x: 487, endPoint y: 112, distance: 213.6
click at [487, 112] on div "Home Practice Reading: Re-order Paragraphs Amygdala « Prev Next » Report Questi…" at bounding box center [299, 109] width 393 height 450
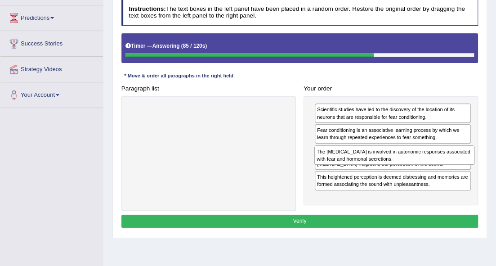
drag, startPoint x: 275, startPoint y: 118, endPoint x: 489, endPoint y: 168, distance: 219.8
click at [489, 168] on div "Home Practice Reading: Re-order Paragraphs Amygdala « Prev Next » Report Questi…" at bounding box center [299, 109] width 393 height 450
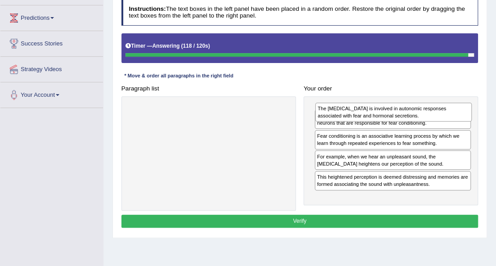
drag, startPoint x: 408, startPoint y: 154, endPoint x: 409, endPoint y: 106, distance: 48.1
click at [409, 106] on div "The amygdala is involved in autonomic responses associated with fear and hormon…" at bounding box center [393, 112] width 156 height 19
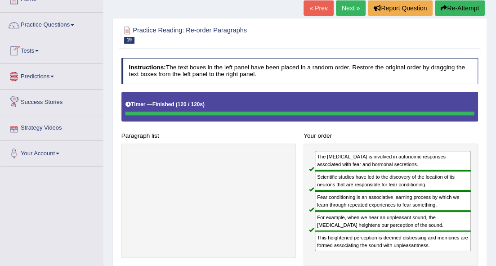
scroll to position [26, 0]
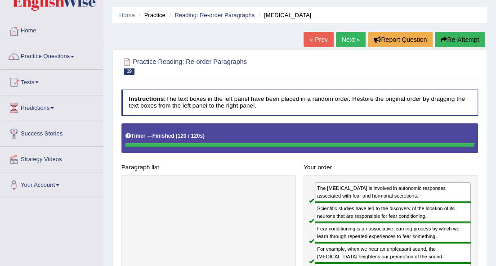
click at [349, 35] on link "Next »" at bounding box center [351, 39] width 30 height 15
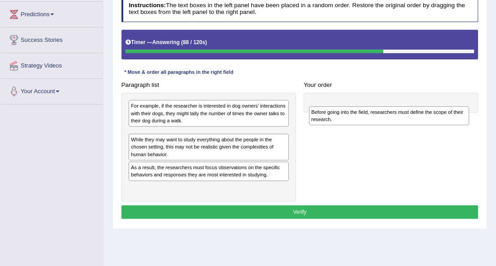
drag, startPoint x: 213, startPoint y: 185, endPoint x: 425, endPoint y: 103, distance: 227.4
click at [425, 103] on div "Paragraph list For example, if the researcher is interested in dog owners' inte…" at bounding box center [299, 139] width 365 height 123
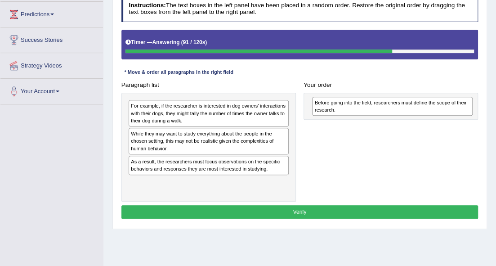
drag, startPoint x: 251, startPoint y: 138, endPoint x: 467, endPoint y: 102, distance: 219.3
click at [467, 102] on div "Before going into the field, researchers must define the scope of their researc…" at bounding box center [392, 106] width 161 height 19
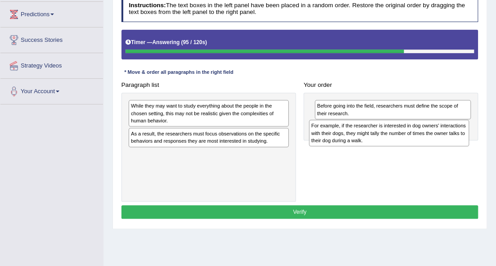
drag, startPoint x: 246, startPoint y: 125, endPoint x: 459, endPoint y: 148, distance: 213.5
click at [459, 148] on div "Paragraph list For example, if the researcher is interested in dog owners' inte…" at bounding box center [299, 139] width 365 height 123
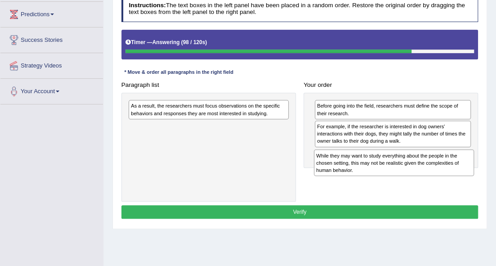
drag, startPoint x: 271, startPoint y: 119, endPoint x: 488, endPoint y: 176, distance: 224.9
click at [489, 177] on div "Home Practice Reading: Re-order Paragraphs Scope of Research « Prev Next » Repo…" at bounding box center [299, 105] width 393 height 450
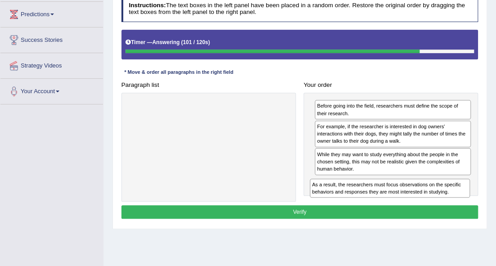
drag, startPoint x: 235, startPoint y: 113, endPoint x: 449, endPoint y: 205, distance: 233.0
click at [448, 205] on div "Instructions: The text boxes in the left panel have been placed in a random ord…" at bounding box center [299, 108] width 361 height 232
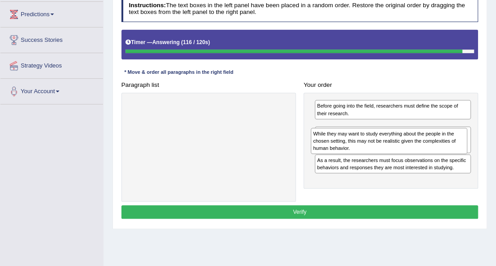
drag, startPoint x: 410, startPoint y: 164, endPoint x: 406, endPoint y: 139, distance: 24.7
click at [406, 139] on div "While they may want to study everything about the people in the chosen setting,…" at bounding box center [389, 141] width 156 height 27
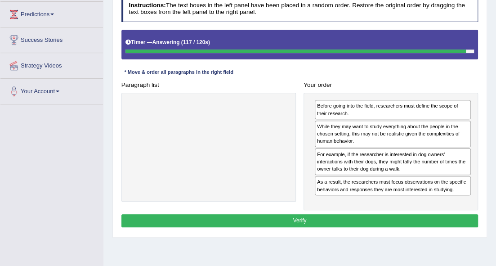
click at [370, 215] on button "Verify" at bounding box center [299, 220] width 357 height 13
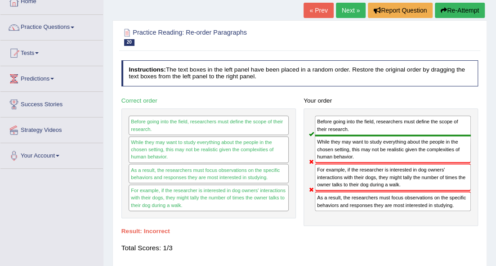
scroll to position [30, 0]
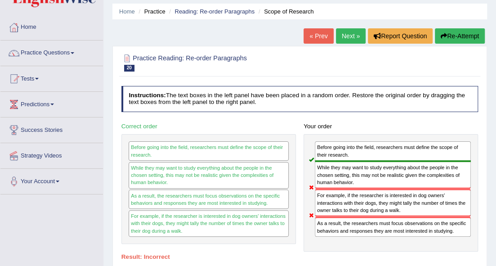
click at [348, 37] on link "Next »" at bounding box center [351, 35] width 30 height 15
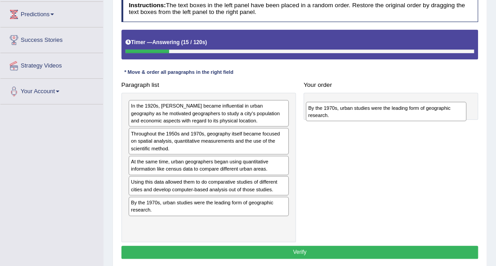
drag, startPoint x: 259, startPoint y: 203, endPoint x: 468, endPoint y: 93, distance: 236.3
click at [468, 93] on div "Paragraph list In the 1920s, [PERSON_NAME] became influential in urban geograph…" at bounding box center [299, 160] width 365 height 164
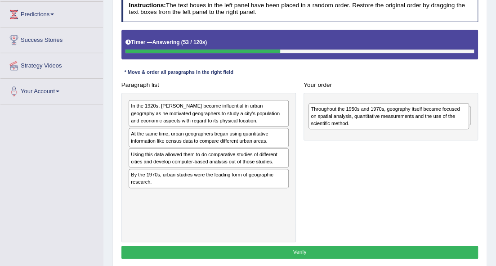
drag, startPoint x: 255, startPoint y: 141, endPoint x: 466, endPoint y: 111, distance: 213.5
click at [466, 112] on div "Throughout the 1950s and 1970s, geography itself became focused on spatial anal…" at bounding box center [388, 116] width 161 height 27
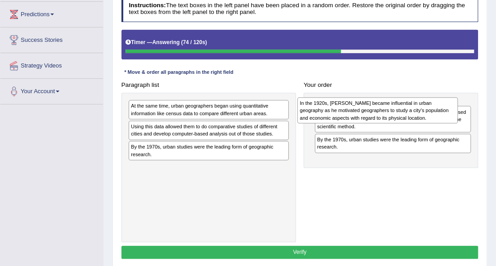
drag, startPoint x: 256, startPoint y: 111, endPoint x: 455, endPoint y: 107, distance: 198.8
click at [455, 107] on div "In the 1920s, [PERSON_NAME] became influential in urban geography as he motivat…" at bounding box center [377, 110] width 161 height 27
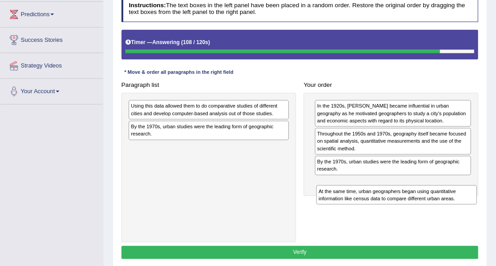
drag, startPoint x: 260, startPoint y: 108, endPoint x: 481, endPoint y: 209, distance: 242.5
click at [481, 209] on div "Paragraph list At the same time, urban geographers began using quantitative inf…" at bounding box center [299, 160] width 365 height 164
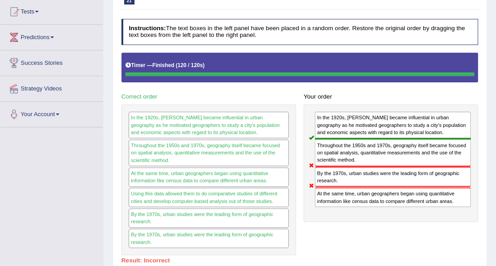
scroll to position [60, 0]
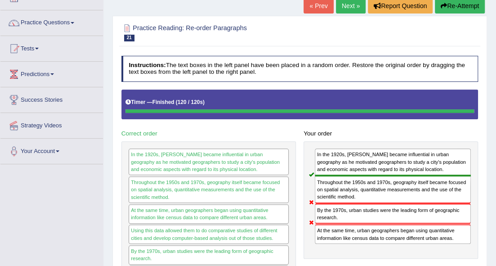
drag, startPoint x: 463, startPoint y: 4, endPoint x: 461, endPoint y: 9, distance: 4.8
click at [463, 7] on button "Re-Attempt" at bounding box center [460, 5] width 50 height 15
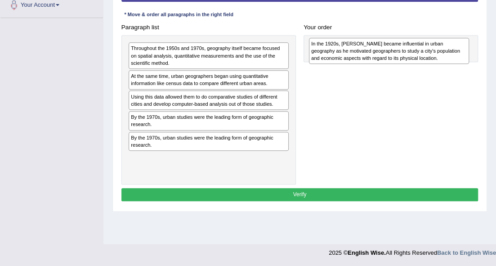
drag, startPoint x: 213, startPoint y: 62, endPoint x: 425, endPoint y: 58, distance: 212.3
click at [425, 58] on div "In the 1920s, Carl Sauer became influential in urban geography as he motivated …" at bounding box center [389, 51] width 161 height 27
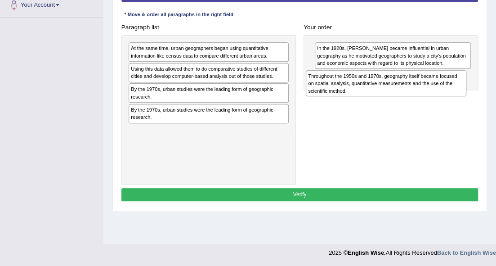
drag, startPoint x: 278, startPoint y: 53, endPoint x: 487, endPoint y: 86, distance: 211.6
click at [487, 86] on div "Home Practice Reading: Re-order Paragraphs Urban geography 2 You have already g…" at bounding box center [299, 19] width 393 height 450
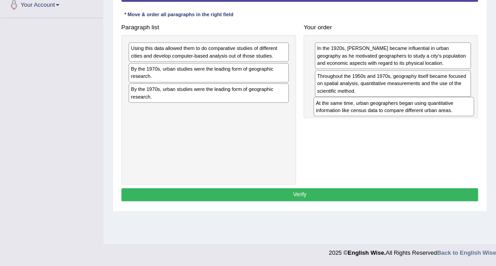
drag, startPoint x: 253, startPoint y: 48, endPoint x: 472, endPoint y: 110, distance: 227.6
click at [472, 110] on div "At the same time, urban geographers began using quantitative information like c…" at bounding box center [393, 106] width 161 height 19
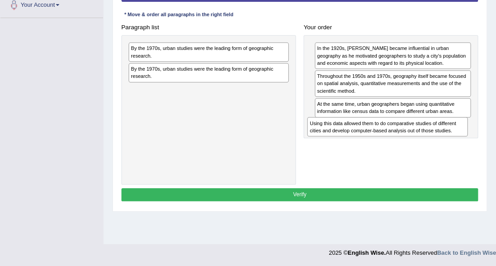
drag, startPoint x: 258, startPoint y: 50, endPoint x: 468, endPoint y: 138, distance: 227.8
click at [468, 138] on div "Paragraph list Using this data allowed them to do comparative studies of differ…" at bounding box center [299, 103] width 365 height 164
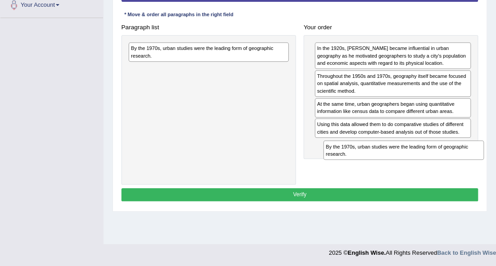
drag, startPoint x: 218, startPoint y: 53, endPoint x: 398, endPoint y: 155, distance: 207.6
click at [446, 168] on div "Paragraph list By the 1970s, urban studies were the leading form of geographic …" at bounding box center [299, 103] width 365 height 164
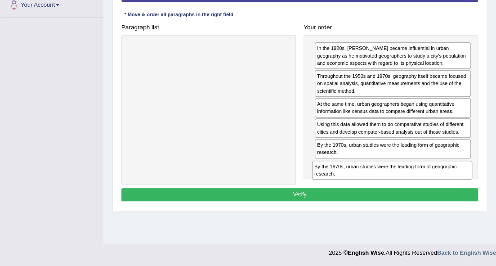
drag, startPoint x: 211, startPoint y: 51, endPoint x: 427, endPoint y: 189, distance: 255.9
click at [427, 189] on div "Instructions: The text boxes in the left panel have been placed in a random ord…" at bounding box center [299, 71] width 361 height 272
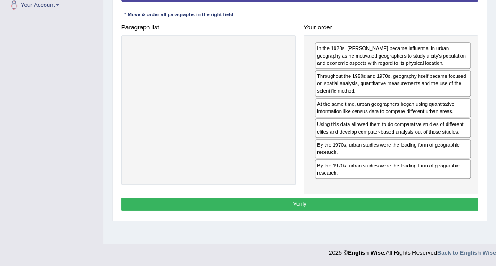
click at [372, 200] on button "Verify" at bounding box center [299, 203] width 357 height 13
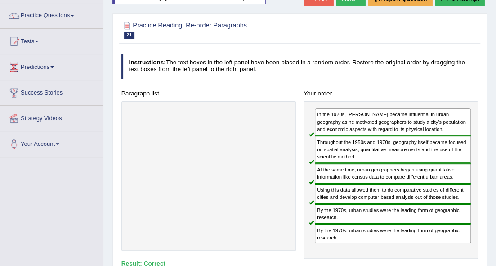
scroll to position [56, 0]
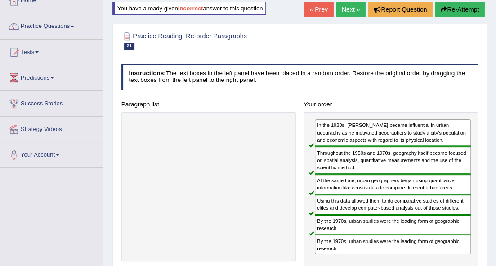
click at [338, 11] on link "Next »" at bounding box center [351, 9] width 30 height 15
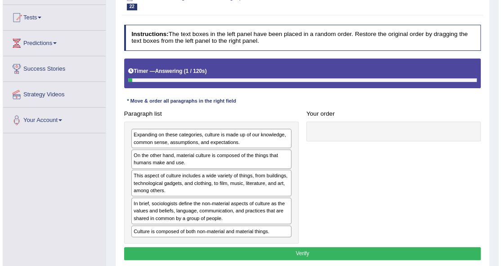
scroll to position [120, 0]
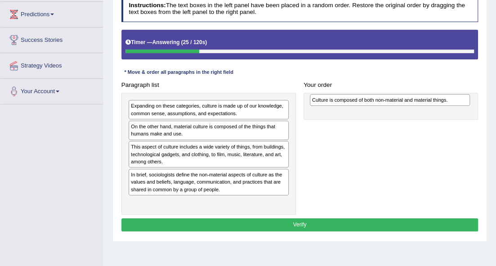
drag, startPoint x: 208, startPoint y: 198, endPoint x: 419, endPoint y: 82, distance: 240.9
click at [419, 82] on div "Paragraph list Expanding on these categories, culture is made up of our knowled…" at bounding box center [299, 146] width 365 height 136
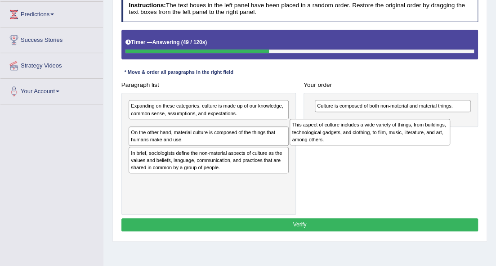
drag, startPoint x: 242, startPoint y: 157, endPoint x: 427, endPoint y: 132, distance: 186.4
click at [427, 132] on div "This aspect of culture includes a wide variety of things, from buildings, techn…" at bounding box center [370, 132] width 161 height 27
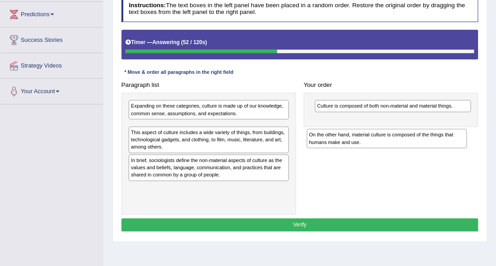
drag, startPoint x: 196, startPoint y: 162, endPoint x: 407, endPoint y: 132, distance: 213.0
click at [407, 132] on div "On the other hand, material culture is composed of the things that humans make …" at bounding box center [387, 138] width 161 height 19
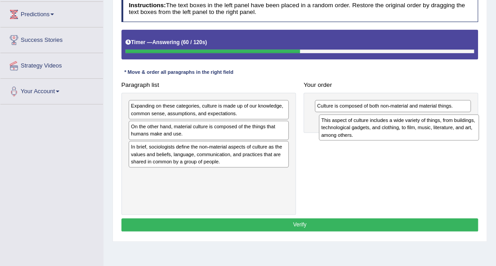
drag, startPoint x: 203, startPoint y: 161, endPoint x: 422, endPoint y: 133, distance: 220.4
click at [422, 133] on div "This aspect of culture includes a wide variety of things, from buildings, techn…" at bounding box center [399, 127] width 161 height 27
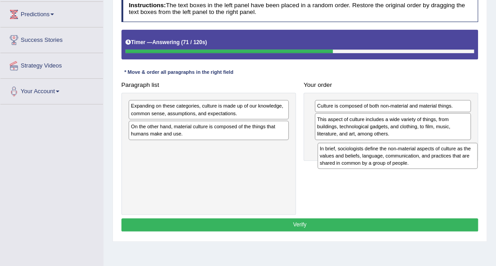
drag, startPoint x: 209, startPoint y: 153, endPoint x: 429, endPoint y: 156, distance: 220.3
click at [429, 156] on div "In brief, sociologists define the non-material aspects of culture as the values…" at bounding box center [397, 156] width 161 height 27
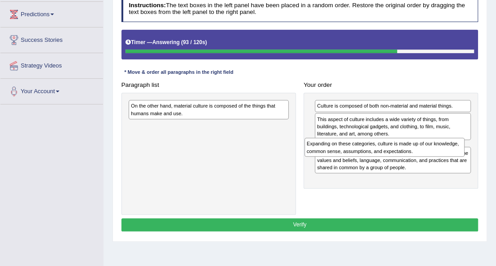
drag, startPoint x: 263, startPoint y: 115, endPoint x: 468, endPoint y: 159, distance: 210.2
click at [468, 159] on div "Paragraph list Expanding on these categories, culture is made up of our knowled…" at bounding box center [299, 146] width 365 height 136
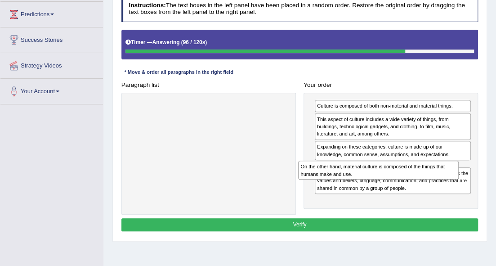
drag, startPoint x: 223, startPoint y: 110, endPoint x: 420, endPoint y: 180, distance: 208.9
click at [419, 180] on div "Paragraph list On the other hand, material culture is composed of the things th…" at bounding box center [299, 146] width 365 height 136
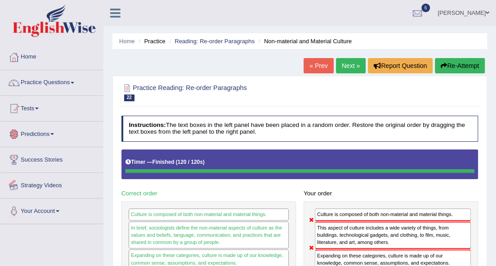
scroll to position [0, 0]
click at [459, 65] on button "Re-Attempt" at bounding box center [460, 65] width 50 height 15
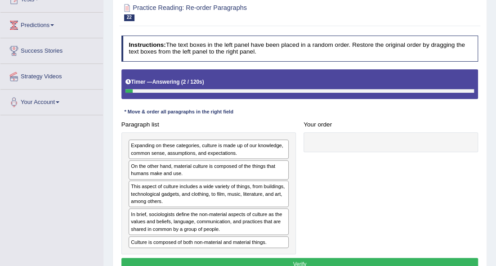
scroll to position [150, 0]
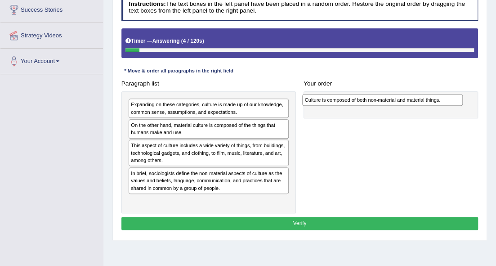
drag, startPoint x: 185, startPoint y: 196, endPoint x: 391, endPoint y: 79, distance: 236.6
click at [390, 79] on div "Paragraph list Expanding on these categories, culture is made up of our knowled…" at bounding box center [299, 145] width 365 height 136
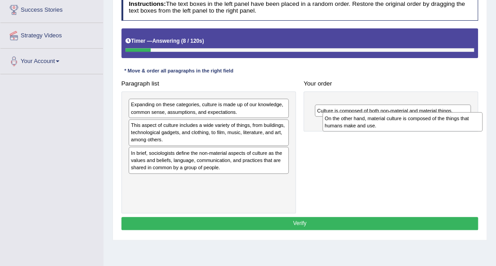
drag, startPoint x: 226, startPoint y: 127, endPoint x: 449, endPoint y: 122, distance: 223.0
click at [449, 122] on div "On the other hand, material culture is composed of the things that humans make …" at bounding box center [402, 121] width 161 height 19
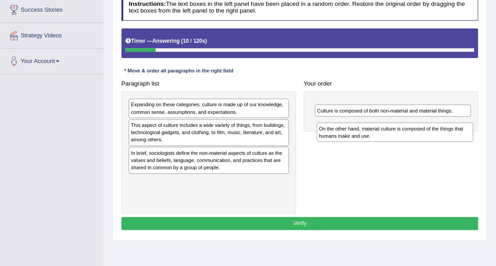
drag, startPoint x: 415, startPoint y: 109, endPoint x: 417, endPoint y: 136, distance: 27.5
click at [417, 136] on div "On the other hand, material culture is composed of the things that humans make …" at bounding box center [395, 131] width 156 height 19
drag, startPoint x: 376, startPoint y: 103, endPoint x: 372, endPoint y: 129, distance: 26.4
click at [373, 129] on div "On the other hand, material culture is composed of the things that humans make …" at bounding box center [393, 133] width 156 height 19
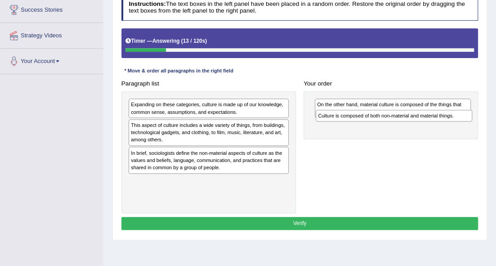
drag, startPoint x: 352, startPoint y: 124, endPoint x: 355, endPoint y: 109, distance: 15.5
click at [355, 110] on div "Culture is composed of both non-material and material things." at bounding box center [394, 116] width 156 height 12
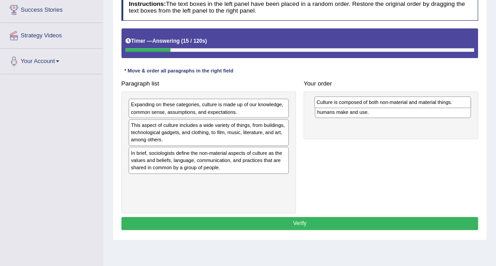
drag, startPoint x: 351, startPoint y: 125, endPoint x: 351, endPoint y: 98, distance: 26.5
click at [351, 98] on div "Culture is composed of both non-material and material things." at bounding box center [392, 102] width 156 height 12
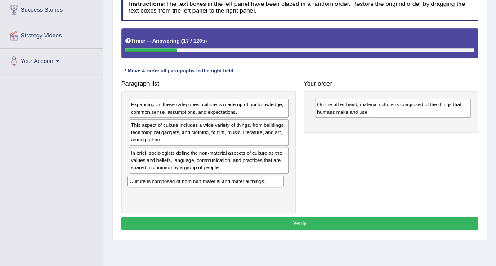
drag, startPoint x: 359, startPoint y: 127, endPoint x: 138, endPoint y: 193, distance: 230.1
click at [138, 193] on div "Paragraph list Expanding on these categories, culture is made up of our knowled…" at bounding box center [299, 145] width 365 height 136
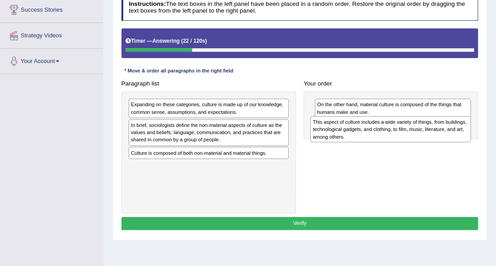
drag, startPoint x: 245, startPoint y: 134, endPoint x: 430, endPoint y: 131, distance: 185.3
click at [430, 131] on div "This aspect of culture includes a wide variety of things, from buildings, techn…" at bounding box center [390, 129] width 161 height 27
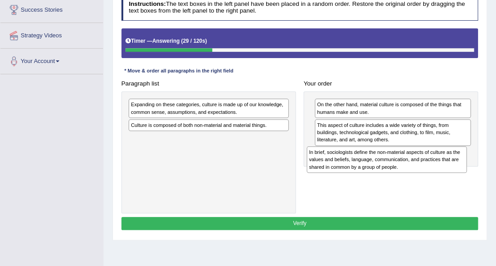
drag, startPoint x: 249, startPoint y: 139, endPoint x: 459, endPoint y: 171, distance: 211.9
click at [459, 171] on div "Paragraph list Expanding on these categories, culture is made up of our knowled…" at bounding box center [299, 145] width 365 height 136
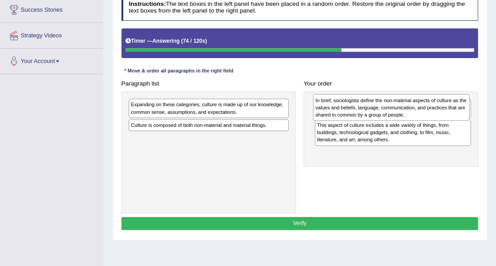
drag, startPoint x: 330, startPoint y: 159, endPoint x: 330, endPoint y: 97, distance: 62.5
click at [330, 97] on div "In brief, sociologists define the non-material aspects of culture as the values…" at bounding box center [391, 107] width 156 height 27
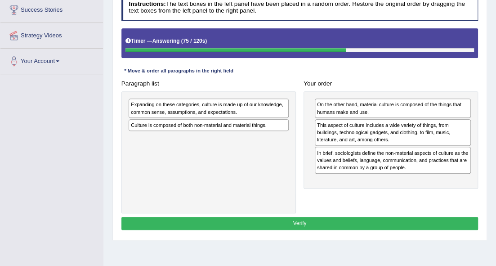
drag, startPoint x: 342, startPoint y: 173, endPoint x: 353, endPoint y: 103, distance: 70.6
click at [353, 103] on div "On the other hand, material culture is composed of the things that humans make …" at bounding box center [390, 139] width 174 height 97
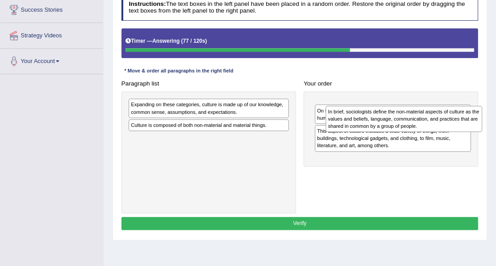
drag, startPoint x: 361, startPoint y: 154, endPoint x: 372, endPoint y: 105, distance: 49.9
click at [372, 106] on div "In brief, sociologists define the non-material aspects of culture as the values…" at bounding box center [404, 119] width 156 height 27
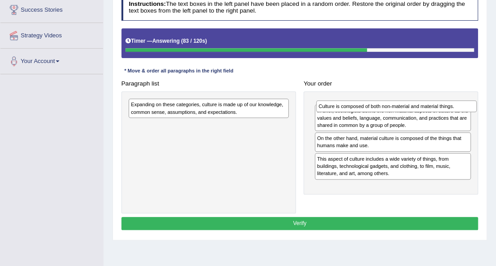
drag, startPoint x: 259, startPoint y: 124, endPoint x: 480, endPoint y: 102, distance: 221.9
click at [480, 102] on div "Paragraph list Expanding on these categories, culture is made up of our knowled…" at bounding box center [299, 145] width 365 height 136
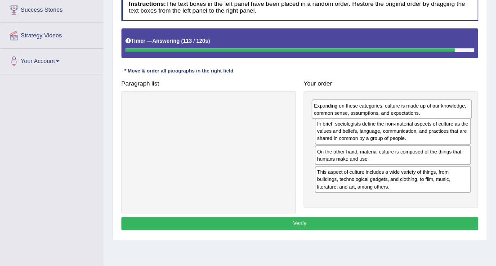
drag, startPoint x: 236, startPoint y: 111, endPoint x: 451, endPoint y: 111, distance: 215.4
click at [451, 112] on div "Expanding on these categories, culture is made up of our knowledge, common sens…" at bounding box center [392, 108] width 161 height 19
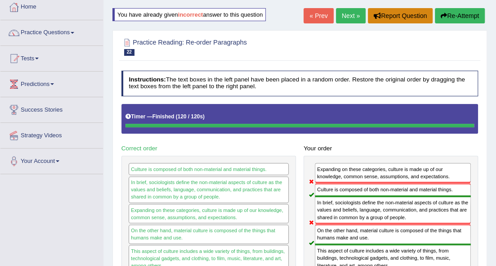
scroll to position [30, 0]
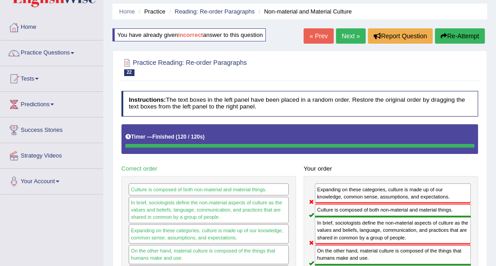
click at [348, 38] on link "Next »" at bounding box center [351, 35] width 30 height 15
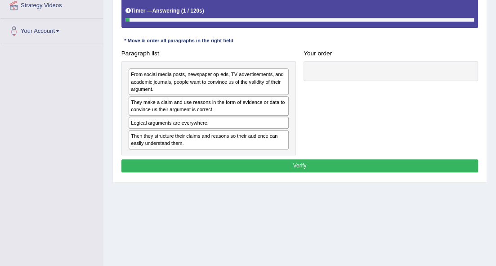
scroll to position [180, 0]
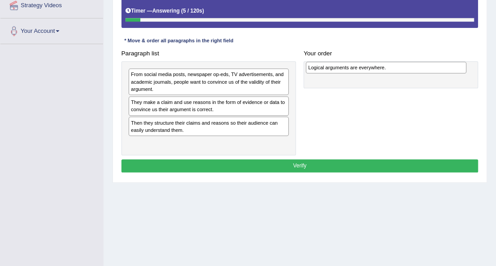
drag, startPoint x: 185, startPoint y: 125, endPoint x: 394, endPoint y: 61, distance: 218.4
click at [394, 62] on div "Logical arguments are everywhere." at bounding box center [386, 68] width 161 height 12
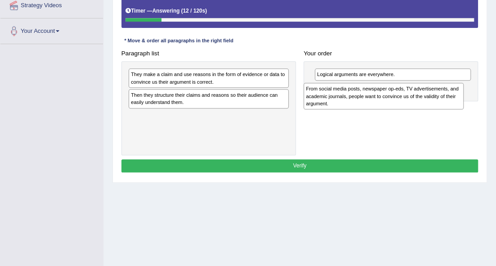
drag, startPoint x: 213, startPoint y: 81, endPoint x: 419, endPoint y: 98, distance: 206.6
click at [419, 98] on div "From social media posts, newspaper op-eds, TV advertisements, and academic jour…" at bounding box center [383, 96] width 161 height 27
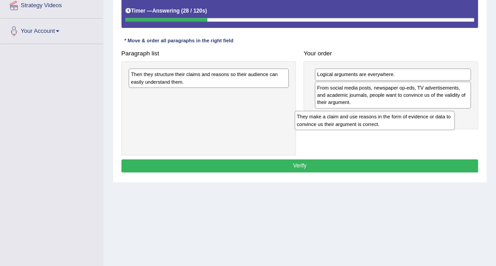
drag, startPoint x: 260, startPoint y: 80, endPoint x: 455, endPoint y: 130, distance: 201.4
click at [455, 130] on div "Paragraph list They make a claim and use reasons in the form of evidence or dat…" at bounding box center [299, 101] width 365 height 108
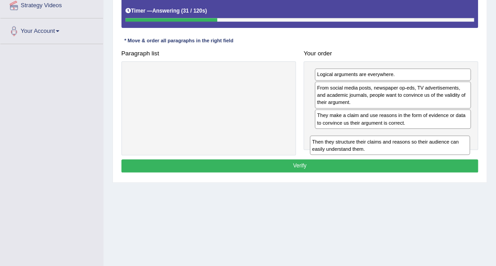
drag, startPoint x: 273, startPoint y: 82, endPoint x: 486, endPoint y: 158, distance: 226.4
click at [486, 158] on div "Home Practice Reading: Re-order Paragraphs Logical Arguments You have already g…" at bounding box center [299, 45] width 393 height 450
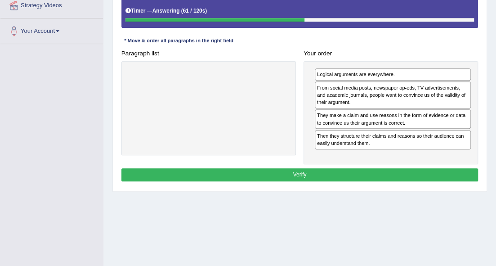
click at [374, 168] on button "Verify" at bounding box center [299, 174] width 357 height 13
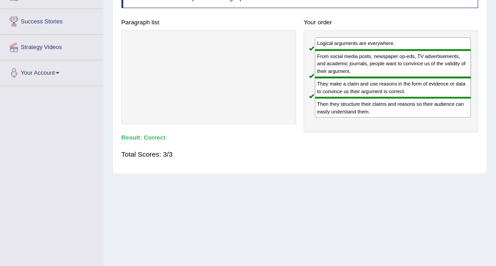
scroll to position [0, 0]
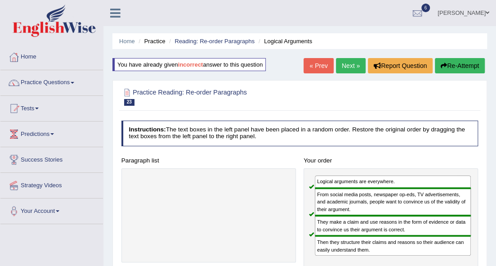
click at [352, 67] on link "Next »" at bounding box center [351, 65] width 30 height 15
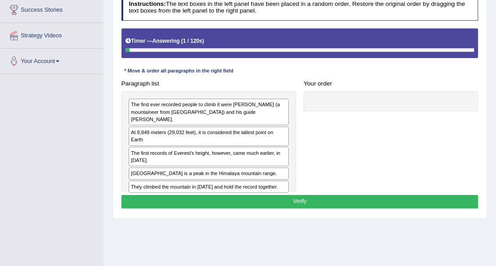
scroll to position [150, 0]
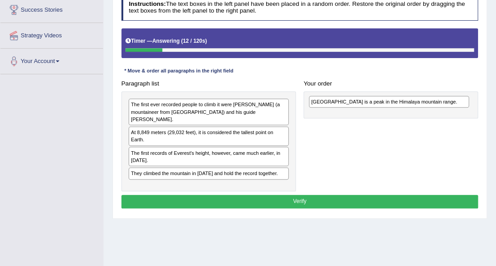
drag, startPoint x: 240, startPoint y: 165, endPoint x: 447, endPoint y: 93, distance: 219.7
click at [447, 93] on div "Paragraph list The first ever recorded people to climb it were [PERSON_NAME] (a…" at bounding box center [299, 134] width 365 height 114
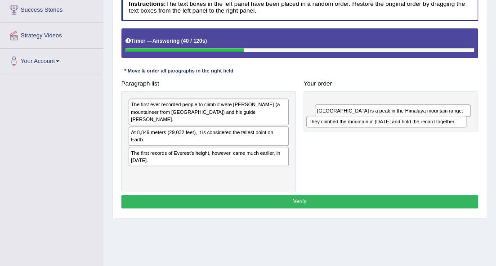
drag, startPoint x: 232, startPoint y: 165, endPoint x: 439, endPoint y: 113, distance: 214.1
click at [439, 113] on div "Paragraph list The first ever recorded people to climb it were [PERSON_NAME] (a…" at bounding box center [299, 134] width 365 height 114
drag, startPoint x: 426, startPoint y: 102, endPoint x: 428, endPoint y: 127, distance: 25.7
click at [428, 127] on div "They climbed the mountain in [DATE] and hold the record together." at bounding box center [394, 126] width 156 height 12
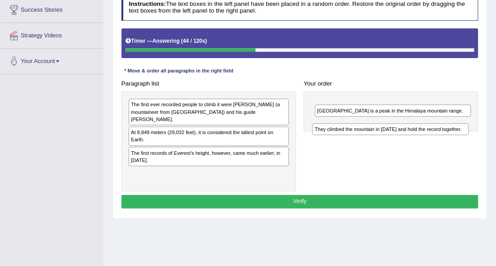
drag, startPoint x: 411, startPoint y: 105, endPoint x: 408, endPoint y: 134, distance: 28.9
click at [408, 134] on div "Paragraph list The first ever recorded people to climb it were [PERSON_NAME] (a…" at bounding box center [299, 134] width 365 height 114
drag, startPoint x: 397, startPoint y: 99, endPoint x: 402, endPoint y: 129, distance: 30.6
click at [402, 129] on div "They climbed the mountain in [DATE] and hold the record together." at bounding box center [397, 131] width 156 height 12
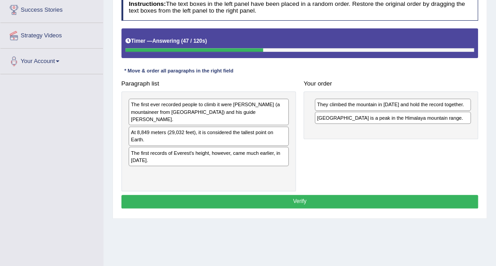
click at [389, 114] on div "[GEOGRAPHIC_DATA] is a peak in the Himalaya mountain range." at bounding box center [393, 118] width 156 height 12
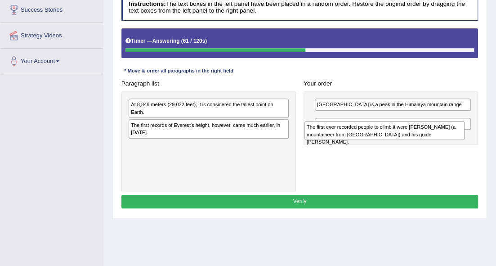
drag, startPoint x: 246, startPoint y: 108, endPoint x: 457, endPoint y: 134, distance: 212.0
click at [457, 134] on div "The first ever recorded people to climb it were [PERSON_NAME] (a mountaineer fr…" at bounding box center [384, 130] width 161 height 19
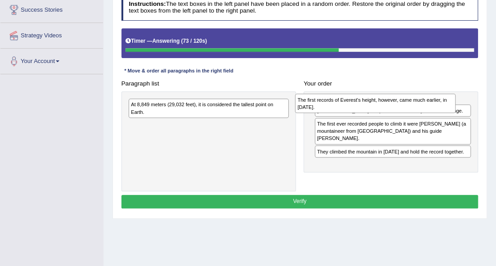
drag, startPoint x: 270, startPoint y: 132, endPoint x: 466, endPoint y: 102, distance: 198.3
click at [466, 102] on div "Paragraph list At 8,849 meters (29,032 feet), it is considered the tallest poin…" at bounding box center [299, 134] width 365 height 114
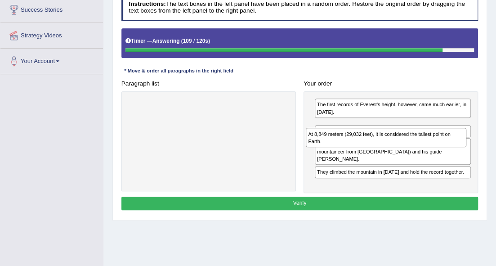
drag, startPoint x: 256, startPoint y: 106, endPoint x: 467, endPoint y: 136, distance: 212.5
click at [466, 136] on div "At 8,849 meters (29,032 feet), it is considered the tallest point on Earth." at bounding box center [386, 137] width 161 height 19
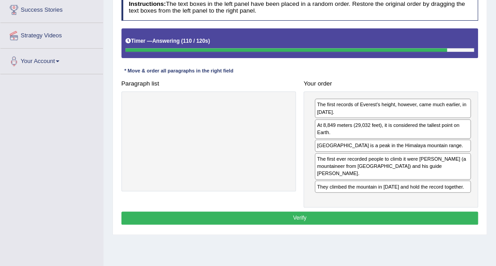
click at [417, 211] on button "Verify" at bounding box center [299, 217] width 357 height 13
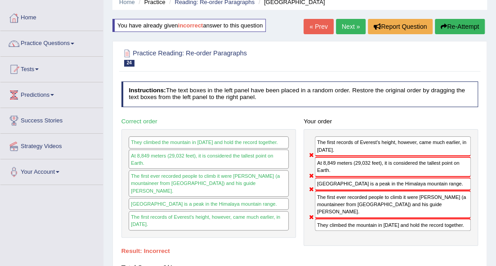
scroll to position [30, 0]
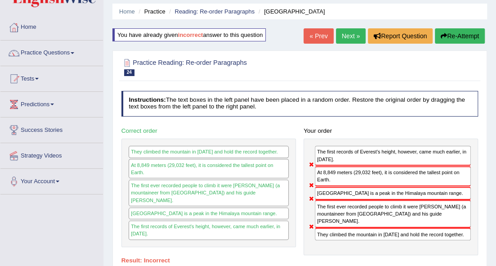
click at [352, 35] on link "Next »" at bounding box center [351, 35] width 30 height 15
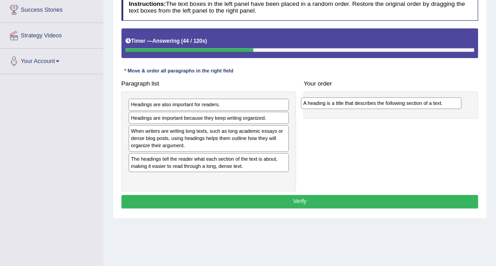
drag, startPoint x: 240, startPoint y: 115, endPoint x: 442, endPoint y: 98, distance: 203.5
click at [442, 98] on div "A heading is a title that describes the following section of a text." at bounding box center [381, 103] width 161 height 12
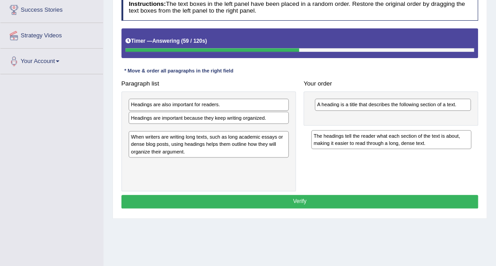
drag, startPoint x: 266, startPoint y: 162, endPoint x: 480, endPoint y: 133, distance: 215.9
click at [481, 135] on div "Paragraph list Headings are also important for readers. Headings are important …" at bounding box center [299, 134] width 365 height 114
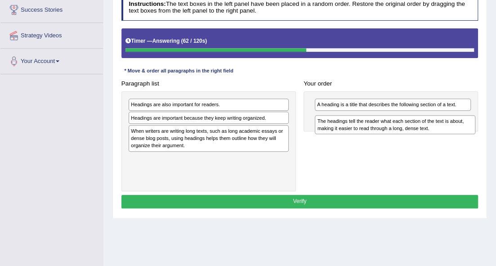
drag, startPoint x: 160, startPoint y: 134, endPoint x: 379, endPoint y: 120, distance: 219.8
click at [379, 122] on div "The headings tell the reader what each section of the text is about, making it …" at bounding box center [395, 124] width 161 height 19
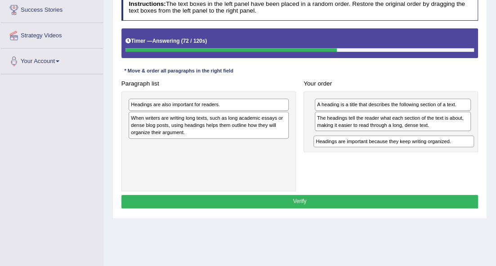
drag, startPoint x: 223, startPoint y: 116, endPoint x: 440, endPoint y: 144, distance: 218.6
click at [440, 144] on div "Headings are important because they keep writing organized." at bounding box center [393, 141] width 161 height 12
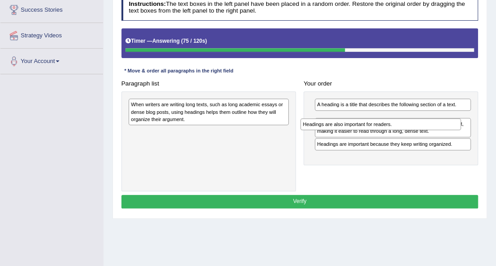
drag, startPoint x: 237, startPoint y: 105, endPoint x: 442, endPoint y: 128, distance: 205.4
click at [442, 128] on div "Headings are also important for readers." at bounding box center [380, 124] width 161 height 12
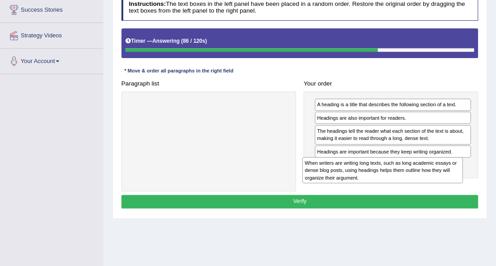
drag, startPoint x: 255, startPoint y: 118, endPoint x: 460, endPoint y: 186, distance: 215.7
click at [460, 186] on div "Paragraph list When writers are writing long texts, such as long academic essay…" at bounding box center [299, 134] width 365 height 114
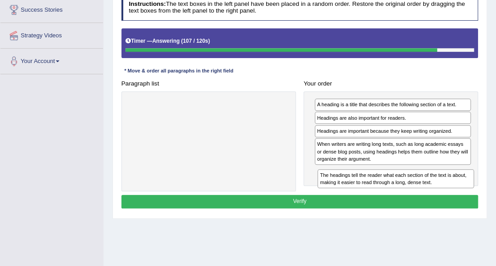
drag, startPoint x: 363, startPoint y: 133, endPoint x: 365, endPoint y: 187, distance: 54.0
click at [365, 187] on div "The headings tell the reader what each section of the text is about, making it …" at bounding box center [395, 178] width 156 height 19
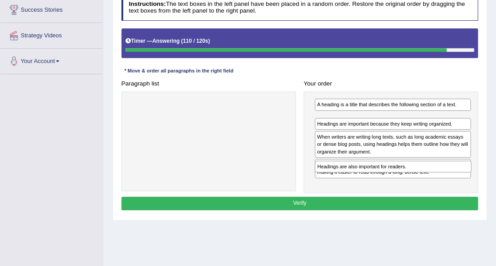
drag, startPoint x: 357, startPoint y: 115, endPoint x: 357, endPoint y: 173, distance: 58.0
click at [357, 173] on div "A heading is a title that describes the following section of a text. Headings a…" at bounding box center [390, 142] width 174 height 102
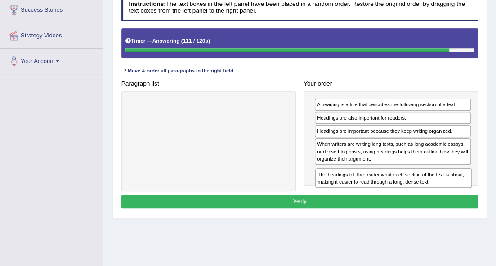
drag, startPoint x: 357, startPoint y: 173, endPoint x: 356, endPoint y: 145, distance: 27.9
click at [358, 175] on div "The headings tell the reader what each section of the text is about, making it …" at bounding box center [393, 177] width 156 height 19
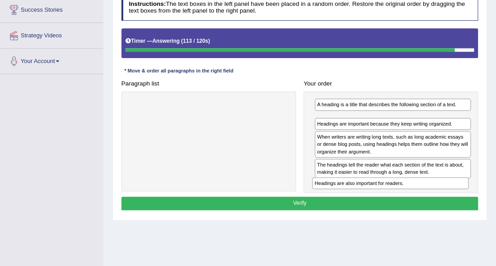
drag, startPoint x: 359, startPoint y: 117, endPoint x: 356, endPoint y: 194, distance: 77.4
click at [356, 194] on div "Instructions: The text boxes in the left panel have been placed in a random ord…" at bounding box center [299, 103] width 361 height 225
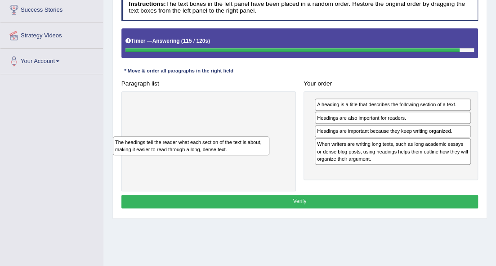
drag, startPoint x: 354, startPoint y: 180, endPoint x: 120, endPoint y: 143, distance: 236.8
click at [116, 147] on div "The headings tell the reader what each section of the text is about, making it …" at bounding box center [191, 145] width 156 height 19
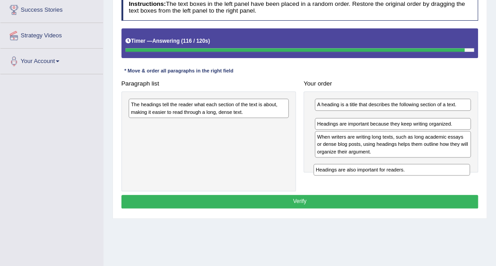
drag, startPoint x: 350, startPoint y: 118, endPoint x: 348, endPoint y: 179, distance: 61.6
click at [348, 179] on div "Paragraph list The headings tell the reader what each section of the text is ab…" at bounding box center [299, 134] width 365 height 114
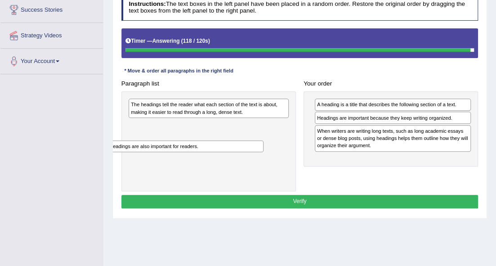
drag, startPoint x: 343, startPoint y: 115, endPoint x: 98, endPoint y: 148, distance: 247.3
click at [98, 148] on div "Toggle navigation Home Practice Questions Speaking Practice Read Aloud Repeat S…" at bounding box center [248, 84] width 496 height 468
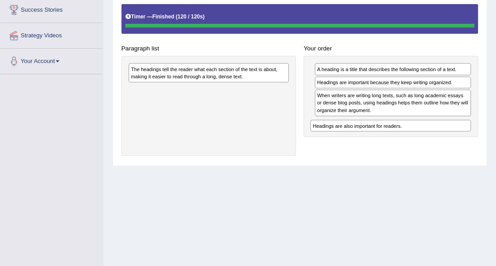
drag, startPoint x: 244, startPoint y: 88, endPoint x: 463, endPoint y: 129, distance: 222.7
click at [463, 129] on div "Paragraph list The headings tell the reader what each section of the text is ab…" at bounding box center [299, 80] width 365 height 152
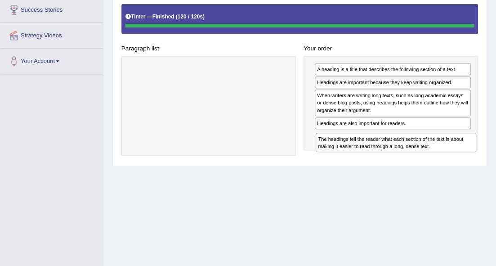
drag, startPoint x: 211, startPoint y: 71, endPoint x: 431, endPoint y: 153, distance: 234.7
click at [431, 153] on div "Paragraph list The headings tell the reader what each section of the text is ab…" at bounding box center [299, 80] width 365 height 152
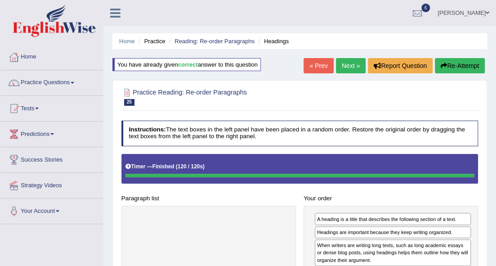
click at [353, 66] on link "Next »" at bounding box center [351, 65] width 30 height 15
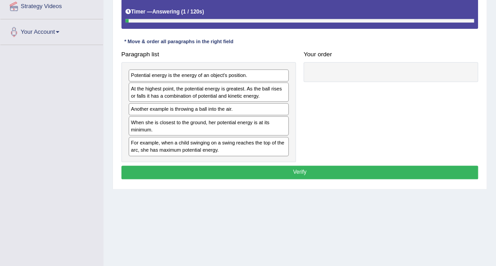
scroll to position [180, 0]
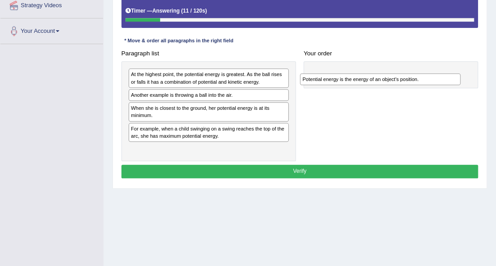
drag, startPoint x: 239, startPoint y: 75, endPoint x: 442, endPoint y: 80, distance: 202.4
click at [442, 80] on div "Potential energy is the energy of an object's position." at bounding box center [380, 79] width 161 height 12
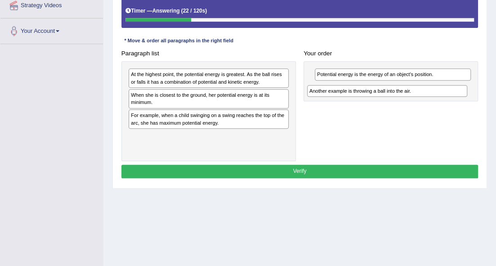
drag, startPoint x: 214, startPoint y: 93, endPoint x: 424, endPoint y: 87, distance: 209.6
click at [424, 88] on div "Another example is throwing a ball into the air." at bounding box center [387, 91] width 161 height 12
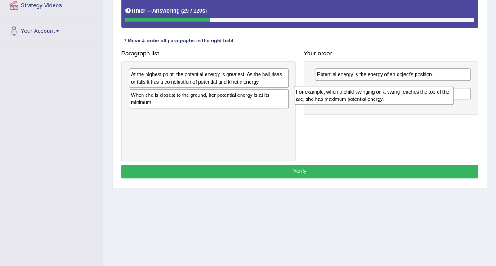
drag, startPoint x: 260, startPoint y: 120, endPoint x: 455, endPoint y: 92, distance: 196.7
click at [455, 92] on div "Paragraph list At the highest point, the potential energy is greatest. As the b…" at bounding box center [299, 104] width 365 height 114
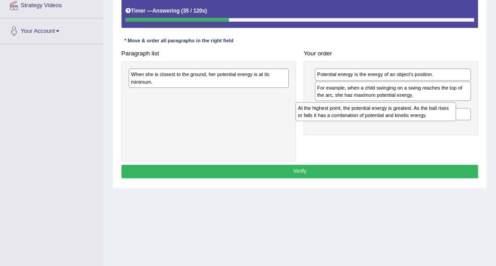
drag, startPoint x: 238, startPoint y: 79, endPoint x: 436, endPoint y: 117, distance: 201.0
click at [435, 118] on div "At the highest point, the potential energy is greatest. As the ball rises or fa…" at bounding box center [375, 111] width 161 height 19
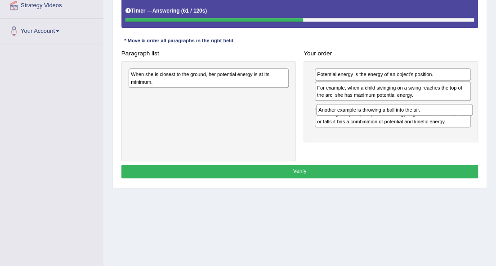
drag, startPoint x: 388, startPoint y: 128, endPoint x: 390, endPoint y: 106, distance: 22.1
click at [390, 106] on div "Another example is throwing a ball into the air." at bounding box center [394, 110] width 156 height 12
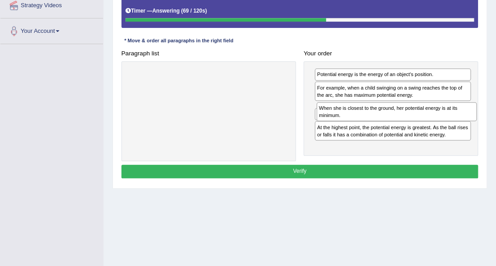
drag, startPoint x: 268, startPoint y: 75, endPoint x: 489, endPoint y: 112, distance: 224.4
click at [489, 114] on div "Home Practice Reading: Re-order Paragraphs Potential Energy You have already gi…" at bounding box center [299, 45] width 393 height 450
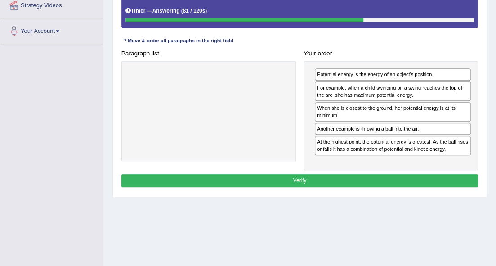
click at [376, 174] on button "Verify" at bounding box center [299, 180] width 357 height 13
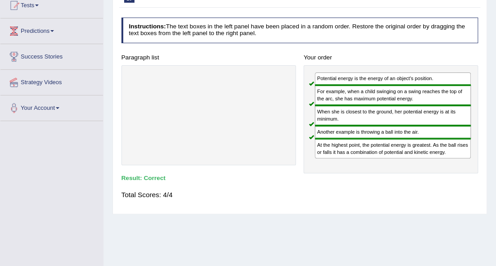
scroll to position [30, 0]
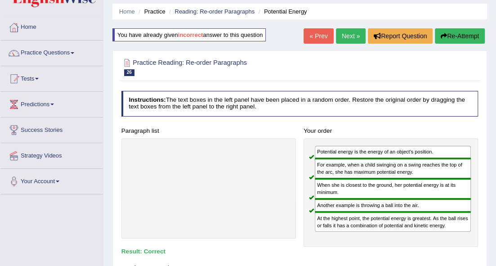
click at [346, 35] on link "Next »" at bounding box center [351, 35] width 30 height 15
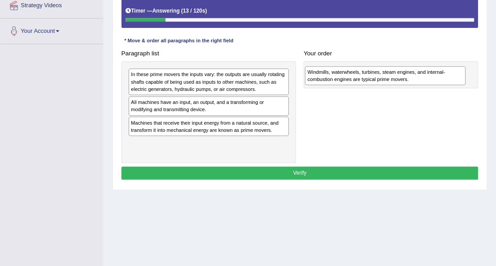
drag, startPoint x: 213, startPoint y: 126, endPoint x: 421, endPoint y: 67, distance: 217.0
click at [421, 67] on div "Windmills, waterwheels, turbines, steam engines, and internal-combustion engine…" at bounding box center [385, 75] width 161 height 19
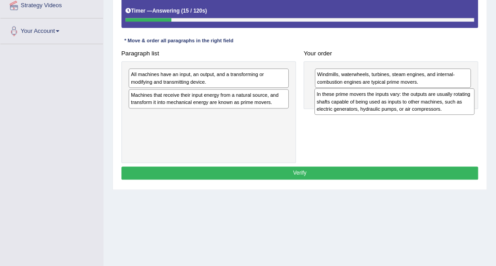
drag, startPoint x: 278, startPoint y: 80, endPoint x: 497, endPoint y: 104, distance: 219.8
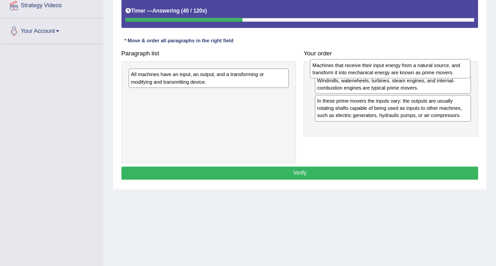
drag, startPoint x: 214, startPoint y: 104, endPoint x: 428, endPoint y: 69, distance: 216.3
click at [428, 69] on div "Machines that receive their input energy from a natural source, and transform i…" at bounding box center [390, 68] width 161 height 19
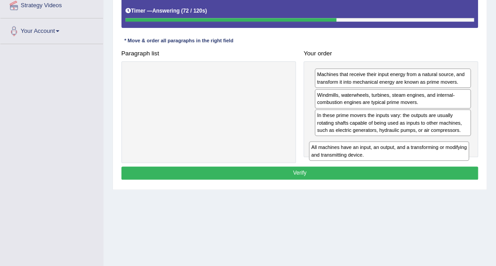
drag, startPoint x: 274, startPoint y: 76, endPoint x: 486, endPoint y: 162, distance: 228.9
click at [486, 162] on div "Home Practice Reading: Re-order Paragraphs Prime Movers You have already given …" at bounding box center [299, 45] width 393 height 450
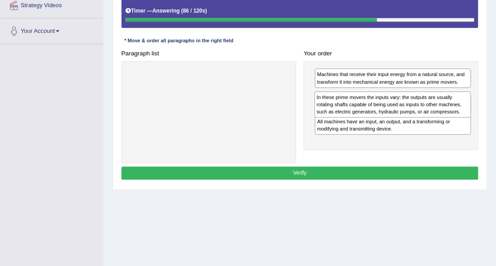
drag, startPoint x: 413, startPoint y: 129, endPoint x: 413, endPoint y: 106, distance: 22.5
click at [413, 106] on div "In these prime movers the inputs vary: the outputs are usually rotating shafts …" at bounding box center [392, 104] width 156 height 27
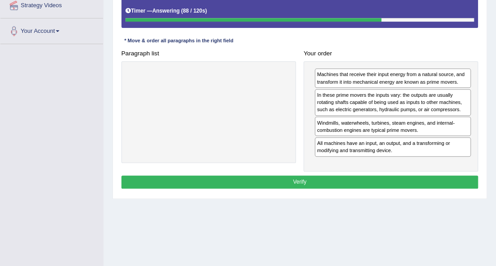
click at [381, 178] on button "Verify" at bounding box center [299, 181] width 357 height 13
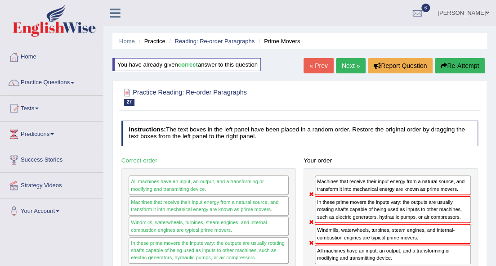
click at [456, 67] on button "Re-Attempt" at bounding box center [460, 65] width 50 height 15
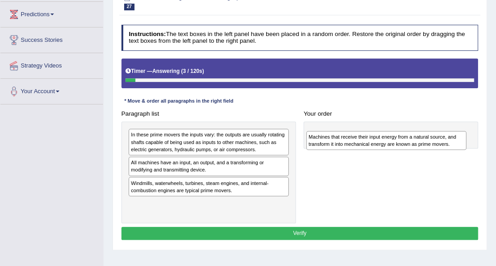
drag, startPoint x: 219, startPoint y: 205, endPoint x: 425, endPoint y: 122, distance: 222.9
click at [427, 125] on div "Paragraph list In these prime movers the inputs vary: the outputs are usually r…" at bounding box center [299, 165] width 365 height 116
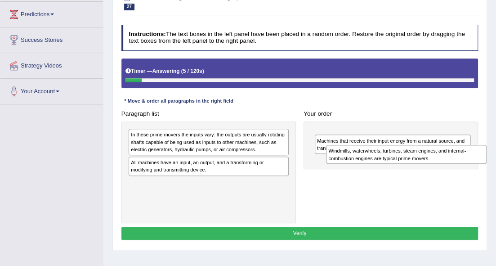
drag, startPoint x: 323, startPoint y: 186, endPoint x: 472, endPoint y: 150, distance: 153.6
click at [472, 150] on div "Windmills, waterwheels, turbines, steam engines, and internal-combustion engine…" at bounding box center [406, 154] width 161 height 19
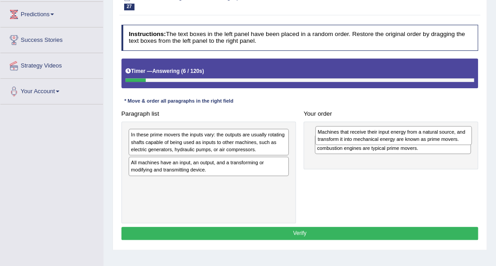
drag, startPoint x: 380, startPoint y: 161, endPoint x: 381, endPoint y: 134, distance: 27.0
click at [381, 134] on div "Machines that receive their input energy from a natural source, and transform i…" at bounding box center [393, 135] width 156 height 19
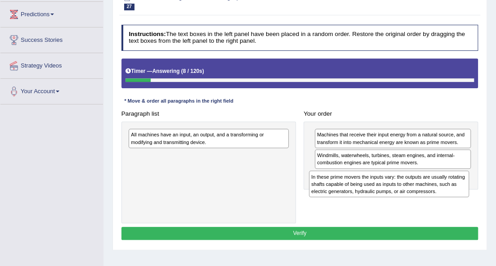
drag, startPoint x: 175, startPoint y: 138, endPoint x: 385, endPoint y: 186, distance: 215.1
click at [385, 186] on div "In these prime movers the inputs vary: the outputs are usually rotating shafts …" at bounding box center [389, 183] width 161 height 27
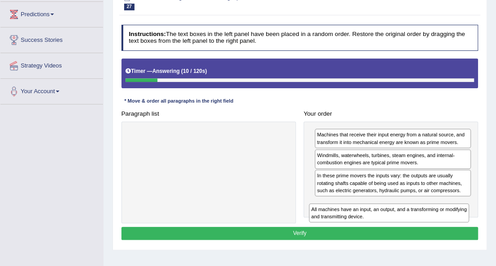
drag, startPoint x: 278, startPoint y: 138, endPoint x: 490, endPoint y: 225, distance: 229.3
click at [490, 225] on div "Home Practice Reading: Re-order Paragraphs Prime Movers You have already given …" at bounding box center [299, 105] width 393 height 450
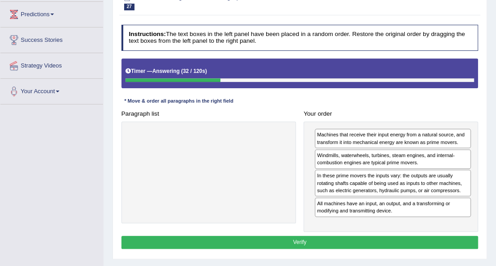
click at [376, 239] on button "Verify" at bounding box center [299, 242] width 357 height 13
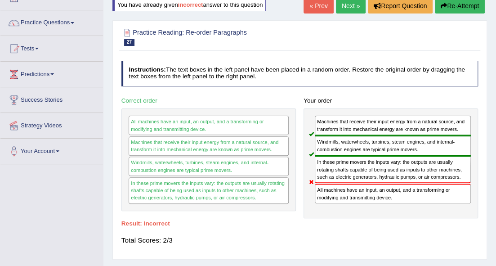
scroll to position [30, 0]
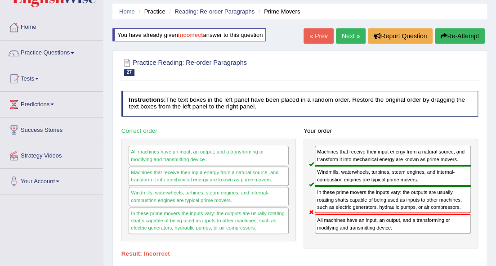
click at [354, 30] on link "Next »" at bounding box center [351, 35] width 30 height 15
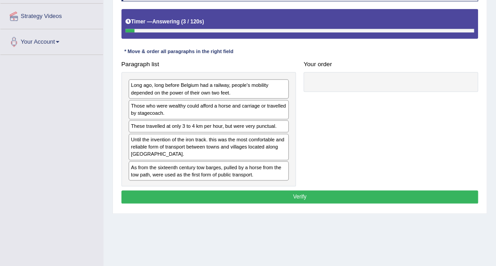
scroll to position [180, 0]
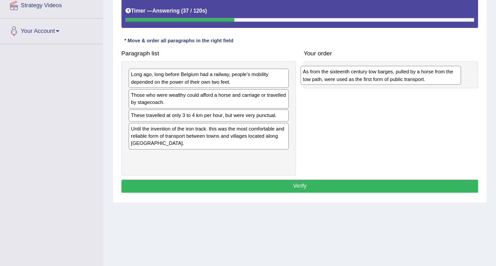
drag, startPoint x: 228, startPoint y: 165, endPoint x: 431, endPoint y: 67, distance: 224.8
click at [431, 67] on div "As from the sixteenth century tow barges, pulled by a horse from the tow path, …" at bounding box center [380, 75] width 161 height 19
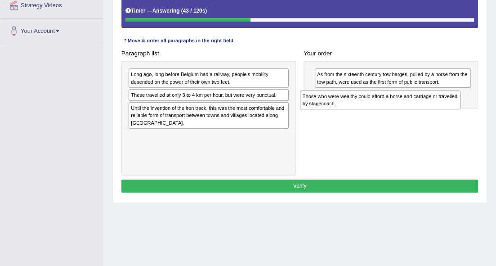
drag, startPoint x: 223, startPoint y: 100, endPoint x: 425, endPoint y: 103, distance: 201.9
click at [425, 103] on div "Those who were wealthy could afford a horse and carriage or travelled by stagec…" at bounding box center [380, 99] width 161 height 19
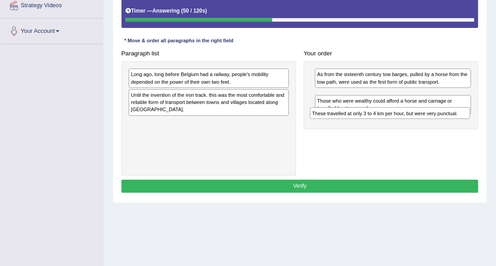
drag, startPoint x: 223, startPoint y: 93, endPoint x: 436, endPoint y: 115, distance: 214.2
click at [436, 115] on div "These travelled at only 3 to 4 km per hour, but were very punctual." at bounding box center [390, 113] width 161 height 12
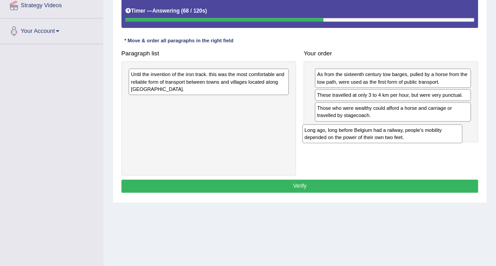
drag, startPoint x: 262, startPoint y: 79, endPoint x: 470, endPoint y: 144, distance: 218.1
click at [470, 144] on div "Paragraph list Long ago, long before Belgium had a railway, people's mobility d…" at bounding box center [299, 111] width 365 height 129
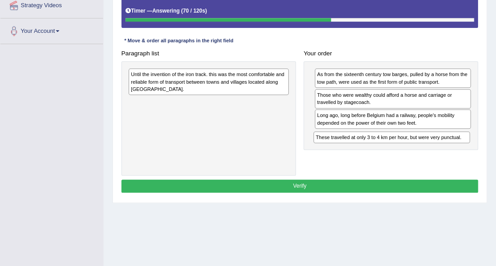
drag, startPoint x: 408, startPoint y: 94, endPoint x: 407, endPoint y: 144, distance: 50.4
click at [407, 144] on div "As from the sixteenth century tow barges, pulled by a horse from the tow path, …" at bounding box center [390, 105] width 174 height 89
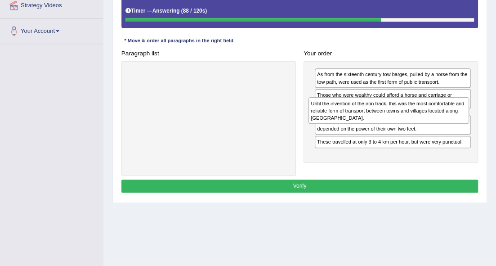
drag, startPoint x: 227, startPoint y: 97, endPoint x: 428, endPoint y: 126, distance: 203.5
click at [428, 126] on div "Paragraph list Until the invention of the iron track. this was the most comfort…" at bounding box center [299, 111] width 365 height 129
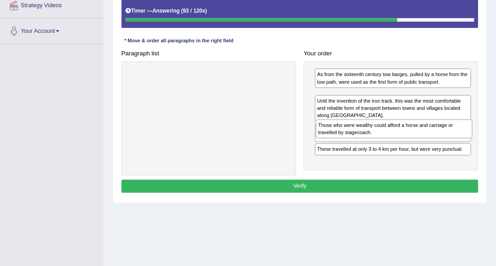
drag, startPoint x: 390, startPoint y: 103, endPoint x: 390, endPoint y: 140, distance: 37.8
click at [390, 140] on div "As from the sixteenth century tow barges, pulled by a horse from the tow path, …" at bounding box center [390, 115] width 174 height 109
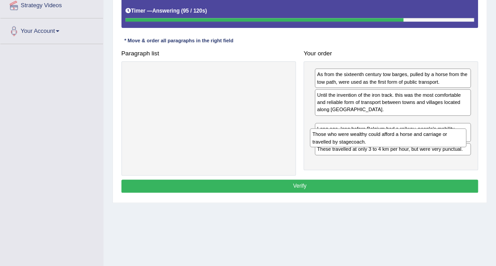
drag, startPoint x: 387, startPoint y: 103, endPoint x: 380, endPoint y: 144, distance: 41.8
click at [381, 146] on div "As from the sixteenth century tow barges, pulled by a horse from the tow path, …" at bounding box center [390, 115] width 174 height 109
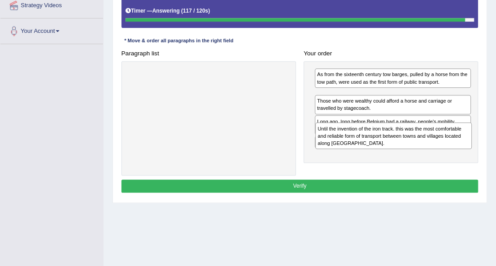
drag, startPoint x: 360, startPoint y: 106, endPoint x: 361, endPoint y: 147, distance: 40.9
click at [361, 147] on div "Until the invention of the iron track. this was the most comfortable and reliab…" at bounding box center [393, 135] width 156 height 27
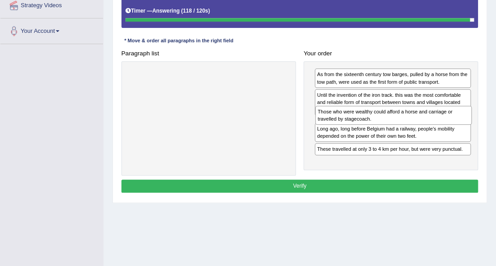
drag, startPoint x: 364, startPoint y: 125, endPoint x: 363, endPoint y: 114, distance: 10.8
click at [364, 115] on div "Those who were wealthy could afford a horse and carriage or travelled by stagec…" at bounding box center [393, 115] width 156 height 19
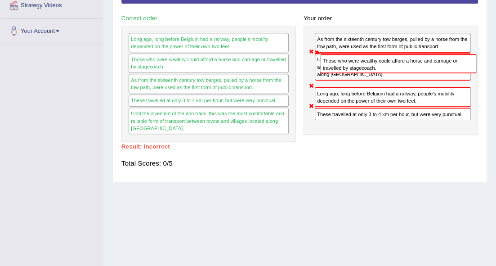
drag, startPoint x: 365, startPoint y: 126, endPoint x: 374, endPoint y: 94, distance: 33.5
click at [374, 94] on div "As from the sixteenth century tow barges, pulled by a horse from the tow path, …" at bounding box center [390, 80] width 174 height 109
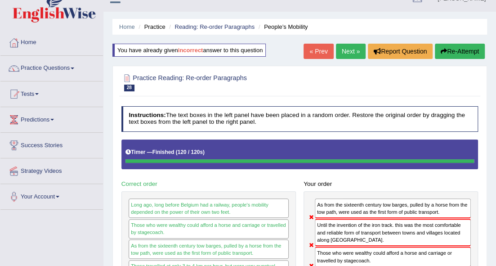
scroll to position [0, 0]
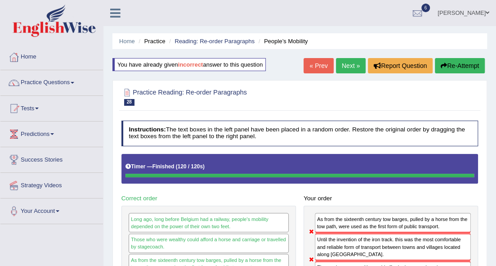
click at [455, 67] on button "Re-Attempt" at bounding box center [460, 65] width 50 height 15
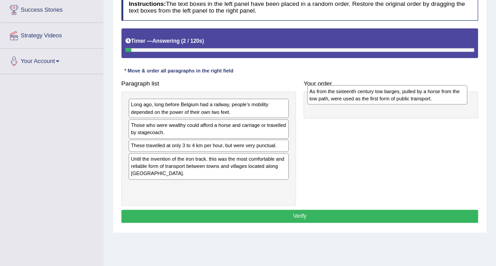
drag, startPoint x: 214, startPoint y: 186, endPoint x: 423, endPoint y: 77, distance: 235.9
click at [423, 77] on div "Paragraph list Long ago, long before Belgium had a railway, people's mobility d…" at bounding box center [299, 141] width 365 height 129
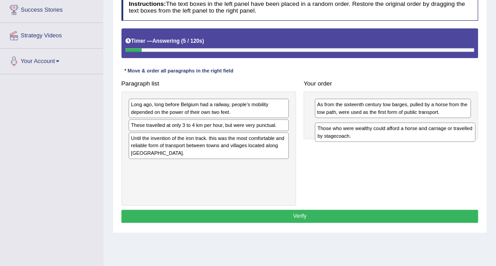
drag, startPoint x: 219, startPoint y: 129, endPoint x: 439, endPoint y: 134, distance: 219.5
click at [439, 134] on div "Those who were wealthy could afford a horse and carriage or travelled by stagec…" at bounding box center [395, 131] width 161 height 19
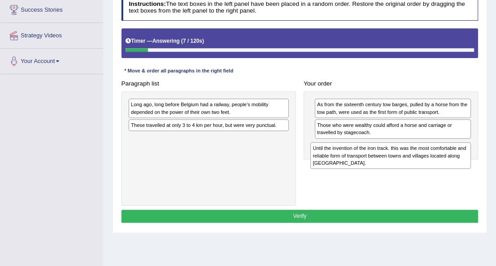
drag, startPoint x: 247, startPoint y: 154, endPoint x: 458, endPoint y: 170, distance: 211.1
click at [459, 168] on div "Until the invention of the iron track. this was the most comfortable and reliab…" at bounding box center [390, 155] width 161 height 27
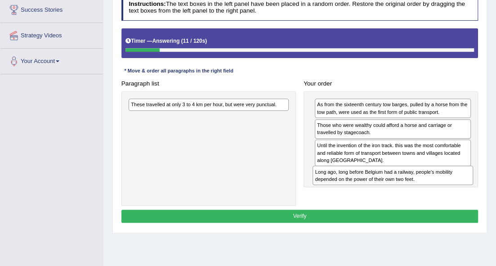
drag, startPoint x: 227, startPoint y: 104, endPoint x: 444, endPoint y: 183, distance: 230.6
click at [444, 183] on div "Long ago, long before Belgium had a railway, people's mobility depended on the …" at bounding box center [392, 174] width 161 height 19
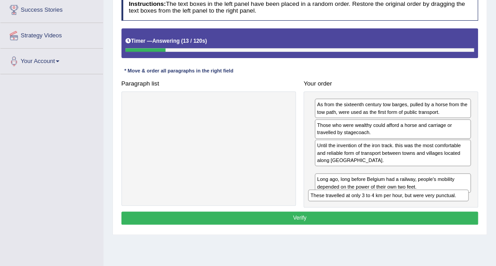
drag, startPoint x: 223, startPoint y: 101, endPoint x: 436, endPoint y: 208, distance: 238.7
click at [436, 208] on div "Instructions: The text boxes in the left panel have been placed in a random ord…" at bounding box center [299, 111] width 361 height 240
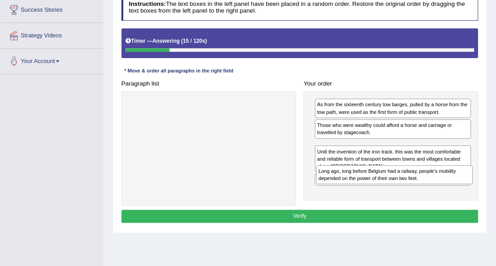
drag, startPoint x: 409, startPoint y: 190, endPoint x: 411, endPoint y: 174, distance: 16.3
click at [411, 174] on div "Long ago, long before Belgium had a railway, people's mobility depended on the …" at bounding box center [394, 174] width 156 height 19
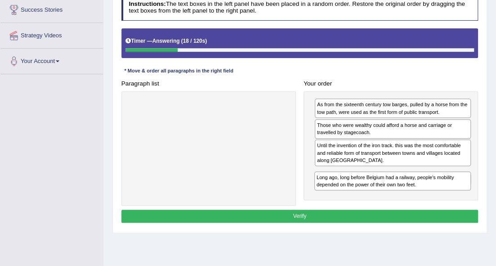
drag, startPoint x: 417, startPoint y: 154, endPoint x: 417, endPoint y: 192, distance: 38.7
click at [417, 192] on div "As from the sixteenth century tow barges, pulled by a horse from the tow path, …" at bounding box center [390, 145] width 174 height 109
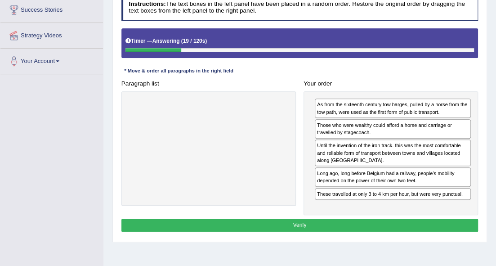
click at [397, 217] on div "Instructions: The text boxes in the left panel have been placed in a random ord…" at bounding box center [299, 114] width 361 height 247
click at [397, 219] on button "Verify" at bounding box center [299, 225] width 357 height 13
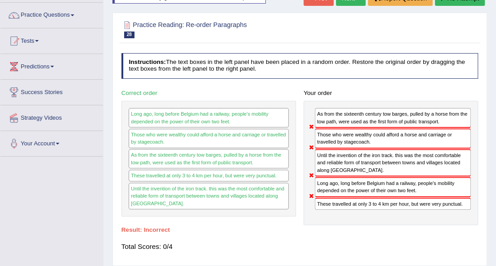
scroll to position [60, 0]
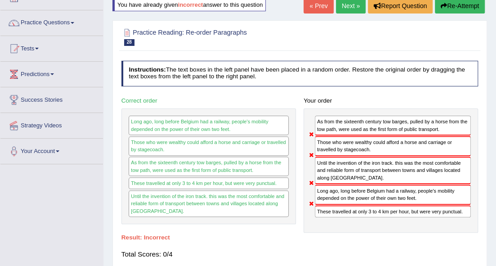
click at [355, 5] on link "Next »" at bounding box center [351, 5] width 30 height 15
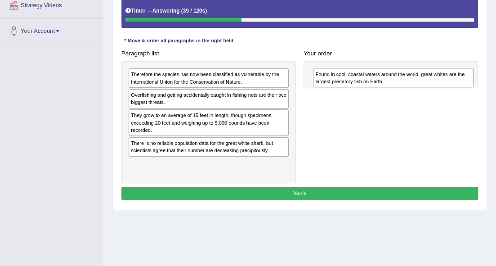
drag, startPoint x: 252, startPoint y: 150, endPoint x: 469, endPoint y: 70, distance: 231.0
click at [469, 70] on div "Found in cool, coastal waters around the world, great whites are the largest pr…" at bounding box center [393, 77] width 161 height 19
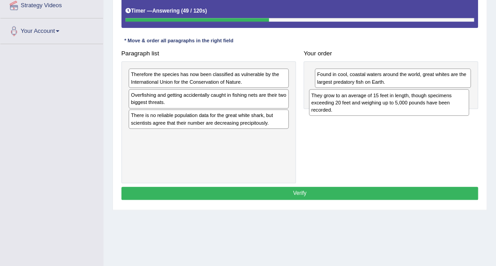
drag, startPoint x: 272, startPoint y: 127, endPoint x: 483, endPoint y: 105, distance: 212.5
click at [483, 105] on div "Practice Reading: Re-order Paragraphs 29 Great White Shark Instructions: The te…" at bounding box center [299, 66] width 375 height 285
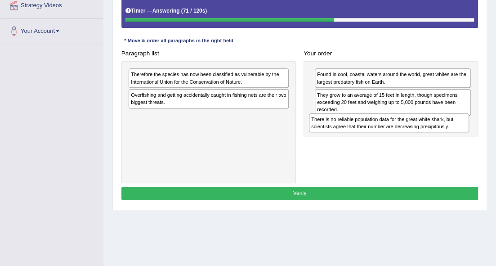
drag, startPoint x: 246, startPoint y: 123, endPoint x: 459, endPoint y: 129, distance: 212.7
click at [459, 129] on div "There is no reliable population data for the great white shark, but scientists …" at bounding box center [389, 122] width 161 height 19
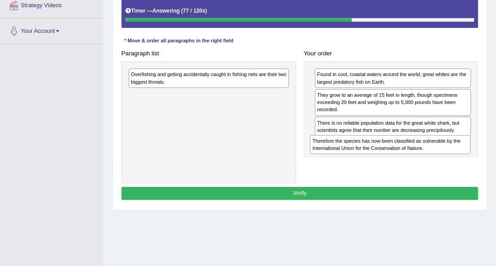
drag, startPoint x: 188, startPoint y: 81, endPoint x: 401, endPoint y: 160, distance: 227.4
click at [401, 160] on div "Paragraph list Therefore the species has now been classified as vulnerable by t…" at bounding box center [299, 115] width 365 height 136
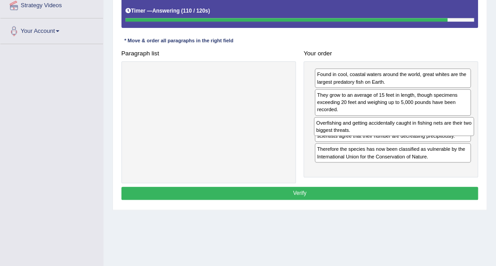
drag, startPoint x: 227, startPoint y: 71, endPoint x: 445, endPoint y: 129, distance: 225.4
click at [445, 129] on div "Overfishing and getting accidentally caught in fishing nets are their two bigge…" at bounding box center [394, 126] width 161 height 19
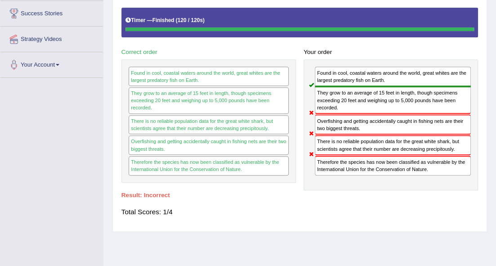
scroll to position [30, 0]
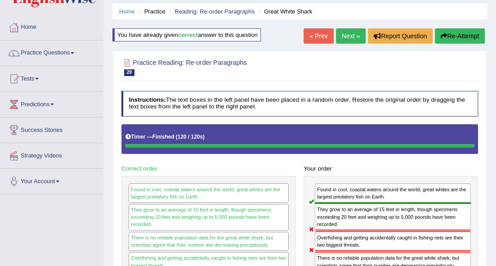
click at [347, 38] on link "Next »" at bounding box center [351, 35] width 30 height 15
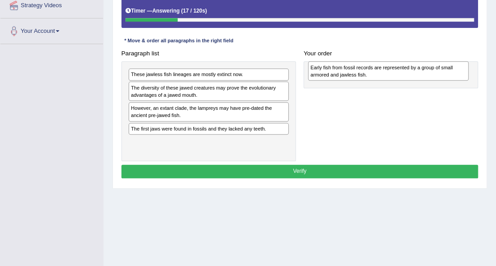
drag, startPoint x: 243, startPoint y: 88, endPoint x: 455, endPoint y: 64, distance: 213.1
click at [455, 64] on div "Early fish from fossil records are represented by a group of small armored and …" at bounding box center [388, 70] width 161 height 19
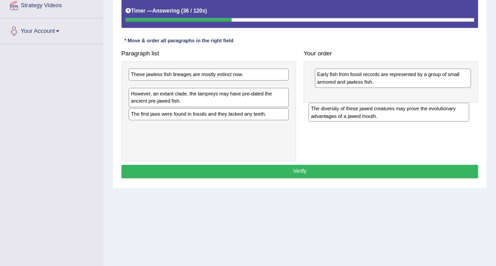
drag, startPoint x: 267, startPoint y: 94, endPoint x: 479, endPoint y: 119, distance: 213.3
click at [479, 119] on div "Paragraph list These jawless fish lineages are mostly extinct now. The diversit…" at bounding box center [299, 104] width 365 height 114
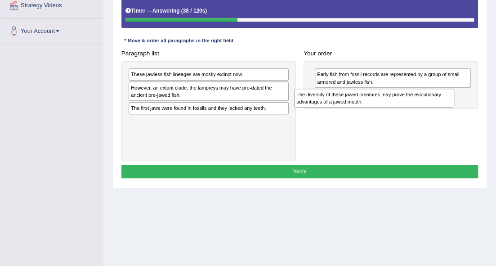
drag, startPoint x: 281, startPoint y: 94, endPoint x: 472, endPoint y: 94, distance: 191.5
click at [472, 94] on div "Paragraph list These jawless fish lineages are mostly extinct now. The diversit…" at bounding box center [299, 104] width 365 height 114
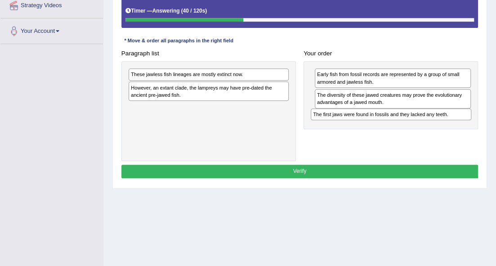
drag, startPoint x: 255, startPoint y: 107, endPoint x: 470, endPoint y: 115, distance: 214.6
click at [470, 115] on div "The first jaws were found in fossils and they lacked any teeth." at bounding box center [391, 114] width 161 height 12
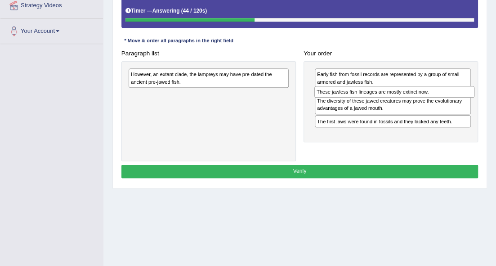
drag, startPoint x: 252, startPoint y: 76, endPoint x: 471, endPoint y: 96, distance: 219.5
click at [471, 96] on div "Paragraph list These jawless fish lineages are mostly extinct now. However, an …" at bounding box center [299, 104] width 365 height 114
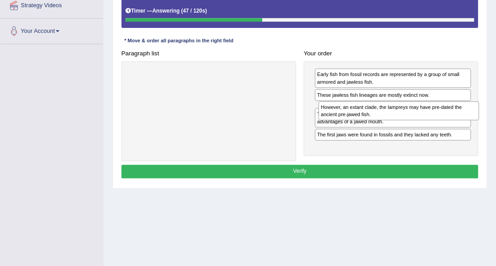
drag, startPoint x: 265, startPoint y: 79, endPoint x: 489, endPoint y: 117, distance: 226.8
click at [489, 117] on div "Home Practice Reading: Re-order Paragraphs Jawless Fish You have already given …" at bounding box center [299, 45] width 393 height 450
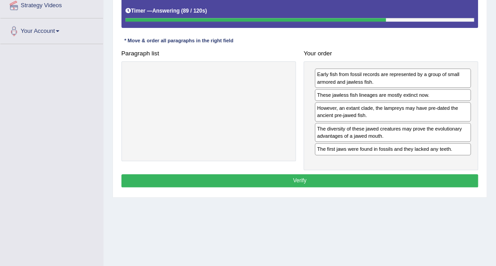
click at [395, 181] on button "Verify" at bounding box center [299, 180] width 357 height 13
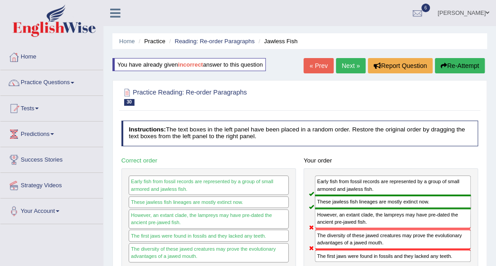
click at [354, 66] on link "Next »" at bounding box center [351, 65] width 30 height 15
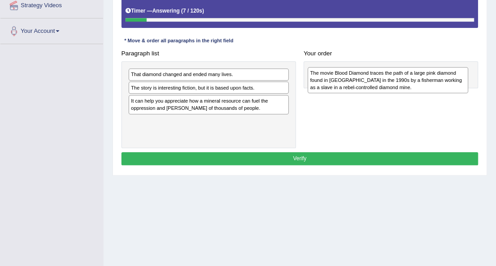
drag, startPoint x: 223, startPoint y: 112, endPoint x: 433, endPoint y: 80, distance: 213.3
click at [433, 80] on div "The movie Blood Diamond traces the path of a large pink diamond found in [GEOGR…" at bounding box center [388, 80] width 161 height 27
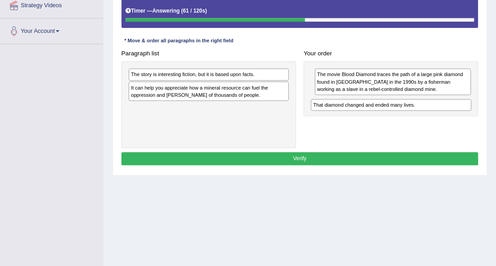
drag, startPoint x: 227, startPoint y: 76, endPoint x: 442, endPoint y: 112, distance: 217.5
click at [442, 112] on div "Paragraph list That diamond changed and ended many lives. The story is interest…" at bounding box center [299, 97] width 365 height 101
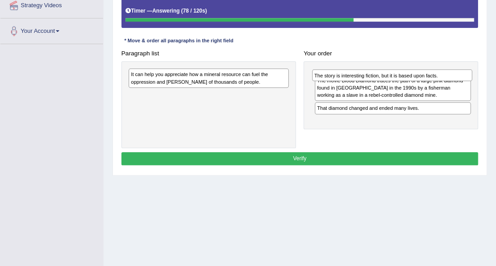
drag, startPoint x: 264, startPoint y: 75, endPoint x: 478, endPoint y: 75, distance: 214.0
click at [478, 75] on div "Paragraph list The story is interesting fiction, but it is based upon facts. It…" at bounding box center [299, 97] width 365 height 101
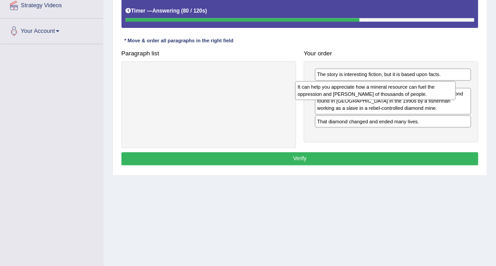
drag, startPoint x: 266, startPoint y: 72, endPoint x: 467, endPoint y: 85, distance: 200.9
click at [467, 85] on div "Paragraph list It can help you appreciate how a mineral resource can fuel the o…" at bounding box center [299, 97] width 365 height 101
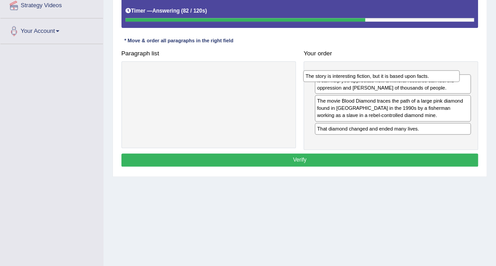
drag, startPoint x: 445, startPoint y: 96, endPoint x: 432, endPoint y: 74, distance: 25.8
click at [432, 74] on div "The story is interesting fiction, but it is based upon facts." at bounding box center [381, 76] width 156 height 12
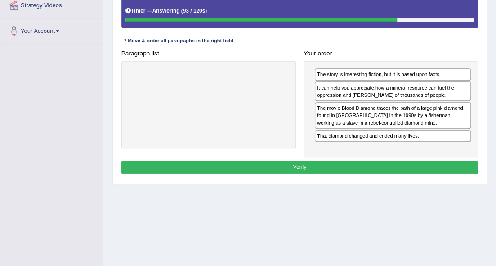
click at [391, 161] on button "Verify" at bounding box center [299, 167] width 357 height 13
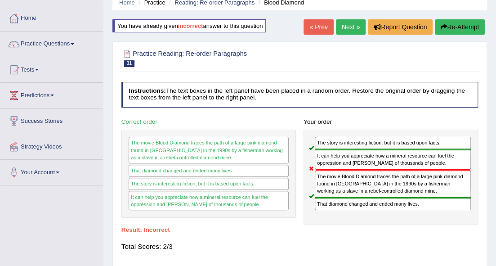
scroll to position [30, 0]
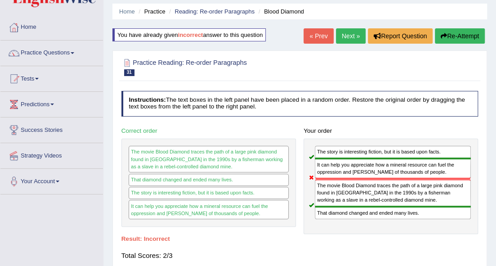
click at [338, 37] on link "Next »" at bounding box center [351, 35] width 30 height 15
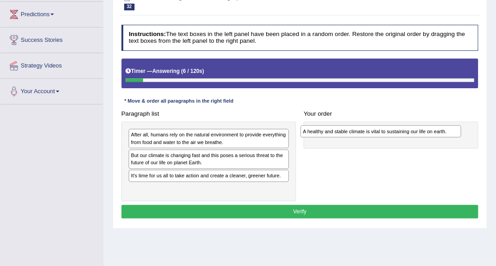
drag, startPoint x: 208, startPoint y: 190, endPoint x: 410, endPoint y: 124, distance: 212.8
click at [410, 125] on div "A healthy and stable climate is vital to sustaining our life on earth." at bounding box center [380, 131] width 161 height 12
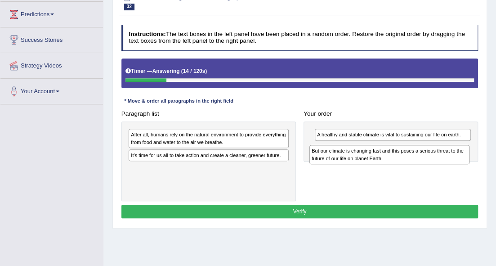
drag, startPoint x: 264, startPoint y: 161, endPoint x: 477, endPoint y: 156, distance: 212.7
click at [477, 156] on div "Paragraph list After all, humans rely on the natural environment to provide eve…" at bounding box center [299, 154] width 365 height 94
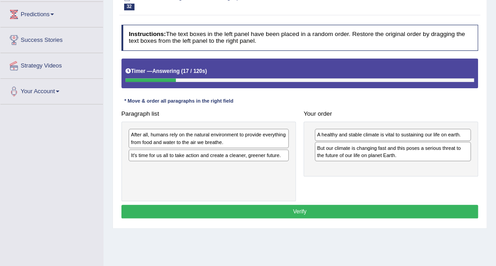
drag, startPoint x: 277, startPoint y: 161, endPoint x: 380, endPoint y: 176, distance: 104.5
click at [380, 176] on div "Paragraph list After all, humans rely on the natural environment to provide eve…" at bounding box center [299, 154] width 365 height 94
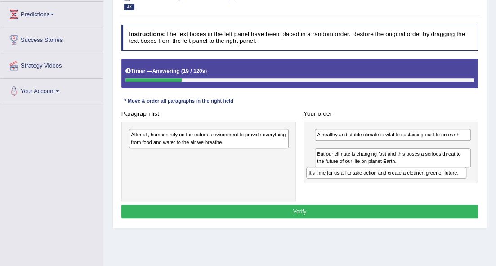
drag, startPoint x: 287, startPoint y: 157, endPoint x: 486, endPoint y: 174, distance: 199.5
click at [486, 174] on div "Practice Reading: Re-order Paragraphs 32 Greener Future Instructions: The text …" at bounding box center [299, 107] width 375 height 244
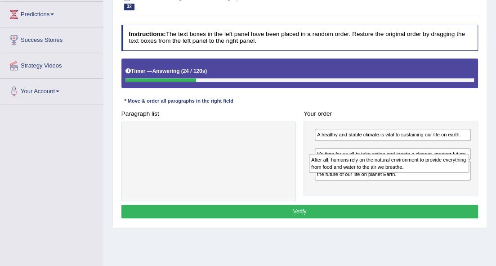
drag, startPoint x: 284, startPoint y: 156, endPoint x: 467, endPoint y: 170, distance: 183.9
click at [467, 170] on div "After all, humans rely on the natural environment to provide everything from fo…" at bounding box center [389, 163] width 161 height 19
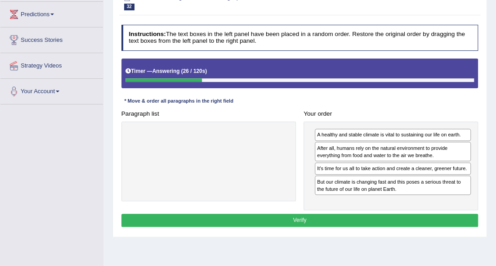
click at [395, 217] on button "Verify" at bounding box center [299, 220] width 357 height 13
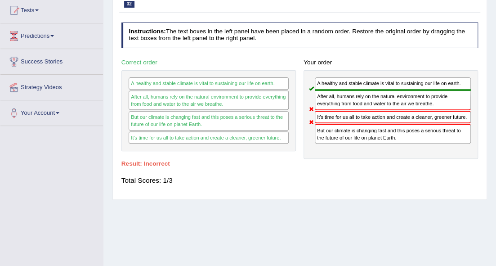
scroll to position [60, 0]
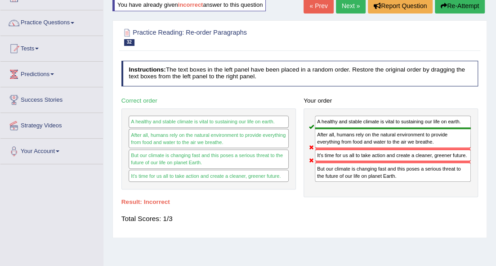
click at [340, 8] on link "Next »" at bounding box center [351, 5] width 30 height 15
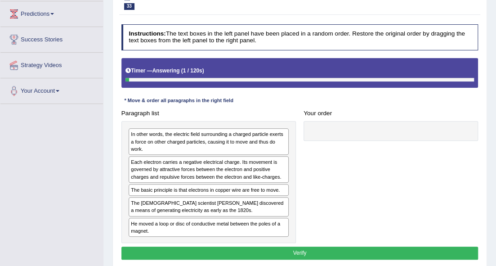
scroll to position [150, 0]
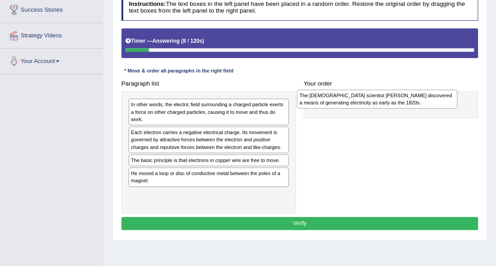
drag, startPoint x: 220, startPoint y: 175, endPoint x: 419, endPoint y: 85, distance: 218.3
click at [419, 85] on div "Paragraph list In other words, the electric field surrounding a charged particl…" at bounding box center [299, 145] width 365 height 136
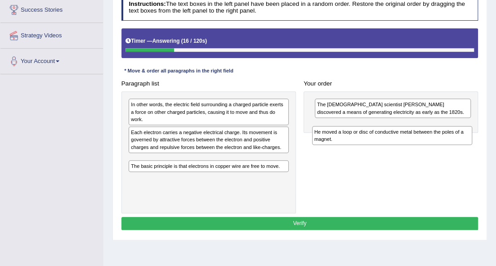
drag, startPoint x: 255, startPoint y: 171, endPoint x: 473, endPoint y: 120, distance: 224.1
click at [473, 120] on div "Paragraph list In other words, the electric field surrounding a charged particl…" at bounding box center [299, 145] width 365 height 136
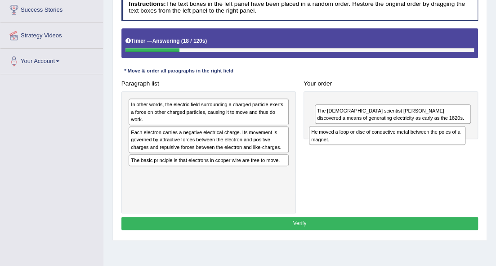
drag, startPoint x: 456, startPoint y: 107, endPoint x: 449, endPoint y: 139, distance: 32.7
click at [449, 139] on div "He moved a loop or disc of conductive metal between the poles of a magnet." at bounding box center [387, 135] width 156 height 19
drag, startPoint x: 436, startPoint y: 129, endPoint x: 440, endPoint y: 144, distance: 15.4
click at [440, 145] on div "He moved a loop or disc of conductive metal between the poles of a magnet." at bounding box center [395, 139] width 156 height 19
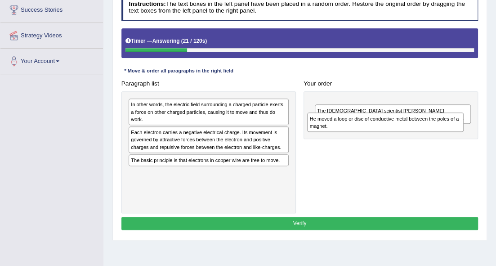
drag, startPoint x: 429, startPoint y: 113, endPoint x: 419, endPoint y: 154, distance: 41.7
click at [419, 154] on div "Paragraph list In other words, the electric field surrounding a charged particl…" at bounding box center [299, 145] width 365 height 136
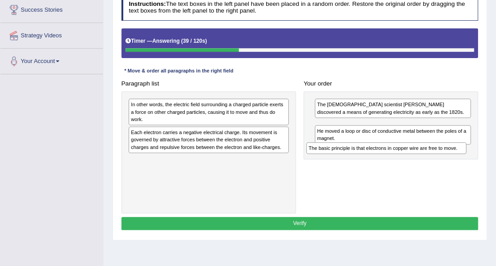
drag, startPoint x: 240, startPoint y: 160, endPoint x: 445, endPoint y: 145, distance: 205.5
click at [445, 145] on div "The basic principle is that electrons in copper wire are free to move." at bounding box center [386, 148] width 161 height 12
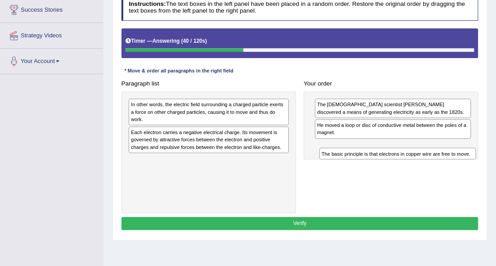
drag, startPoint x: 420, startPoint y: 125, endPoint x: 424, endPoint y: 159, distance: 34.5
click at [424, 159] on div "Paragraph list In other words, the electric field surrounding a charged particl…" at bounding box center [299, 145] width 365 height 136
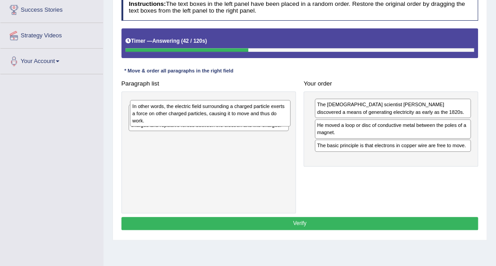
click at [205, 114] on div "In other words, the electric field surrounding a charged particle exerts a forc…" at bounding box center [210, 113] width 161 height 27
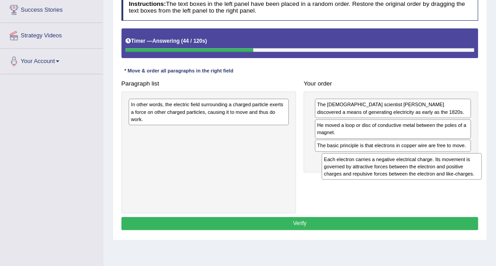
drag, startPoint x: 195, startPoint y: 137, endPoint x: 419, endPoint y: 165, distance: 225.1
click at [419, 165] on div "Each electron carries a negative electrical charge. Its movement is governed by…" at bounding box center [401, 166] width 161 height 27
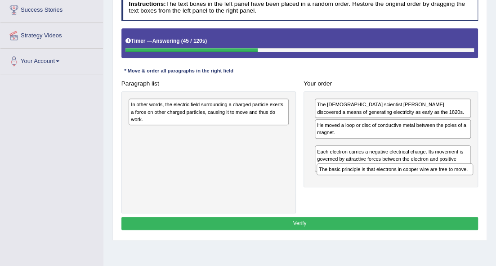
click at [382, 168] on div "The basic principle is that electrons in copper wire are free to move." at bounding box center [395, 169] width 156 height 12
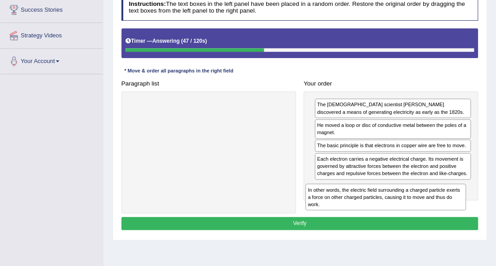
drag, startPoint x: 268, startPoint y: 120, endPoint x: 464, endPoint y: 206, distance: 214.8
click at [464, 207] on div "In other words, the electric field surrounding a charged particle exerts a forc…" at bounding box center [385, 196] width 161 height 27
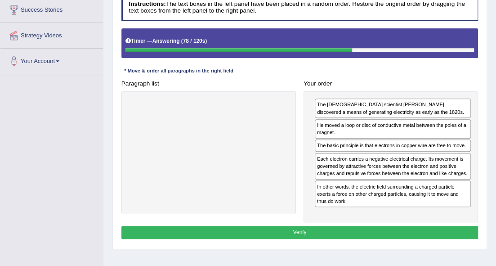
click at [400, 229] on button "Verify" at bounding box center [299, 232] width 357 height 13
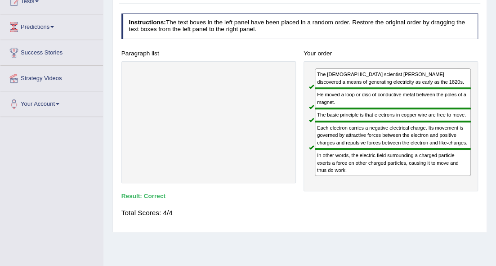
scroll to position [60, 0]
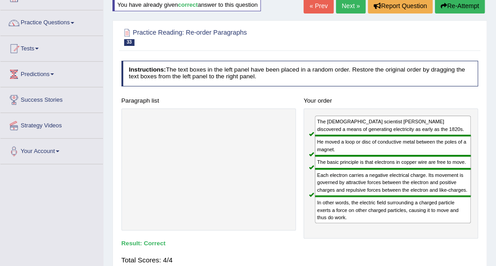
click at [352, 2] on link "Next »" at bounding box center [351, 5] width 30 height 15
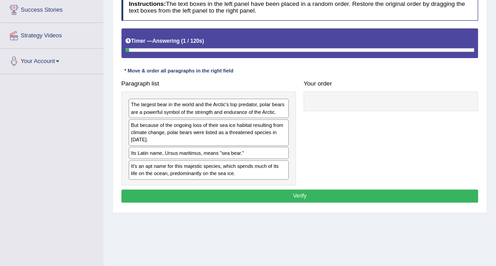
scroll to position [150, 0]
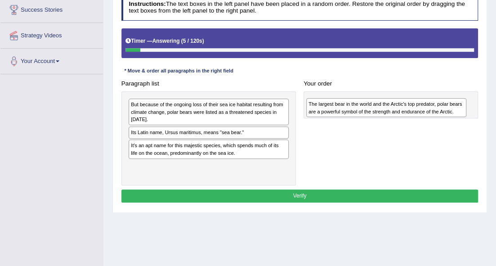
drag, startPoint x: 306, startPoint y: 120, endPoint x: 450, endPoint y: 105, distance: 145.1
click at [450, 105] on div "The largest bear in the world and the Arctic's top predator, polar bears are a …" at bounding box center [386, 107] width 161 height 19
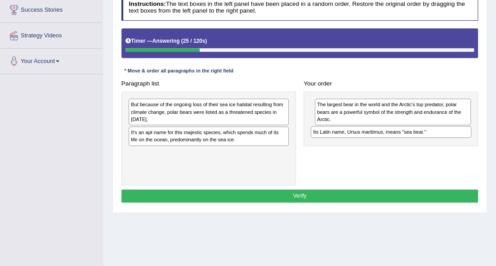
drag, startPoint x: 266, startPoint y: 135, endPoint x: 480, endPoint y: 135, distance: 214.5
click at [480, 135] on div "Paragraph list But because of the ongoing loss of their sea ice habitat resulti…" at bounding box center [299, 131] width 365 height 108
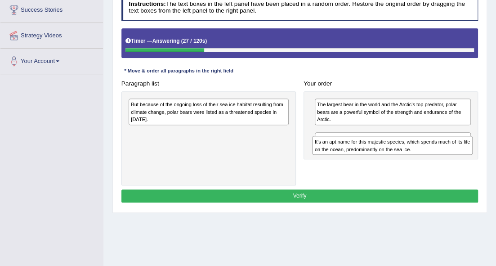
drag, startPoint x: 275, startPoint y: 140, endPoint x: 491, endPoint y: 151, distance: 216.6
click at [491, 151] on div "Home Practice Reading: Re-order Paragraphs Polar Bearss You have already given …" at bounding box center [299, 75] width 393 height 450
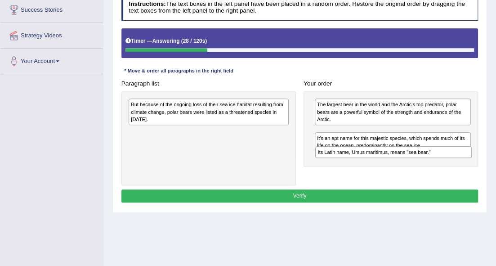
drag, startPoint x: 375, startPoint y: 151, endPoint x: 376, endPoint y: 147, distance: 4.5
click at [376, 147] on div "Its Latin name, Ursus maritimus, means "sea bear."" at bounding box center [393, 152] width 156 height 12
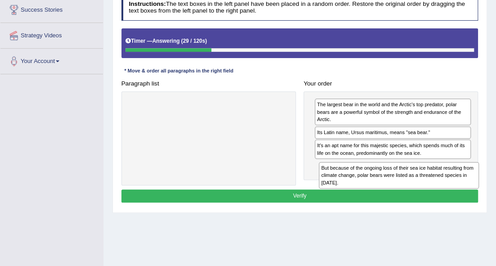
drag, startPoint x: 273, startPoint y: 114, endPoint x: 497, endPoint y: 189, distance: 236.3
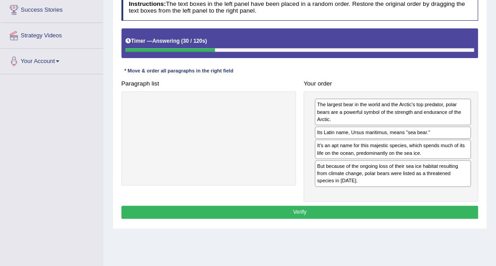
click at [437, 208] on button "Verify" at bounding box center [299, 211] width 357 height 13
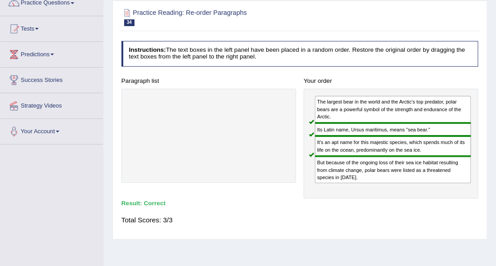
scroll to position [0, 0]
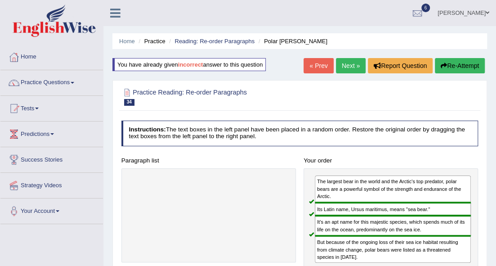
click at [350, 67] on link "Next »" at bounding box center [351, 65] width 30 height 15
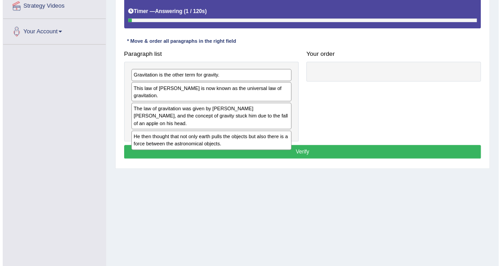
scroll to position [180, 0]
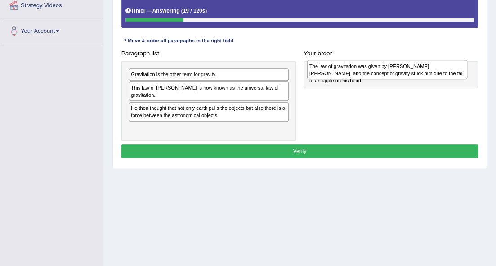
drag, startPoint x: 232, startPoint y: 109, endPoint x: 442, endPoint y: 69, distance: 213.7
click at [442, 69] on div "The law of gravitation was given by [PERSON_NAME] [PERSON_NAME], and the concep…" at bounding box center [387, 69] width 161 height 19
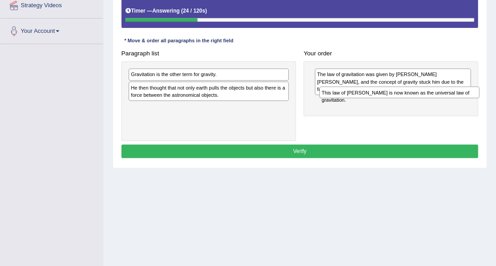
drag, startPoint x: 213, startPoint y: 86, endPoint x: 437, endPoint y: 93, distance: 224.4
click at [437, 93] on div "This law of [PERSON_NAME] is now known as the universal law of gravitation." at bounding box center [399, 92] width 161 height 12
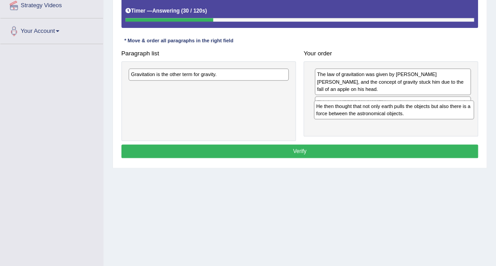
drag, startPoint x: 279, startPoint y: 105, endPoint x: 442, endPoint y: 119, distance: 163.8
click at [442, 119] on div "Paragraph list Gravitation is the other term for gravity. He then thought that …" at bounding box center [299, 94] width 365 height 94
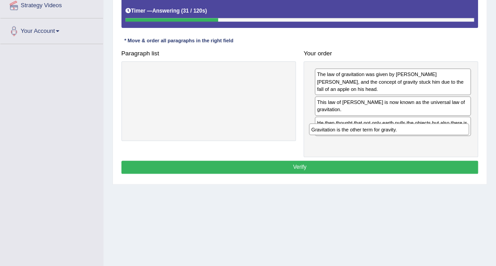
drag, startPoint x: 196, startPoint y: 76, endPoint x: 404, endPoint y: 141, distance: 217.3
click at [404, 141] on div "Instructions: The text boxes in the left panel have been placed in a random ord…" at bounding box center [299, 70] width 361 height 219
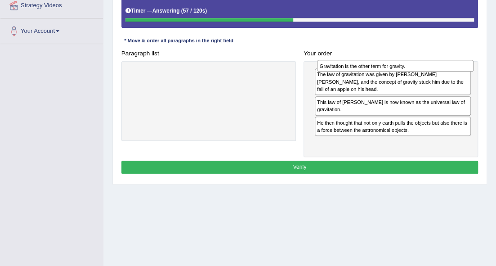
drag, startPoint x: 377, startPoint y: 130, endPoint x: 380, endPoint y: 58, distance: 72.4
click at [380, 58] on div "Your order The law of gravitation was given by [PERSON_NAME] [PERSON_NAME], and…" at bounding box center [391, 102] width 182 height 110
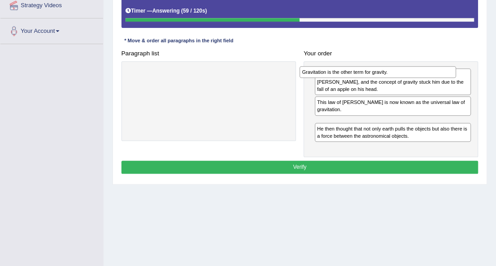
drag, startPoint x: 374, startPoint y: 128, endPoint x: 356, endPoint y: 63, distance: 67.5
click at [356, 63] on div "The law of gravitation was given by [PERSON_NAME] [PERSON_NAME], and the concep…" at bounding box center [390, 109] width 174 height 96
drag, startPoint x: 351, startPoint y: 111, endPoint x: 357, endPoint y: 79, distance: 32.1
click at [357, 79] on div "Gravitation is the other term for gravity." at bounding box center [398, 82] width 156 height 12
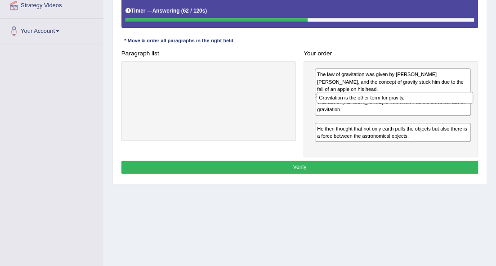
click at [358, 76] on div "The law of gravitation was given by [PERSON_NAME] [PERSON_NAME], and the concep…" at bounding box center [393, 81] width 156 height 27
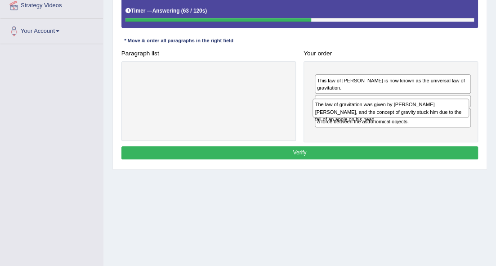
drag, startPoint x: 368, startPoint y: 77, endPoint x: 366, endPoint y: 112, distance: 35.1
click at [366, 112] on div "The law of gravitation was given by [PERSON_NAME] [PERSON_NAME], and the concep…" at bounding box center [390, 107] width 156 height 19
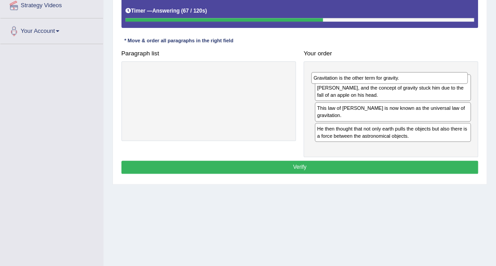
drag, startPoint x: 365, startPoint y: 108, endPoint x: 360, endPoint y: 73, distance: 35.4
click at [360, 73] on div "Gravitation is the other term for gravity." at bounding box center [389, 78] width 156 height 12
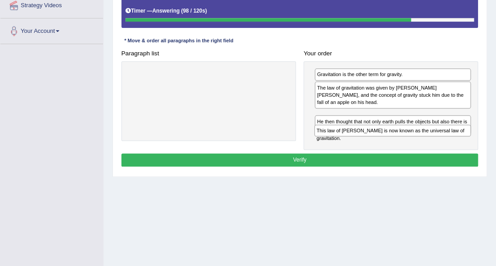
drag, startPoint x: 365, startPoint y: 109, endPoint x: 365, endPoint y: 137, distance: 27.4
click at [365, 137] on div "Gravitation is the other term for gravity. The law of gravitation was given by …" at bounding box center [390, 105] width 174 height 89
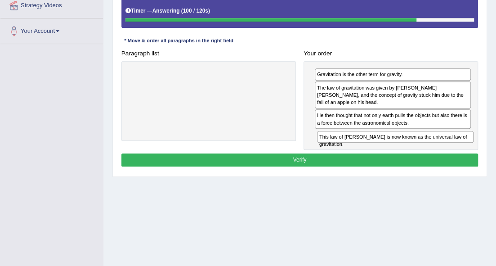
drag, startPoint x: 371, startPoint y: 107, endPoint x: 375, endPoint y: 140, distance: 33.0
click at [375, 141] on div "Instructions: The text boxes in the left panel have been placed in a random ord…" at bounding box center [299, 67] width 361 height 212
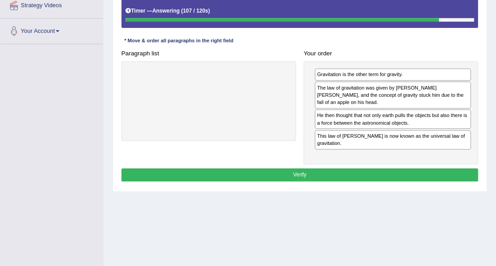
click at [367, 168] on button "Verify" at bounding box center [299, 174] width 357 height 13
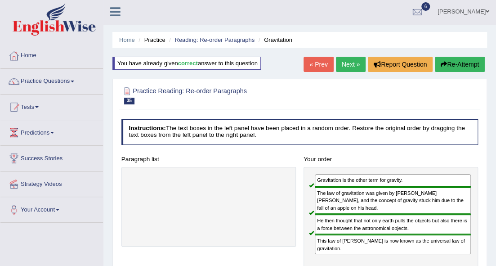
scroll to position [0, 0]
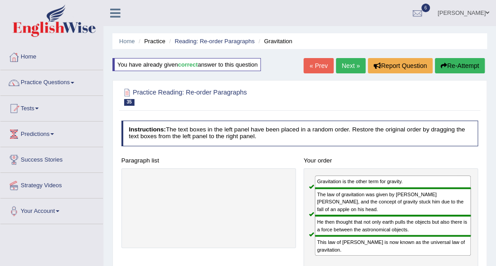
click at [345, 62] on link "Next »" at bounding box center [351, 65] width 30 height 15
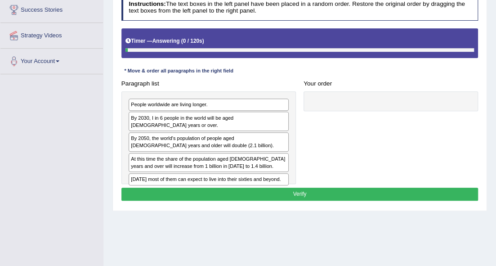
scroll to position [150, 0]
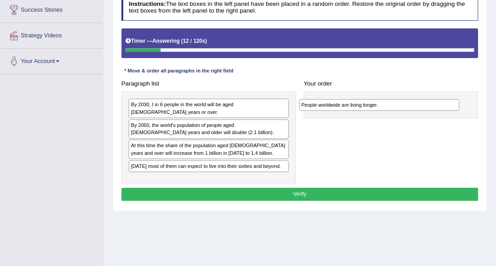
drag, startPoint x: 207, startPoint y: 105, endPoint x: 408, endPoint y: 105, distance: 200.5
click at [408, 105] on div "People worldwide are living longer." at bounding box center [379, 105] width 161 height 12
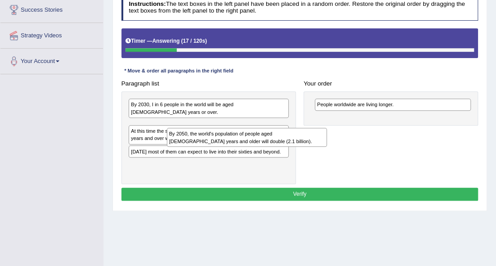
drag, startPoint x: 274, startPoint y: 112, endPoint x: 234, endPoint y: 131, distance: 44.2
click at [234, 131] on div "By 2050, the world's population of people aged 60 years and older will double (…" at bounding box center [247, 137] width 161 height 19
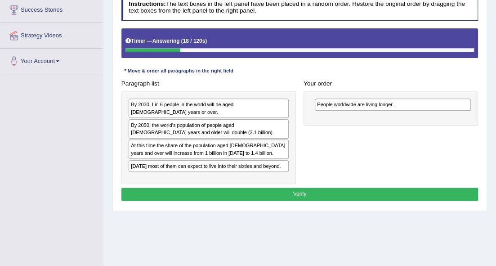
drag, startPoint x: 233, startPoint y: 109, endPoint x: 252, endPoint y: 119, distance: 20.9
click at [252, 119] on div "By 2030, I in 6 people in the world will be aged 60 years or over. By 2050, the…" at bounding box center [208, 137] width 174 height 93
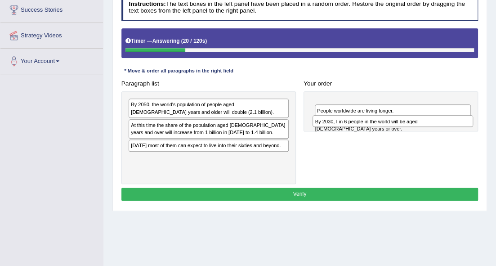
drag, startPoint x: 229, startPoint y: 103, endPoint x: 446, endPoint y: 122, distance: 217.6
click at [446, 122] on div "By 2030, I in 6 people in the world will be aged 60 years or over." at bounding box center [392, 121] width 161 height 12
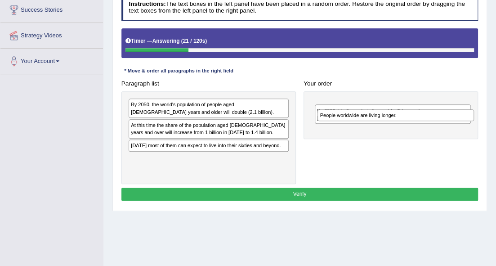
drag, startPoint x: 406, startPoint y: 116, endPoint x: 399, endPoint y: 107, distance: 10.8
click at [406, 112] on div "People worldwide are living longer." at bounding box center [395, 115] width 156 height 12
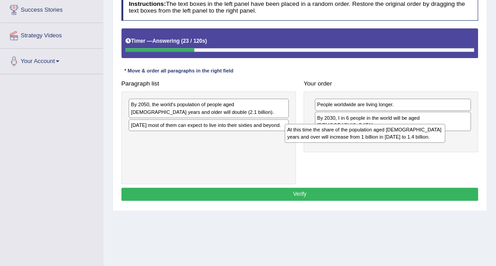
drag, startPoint x: 242, startPoint y: 133, endPoint x: 435, endPoint y: 140, distance: 193.5
click at [435, 140] on div "At this time the share of the population aged 60 years and over will increase f…" at bounding box center [365, 133] width 161 height 19
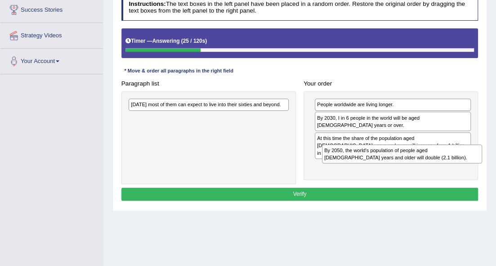
drag, startPoint x: 169, startPoint y: 108, endPoint x: 397, endPoint y: 162, distance: 233.7
click at [397, 162] on div "Paragraph list By 2050, the world's population of people aged 60 years and olde…" at bounding box center [299, 130] width 365 height 107
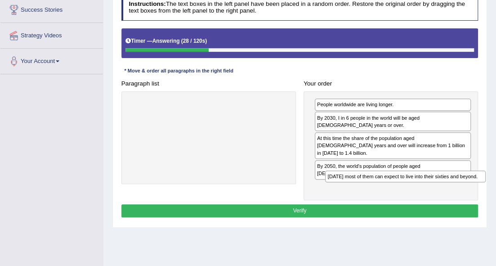
drag, startPoint x: 210, startPoint y: 120, endPoint x: 424, endPoint y: 191, distance: 225.8
click at [424, 191] on div "Instructions: The text boxes in the left panel have been placed in a random ord…" at bounding box center [299, 107] width 361 height 232
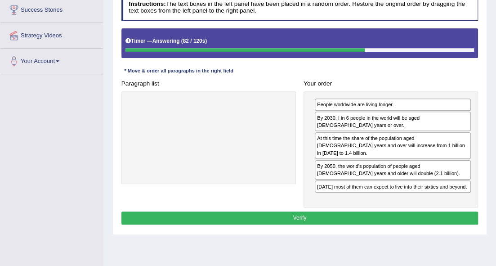
click at [335, 206] on div "Instructions: The text boxes in the left panel have been placed in a random ord…" at bounding box center [299, 111] width 361 height 240
click at [335, 211] on button "Verify" at bounding box center [299, 217] width 357 height 13
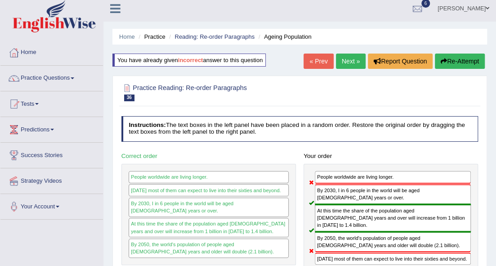
scroll to position [0, 0]
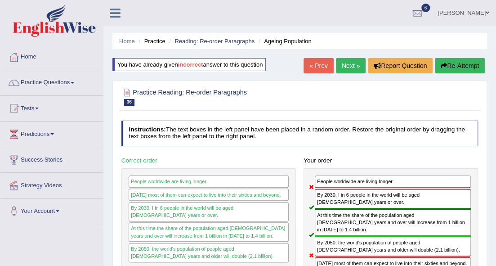
click at [350, 64] on link "Next »" at bounding box center [351, 65] width 30 height 15
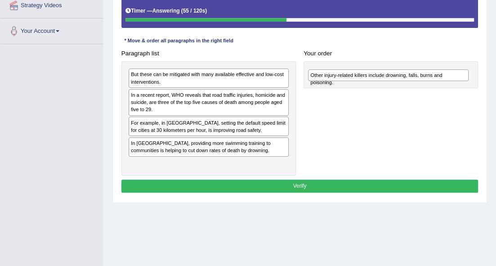
drag, startPoint x: 219, startPoint y: 144, endPoint x: 430, endPoint y: 65, distance: 225.0
click at [430, 65] on div "Paragraph list But these can be mitigated with many available effective and low…" at bounding box center [299, 111] width 365 height 129
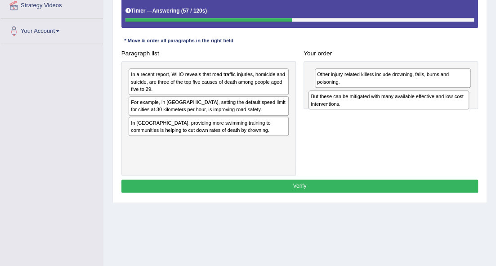
drag, startPoint x: 229, startPoint y: 82, endPoint x: 441, endPoint y: 108, distance: 213.4
click at [441, 108] on div "But these can be mitigated with many available effective and low-cost intervent…" at bounding box center [388, 99] width 161 height 19
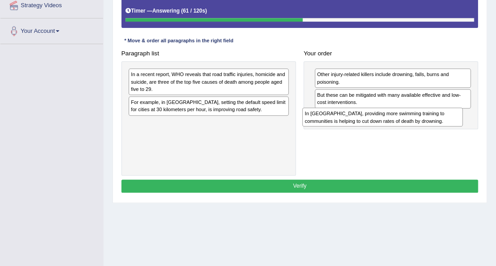
drag, startPoint x: 240, startPoint y: 130, endPoint x: 443, endPoint y: 125, distance: 203.8
click at [443, 125] on div "In [GEOGRAPHIC_DATA], providing more swimming training to communities is helpin…" at bounding box center [382, 116] width 161 height 19
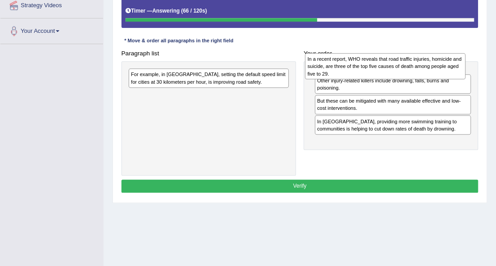
drag, startPoint x: 250, startPoint y: 85, endPoint x: 458, endPoint y: 67, distance: 208.9
click at [458, 67] on div "In a recent report, WHO reveals that road traffic injuries, homicide and suicid…" at bounding box center [385, 66] width 161 height 27
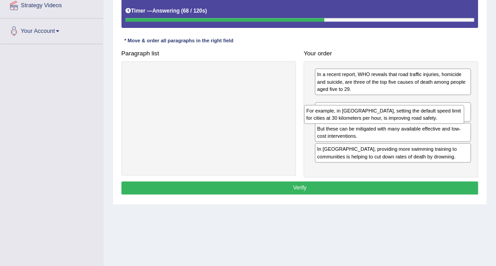
drag, startPoint x: 222, startPoint y: 80, endPoint x: 429, endPoint y: 122, distance: 211.5
click at [429, 122] on div "Paragraph list For example, in [GEOGRAPHIC_DATA], setting the default speed lim…" at bounding box center [299, 112] width 365 height 130
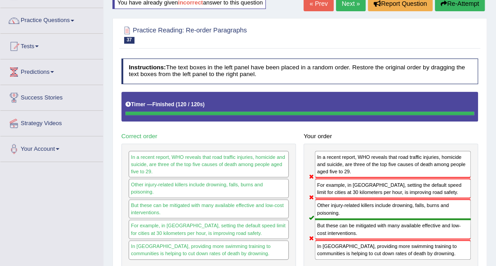
scroll to position [60, 0]
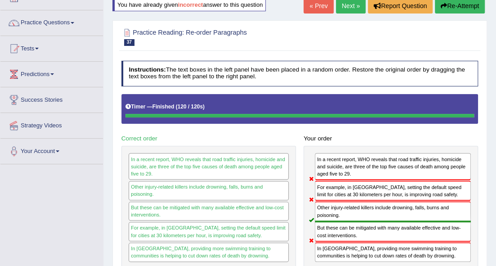
click at [454, 4] on button "Re-Attempt" at bounding box center [460, 5] width 50 height 15
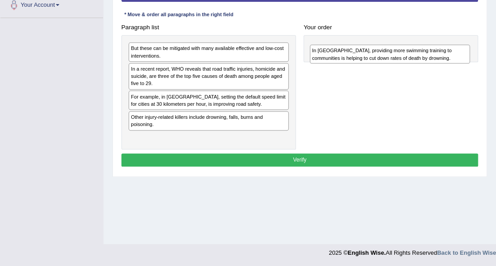
drag, startPoint x: 202, startPoint y: 134, endPoint x: 412, endPoint y: 40, distance: 229.8
click at [412, 40] on div "Paragraph list But these can be mitigated with many available effective and low…" at bounding box center [299, 85] width 365 height 129
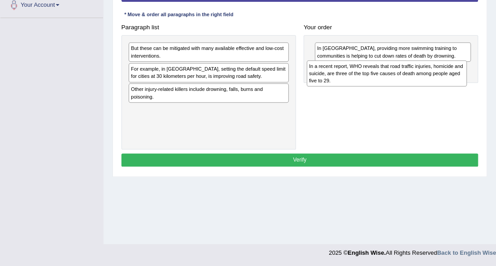
drag, startPoint x: 290, startPoint y: 79, endPoint x: 478, endPoint y: 78, distance: 188.8
click at [478, 78] on div "Paragraph list But these can be mitigated with many available effective and low…" at bounding box center [299, 85] width 365 height 129
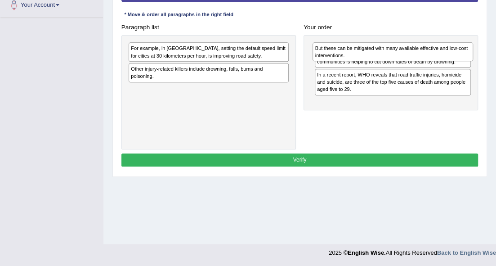
drag, startPoint x: 290, startPoint y: 52, endPoint x: 496, endPoint y: 52, distance: 205.9
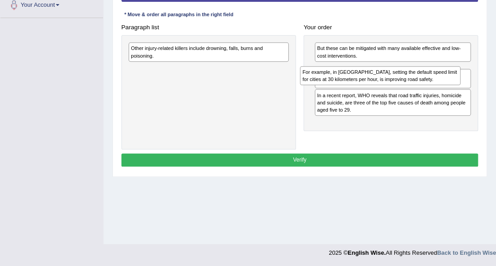
drag, startPoint x: 264, startPoint y: 48, endPoint x: 466, endPoint y: 76, distance: 203.8
click at [466, 76] on div "Paragraph list For example, in Spain, setting the default speed limit for citie…" at bounding box center [299, 85] width 365 height 129
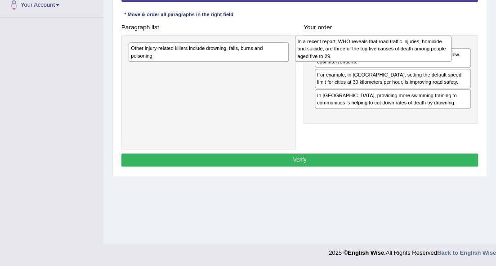
drag, startPoint x: 426, startPoint y: 115, endPoint x: 404, endPoint y: 31, distance: 86.9
click at [404, 36] on div "In a recent report, WHO reveals that road traffic injuries, homicide and suicid…" at bounding box center [373, 49] width 156 height 27
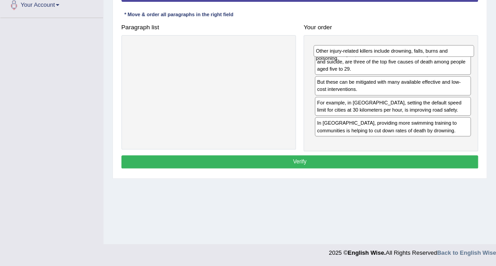
drag, startPoint x: 222, startPoint y: 47, endPoint x: 438, endPoint y: 49, distance: 216.3
click at [438, 49] on div "Other injury-related killers include drowning, falls, burns and poisoning." at bounding box center [393, 51] width 161 height 12
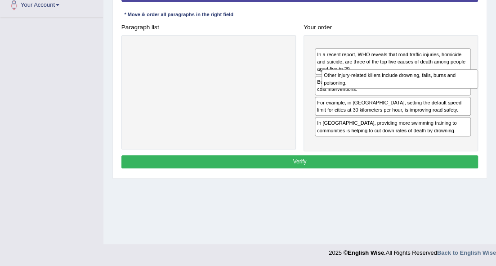
drag, startPoint x: 426, startPoint y: 52, endPoint x: 435, endPoint y: 85, distance: 33.7
click at [435, 85] on div "Other injury-related killers include drowning, falls, burns and poisoning." at bounding box center [399, 78] width 156 height 19
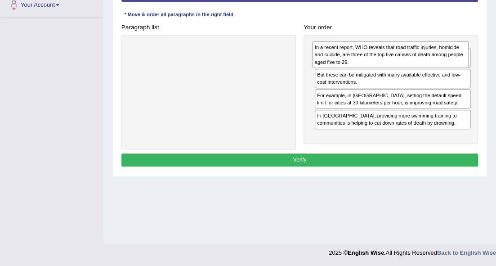
drag, startPoint x: 424, startPoint y: 82, endPoint x: 421, endPoint y: 56, distance: 26.7
click at [421, 56] on div "In a recent report, WHO reveals that road traffic injuries, homicide and suicid…" at bounding box center [390, 54] width 156 height 27
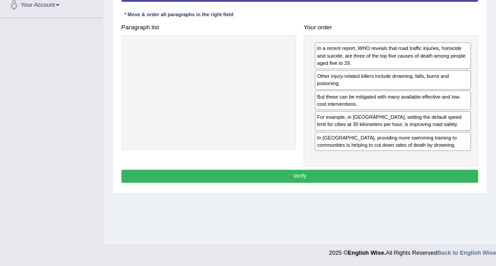
click at [369, 174] on button "Verify" at bounding box center [299, 176] width 357 height 13
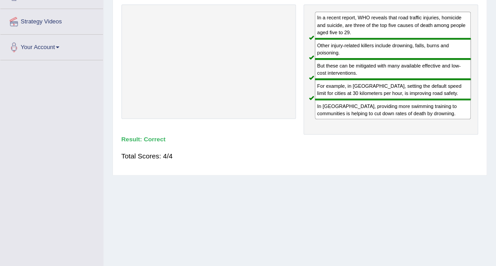
scroll to position [26, 0]
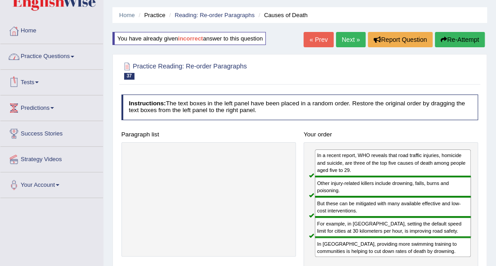
click at [78, 58] on link "Practice Questions" at bounding box center [51, 55] width 103 height 22
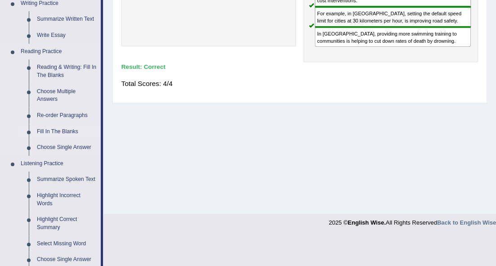
scroll to position [206, 0]
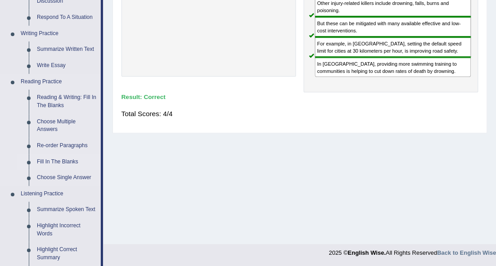
click at [57, 161] on link "Fill In The Blanks" at bounding box center [67, 162] width 68 height 16
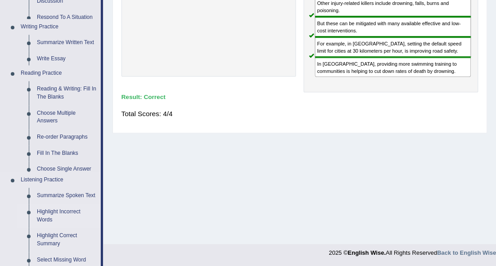
click at [57, 161] on ul "Home Practice Questions Speaking Practice Read Aloud Repeat Sentence Describe I…" at bounding box center [51, 154] width 103 height 631
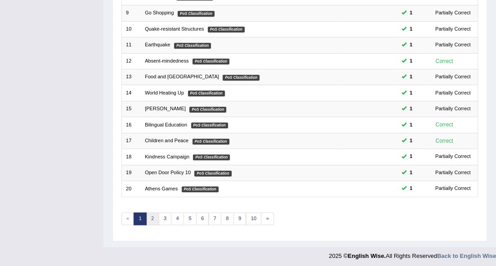
click at [153, 214] on link "2" at bounding box center [152, 218] width 13 height 13
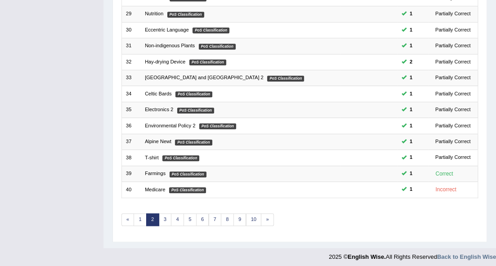
scroll to position [250, 0]
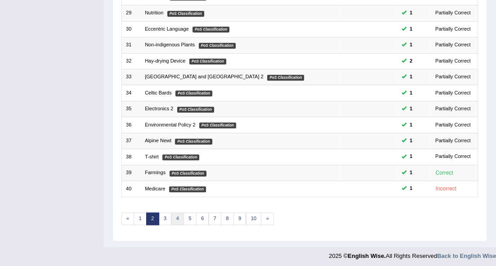
click at [178, 216] on link "4" at bounding box center [177, 218] width 13 height 13
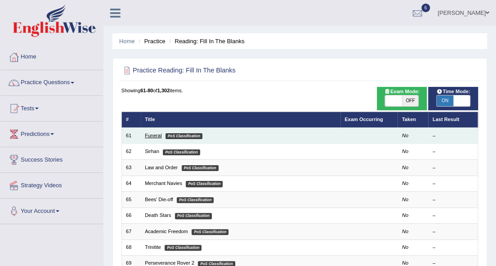
click at [149, 135] on link "Funeral" at bounding box center [153, 135] width 17 height 5
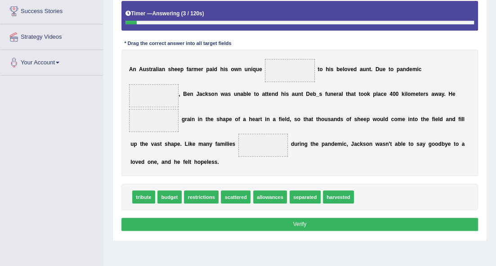
scroll to position [150, 0]
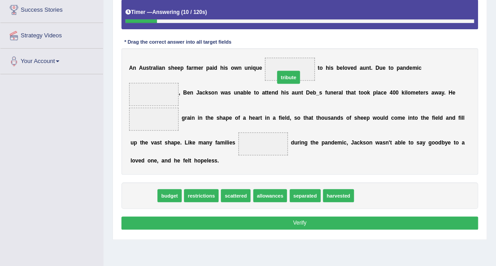
drag, startPoint x: 146, startPoint y: 196, endPoint x: 317, endPoint y: 56, distance: 221.4
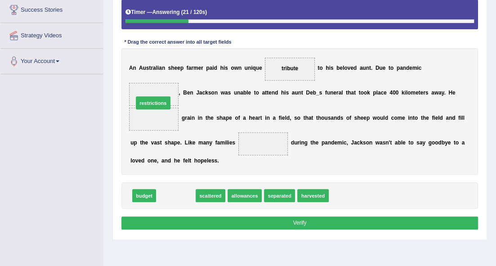
drag, startPoint x: 182, startPoint y: 196, endPoint x: 156, endPoint y: 86, distance: 113.6
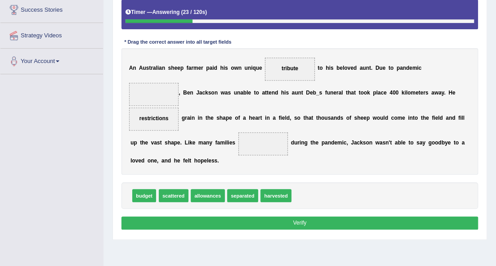
drag, startPoint x: 150, startPoint y: 120, endPoint x: 151, endPoint y: 99, distance: 21.6
click at [151, 99] on div "A n A u s t r a l i a n s h e e p [PERSON_NAME] p a i d h i s o w n u n i q u e…" at bounding box center [299, 111] width 357 height 126
drag, startPoint x: 148, startPoint y: 120, endPoint x: 149, endPoint y: 87, distance: 32.8
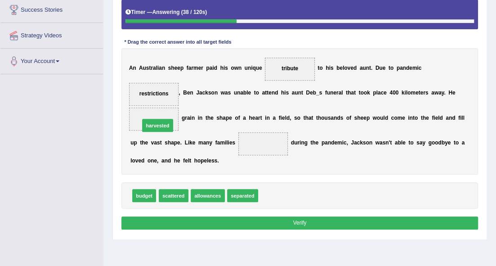
drag, startPoint x: 282, startPoint y: 192, endPoint x: 142, endPoint y: 108, distance: 163.5
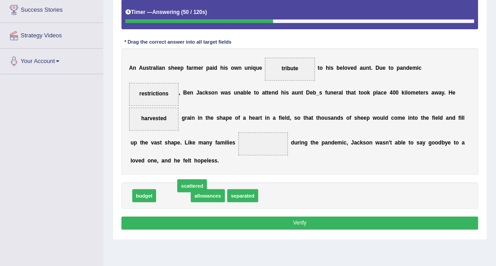
drag, startPoint x: 175, startPoint y: 194, endPoint x: 189, endPoint y: 193, distance: 14.0
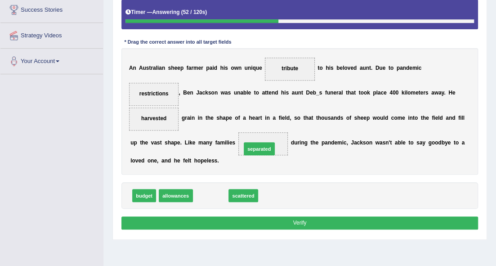
drag, startPoint x: 218, startPoint y: 192, endPoint x: 272, endPoint y: 134, distance: 79.5
click at [270, 219] on button "Verify" at bounding box center [299, 222] width 357 height 13
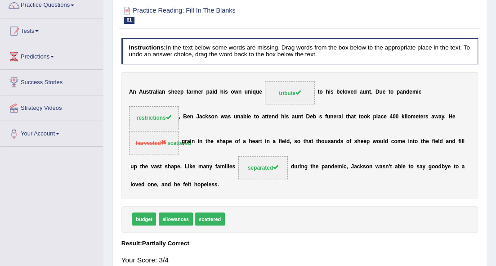
scroll to position [0, 0]
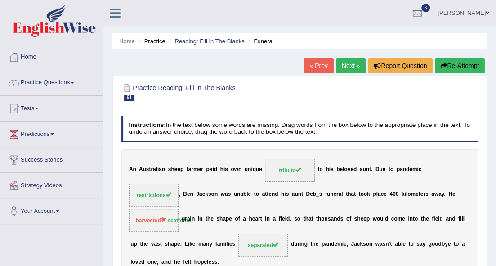
click at [346, 66] on link "Next »" at bounding box center [351, 65] width 30 height 15
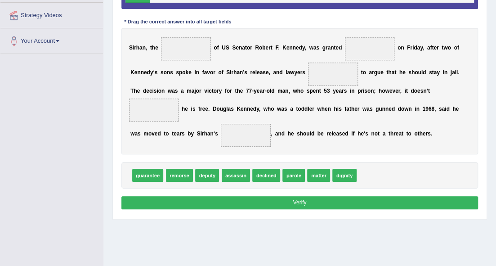
scroll to position [180, 0]
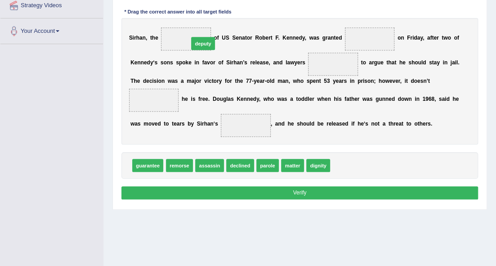
drag, startPoint x: 347, startPoint y: 162, endPoint x: 181, endPoint y: 20, distance: 219.1
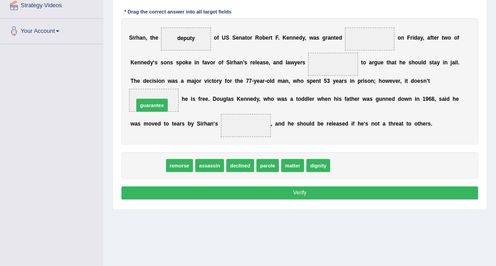
drag, startPoint x: 153, startPoint y: 165, endPoint x: 157, endPoint y: 94, distance: 71.6
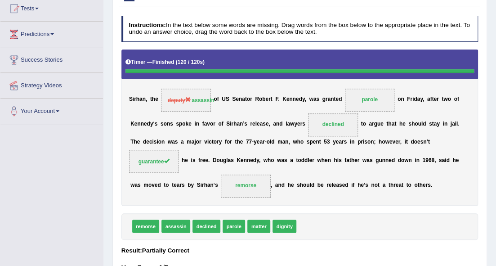
scroll to position [30, 0]
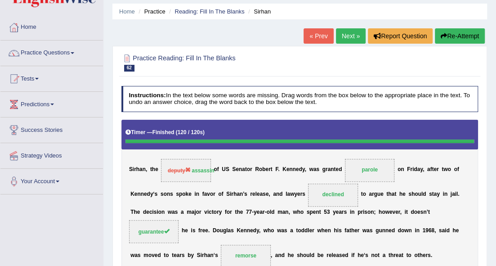
click at [348, 36] on link "Next »" at bounding box center [351, 35] width 30 height 15
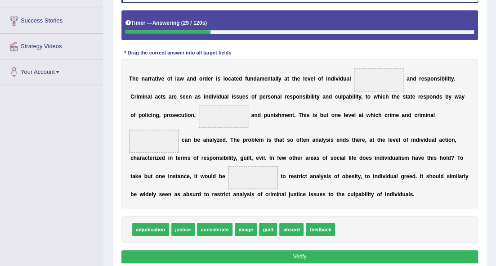
scroll to position [150, 0]
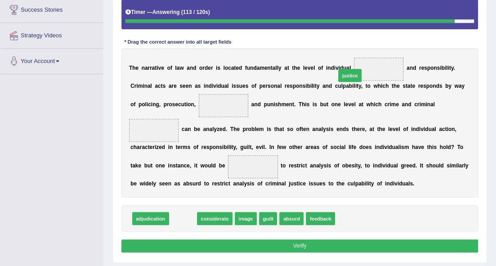
drag, startPoint x: 188, startPoint y: 220, endPoint x: 387, endPoint y: 58, distance: 256.0
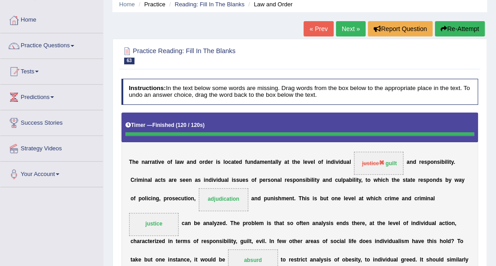
scroll to position [30, 0]
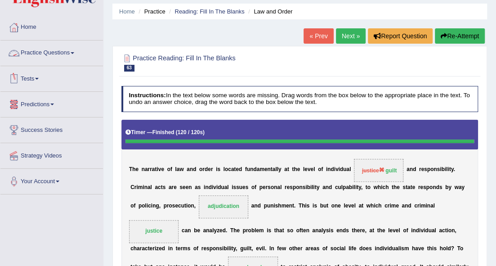
click at [72, 50] on link "Practice Questions" at bounding box center [51, 51] width 103 height 22
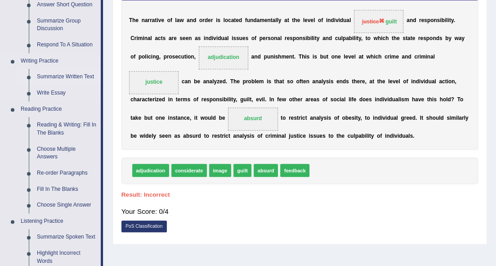
scroll to position [180, 0]
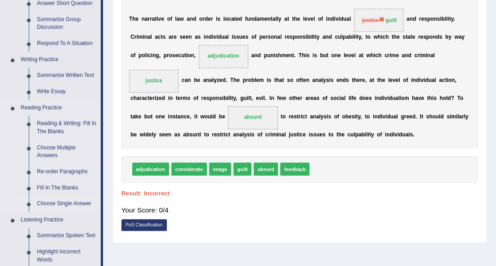
click at [71, 203] on link "Choose Single Answer" at bounding box center [67, 204] width 68 height 16
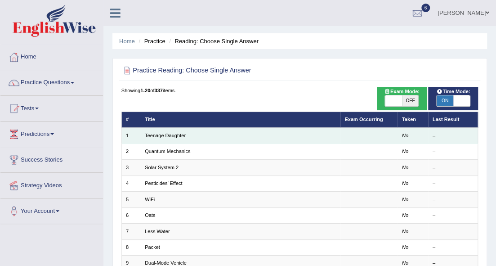
click at [155, 139] on td "Teenage Daughter" at bounding box center [241, 136] width 200 height 16
click at [156, 138] on td "Teenage Daughter" at bounding box center [241, 136] width 200 height 16
click at [175, 136] on link "Teenage Daughter" at bounding box center [165, 135] width 41 height 5
click at [176, 135] on link "Teenage Daughter" at bounding box center [165, 135] width 41 height 5
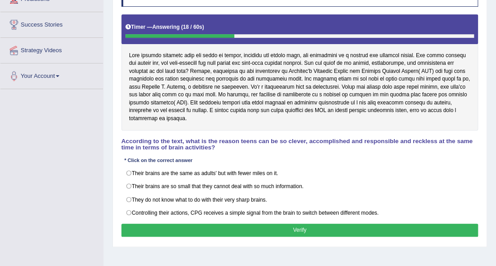
scroll to position [120, 0]
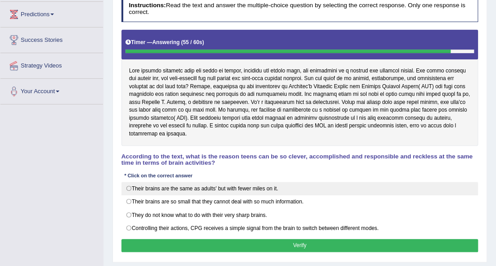
click at [130, 182] on label "Their brains are the same as adults' but with fewer miles on it." at bounding box center [299, 188] width 357 height 13
radio input "true"
click at [130, 182] on label "Their brains are the same as adults' but with fewer miles on it." at bounding box center [299, 188] width 357 height 13
click at [129, 182] on label "Their brains are the same as adults' but with fewer miles on it." at bounding box center [299, 188] width 357 height 13
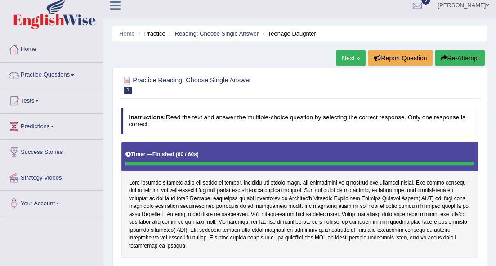
scroll to position [0, 0]
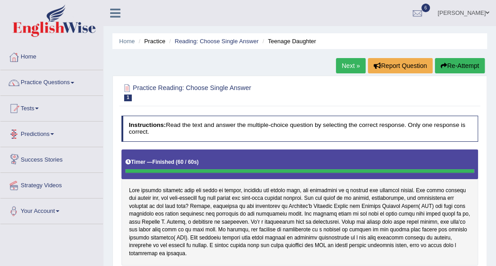
click at [352, 66] on link "Next »" at bounding box center [351, 65] width 30 height 15
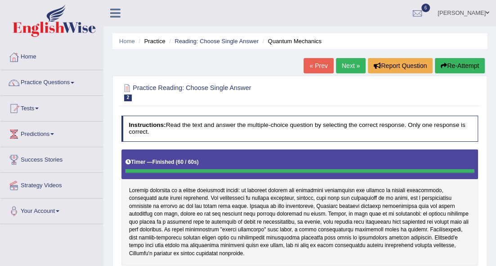
click at [355, 67] on link "Next »" at bounding box center [351, 65] width 30 height 15
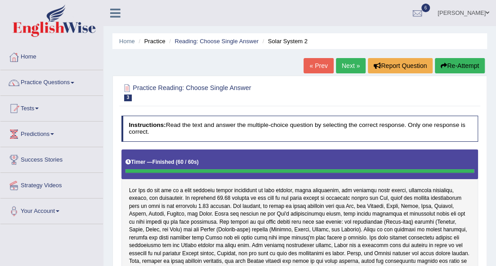
click at [342, 65] on link "Next »" at bounding box center [351, 65] width 30 height 15
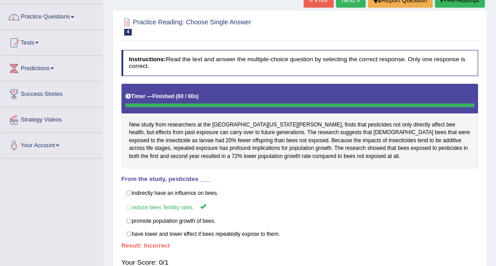
scroll to position [30, 0]
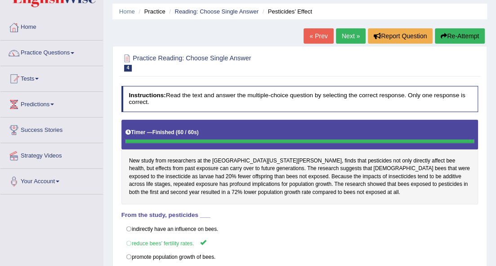
click at [342, 35] on link "Next »" at bounding box center [351, 35] width 30 height 15
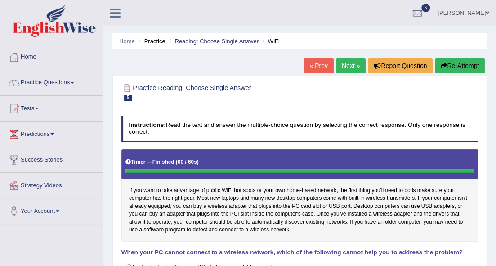
click at [339, 68] on link "Next »" at bounding box center [351, 65] width 30 height 15
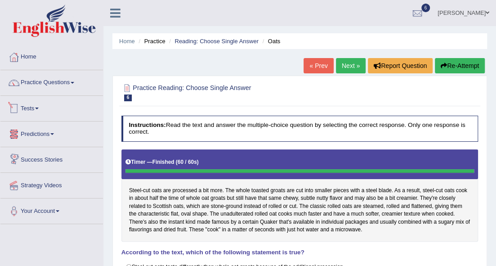
click at [37, 105] on link "Tests" at bounding box center [51, 107] width 103 height 22
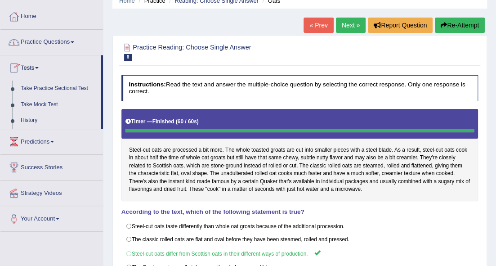
scroll to position [30, 0]
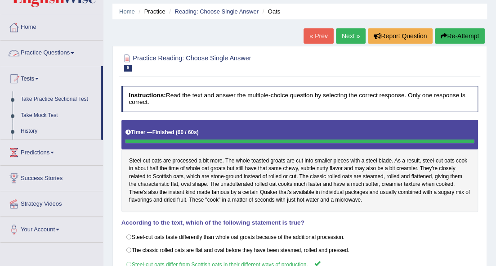
click at [73, 49] on link "Practice Questions" at bounding box center [51, 51] width 103 height 22
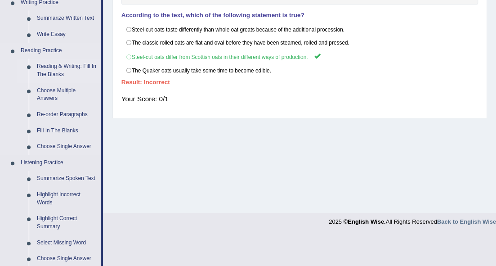
scroll to position [240, 0]
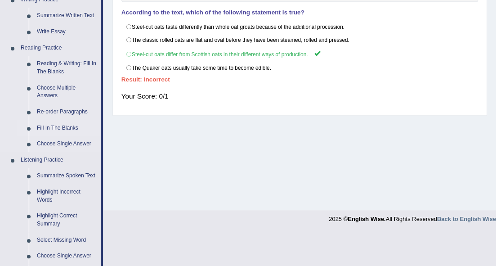
click at [67, 124] on link "Fill In The Blanks" at bounding box center [67, 128] width 68 height 16
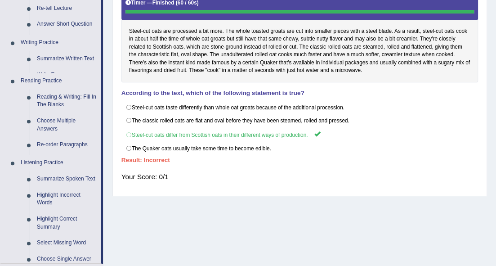
click at [67, 125] on div "Toggle navigation Home Practice Questions Speaking Practice Read Aloud Repeat S…" at bounding box center [248, 75] width 496 height 468
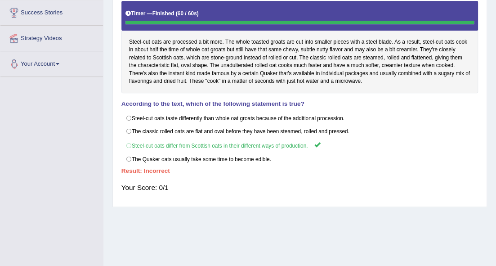
scroll to position [206, 0]
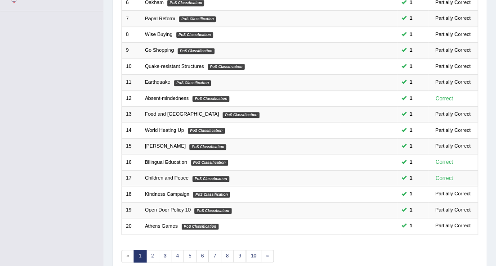
scroll to position [250, 0]
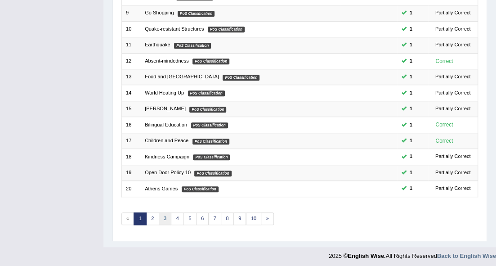
click at [161, 216] on link "3" at bounding box center [165, 218] width 13 height 13
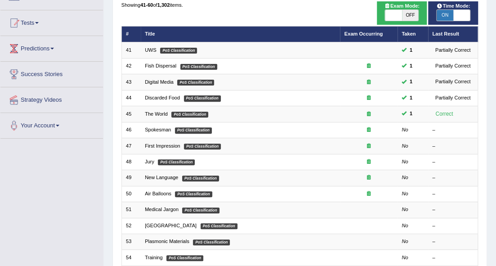
scroll to position [120, 0]
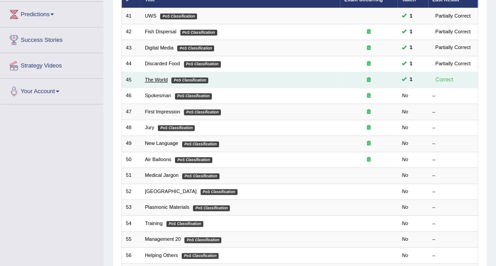
click at [154, 77] on link "The World" at bounding box center [156, 79] width 23 height 5
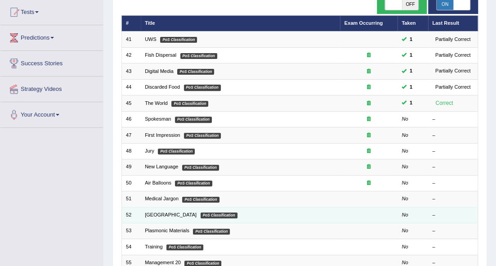
scroll to position [246, 0]
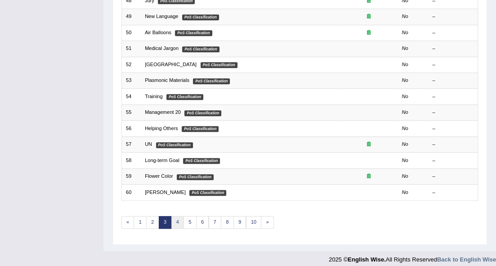
click at [171, 219] on link "4" at bounding box center [177, 222] width 13 height 13
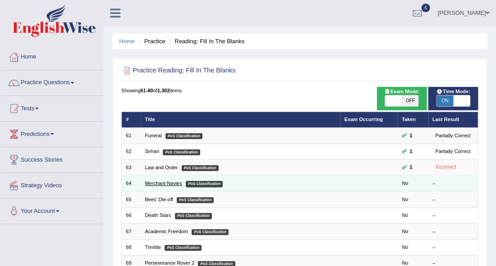
click at [166, 183] on link "Merchant Navies" at bounding box center [163, 182] width 37 height 5
click at [166, 182] on link "Merchant Navies" at bounding box center [163, 182] width 37 height 5
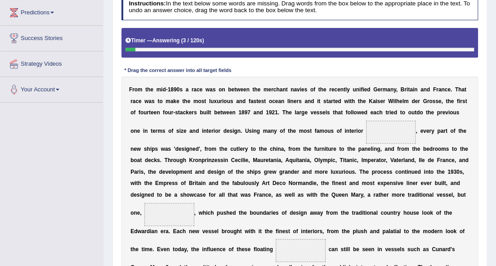
scroll to position [180, 0]
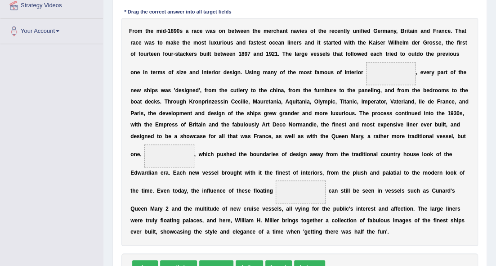
click at [383, 75] on span at bounding box center [391, 73] width 50 height 23
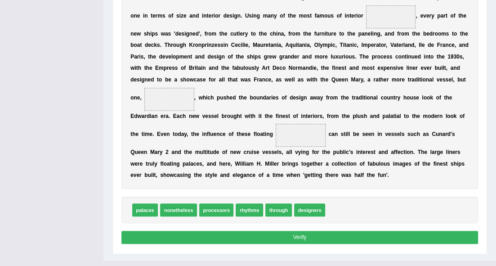
scroll to position [240, 0]
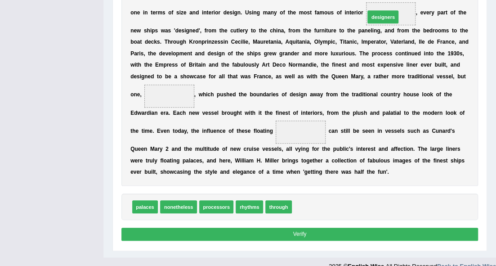
drag, startPoint x: 311, startPoint y: 211, endPoint x: 399, endPoint y: -14, distance: 242.1
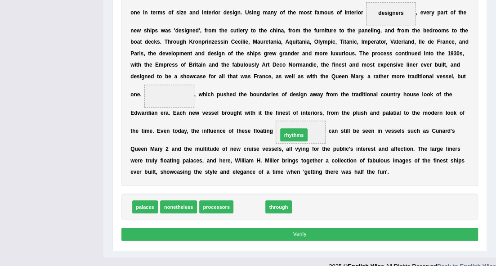
drag, startPoint x: 241, startPoint y: 207, endPoint x: 293, endPoint y: 123, distance: 98.9
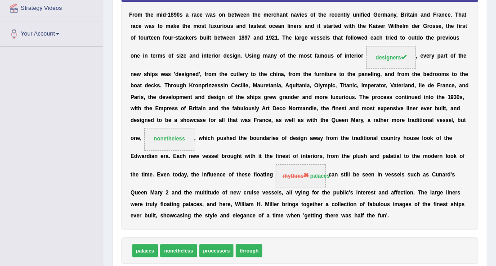
scroll to position [52, 0]
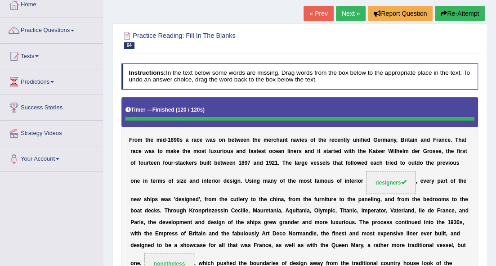
click at [354, 13] on link "Next »" at bounding box center [351, 13] width 30 height 15
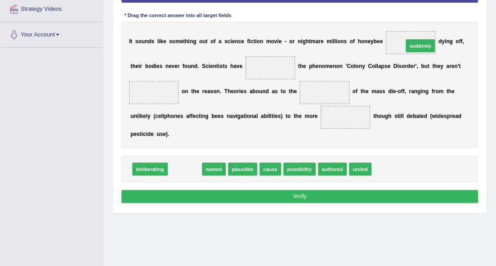
drag, startPoint x: 192, startPoint y: 169, endPoint x: 464, endPoint y: 26, distance: 307.3
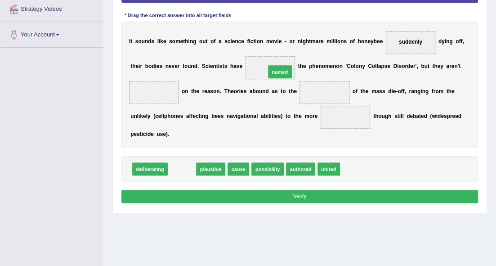
drag, startPoint x: 187, startPoint y: 171, endPoint x: 302, endPoint y: 57, distance: 162.1
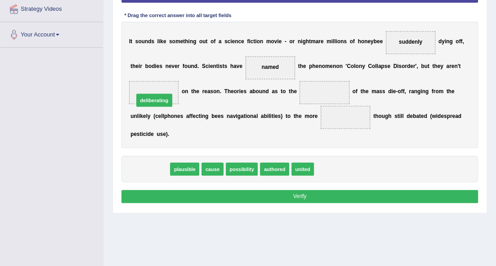
drag, startPoint x: 156, startPoint y: 170, endPoint x: 161, endPoint y: 85, distance: 85.1
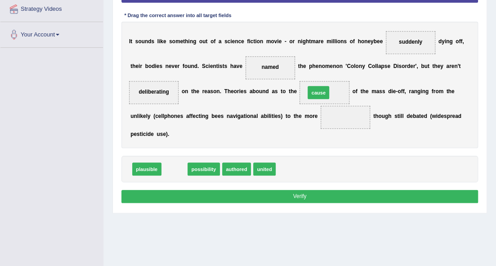
drag, startPoint x: 179, startPoint y: 168, endPoint x: 349, endPoint y: 78, distance: 191.9
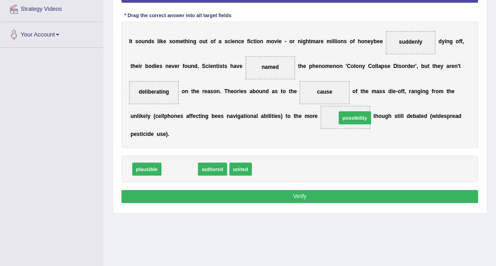
drag, startPoint x: 187, startPoint y: 173, endPoint x: 393, endPoint y: 112, distance: 214.6
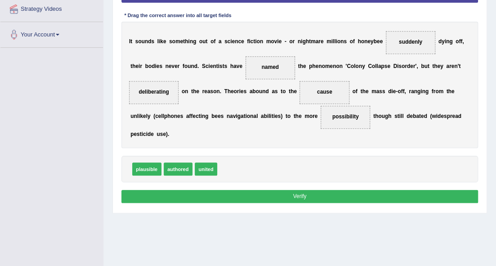
click at [320, 190] on button "Verify" at bounding box center [299, 196] width 357 height 13
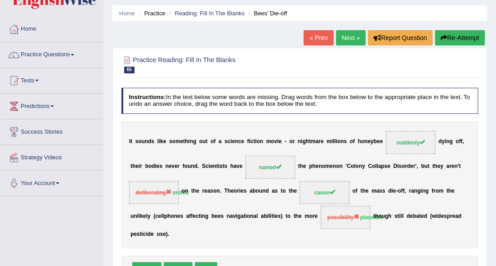
scroll to position [26, 0]
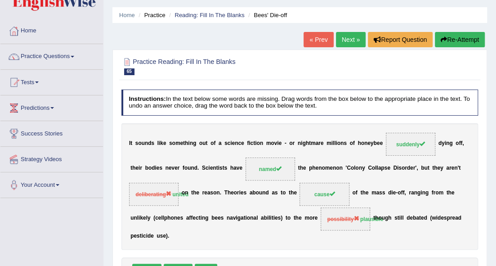
click at [356, 34] on link "Next »" at bounding box center [351, 39] width 30 height 15
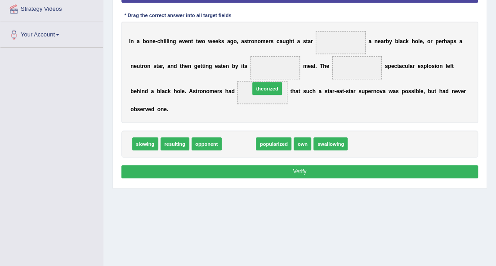
drag, startPoint x: 238, startPoint y: 147, endPoint x: 272, endPoint y: 81, distance: 73.2
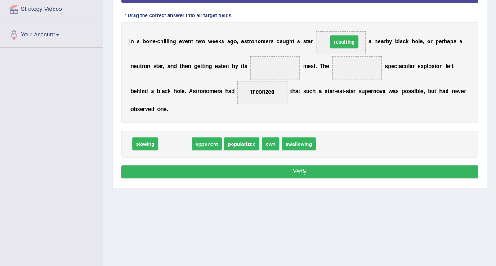
drag, startPoint x: 174, startPoint y: 138, endPoint x: 374, endPoint y: 18, distance: 232.8
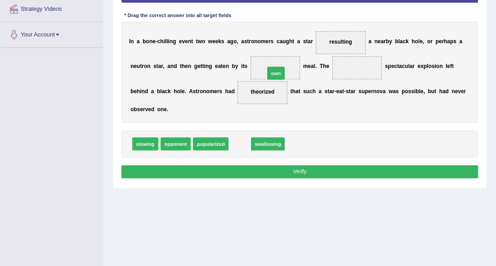
drag, startPoint x: 235, startPoint y: 139, endPoint x: 278, endPoint y: 56, distance: 93.5
click at [202, 168] on button "Verify" at bounding box center [299, 171] width 357 height 13
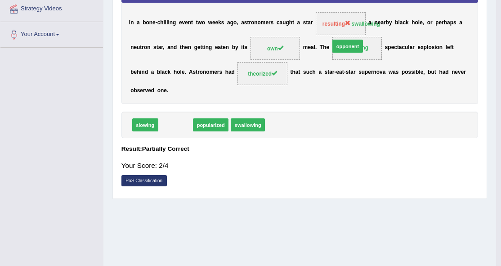
drag, startPoint x: 181, startPoint y: 142, endPoint x: 384, endPoint y: 49, distance: 222.5
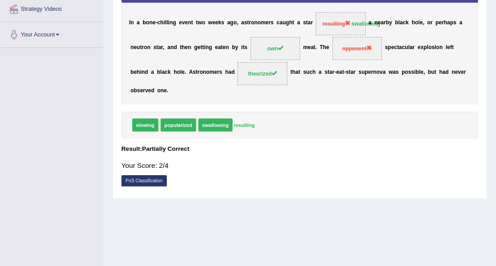
click at [333, 67] on div "I n a b o n e - c h i l l i n g e v e n t [DATE] o , a s t r o n o m e r s c a …" at bounding box center [299, 38] width 357 height 131
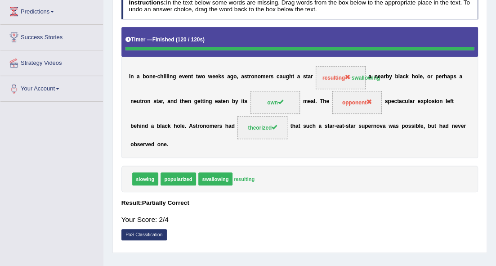
scroll to position [116, 0]
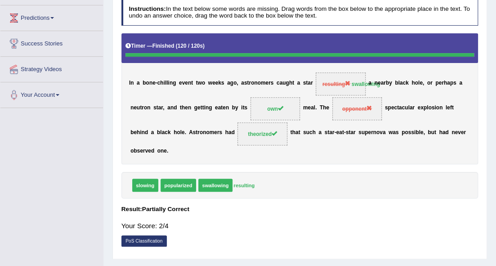
click at [352, 84] on strong "swallowing" at bounding box center [366, 84] width 28 height 6
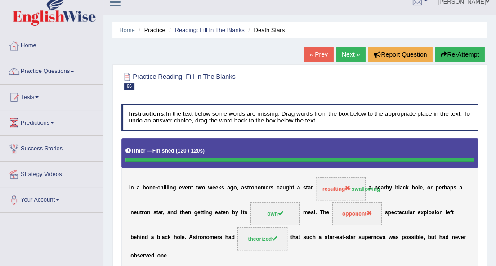
scroll to position [0, 0]
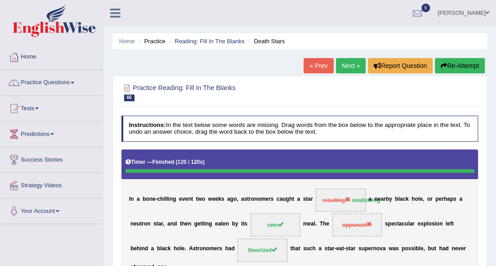
click at [437, 67] on button "Re-Attempt" at bounding box center [460, 65] width 50 height 15
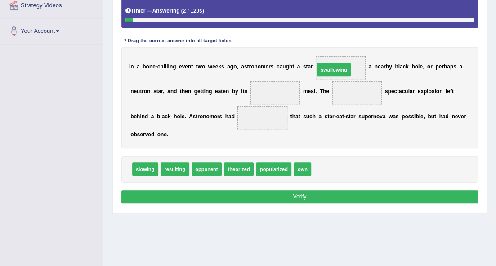
drag, startPoint x: 328, startPoint y: 167, endPoint x: 332, endPoint y: 50, distance: 117.0
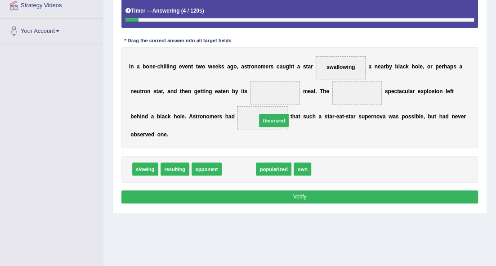
drag, startPoint x: 242, startPoint y: 167, endPoint x: 284, endPoint y: 108, distance: 72.2
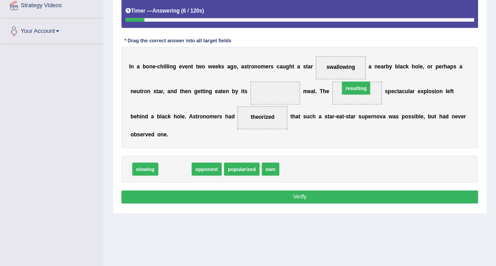
drag, startPoint x: 175, startPoint y: 164, endPoint x: 391, endPoint y: 76, distance: 233.1
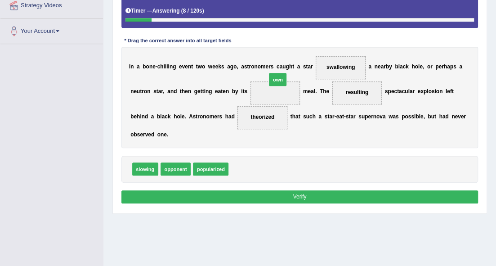
drag, startPoint x: 236, startPoint y: 160, endPoint x: 281, endPoint y: 55, distance: 114.4
click at [290, 194] on button "Verify" at bounding box center [299, 196] width 357 height 13
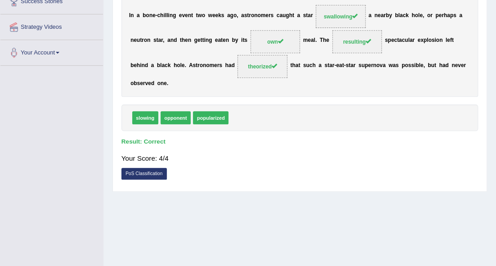
scroll to position [60, 0]
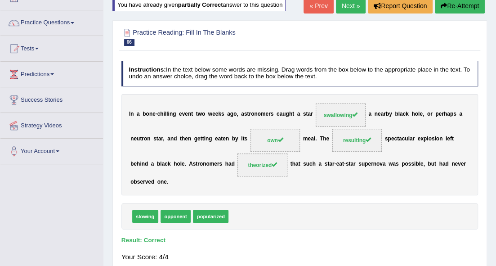
click at [341, 1] on link "Next »" at bounding box center [351, 5] width 30 height 15
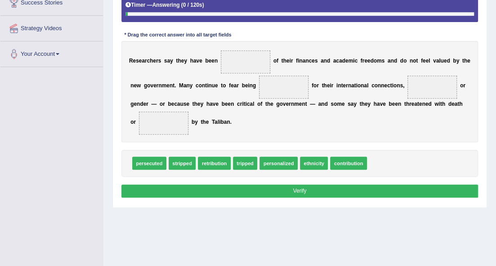
scroll to position [146, 0]
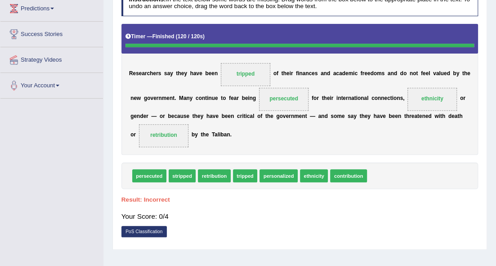
drag, startPoint x: 339, startPoint y: 125, endPoint x: 360, endPoint y: 158, distance: 39.8
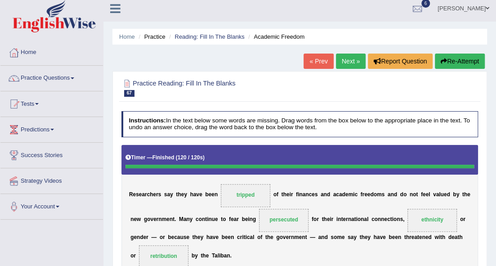
scroll to position [0, 0]
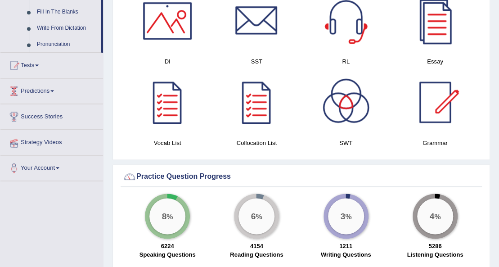
scroll to position [569, 0]
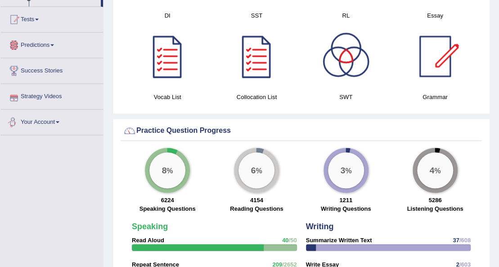
click at [56, 117] on link "Your Account" at bounding box center [51, 120] width 103 height 22
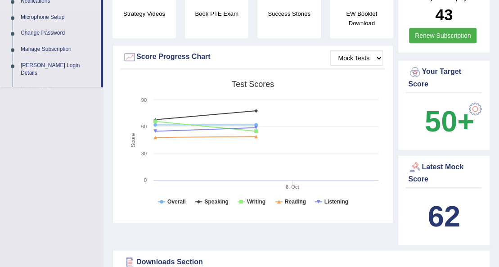
scroll to position [111, 0]
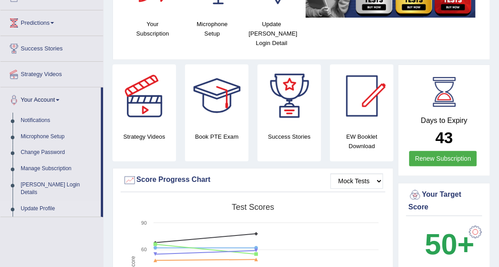
click at [48, 201] on link "Update Profile" at bounding box center [59, 209] width 84 height 16
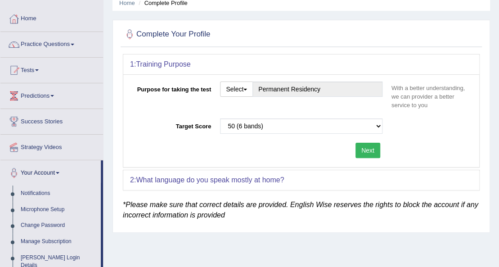
scroll to position [30, 0]
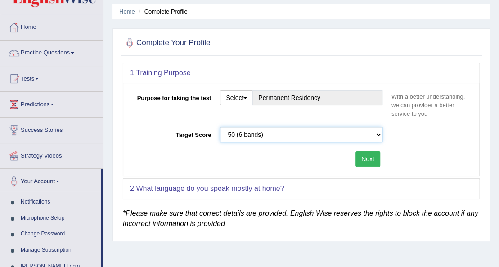
click at [341, 129] on select "Please select the correct value 50 (6 bands) 58 (6.5 bands) 65 (7 bands) 79 (8 …" at bounding box center [301, 134] width 162 height 15
click at [339, 130] on select "Please select the correct value 50 (6 bands) 58 (6.5 bands) 65 (7 bands) 79 (8 …" at bounding box center [301, 134] width 162 height 15
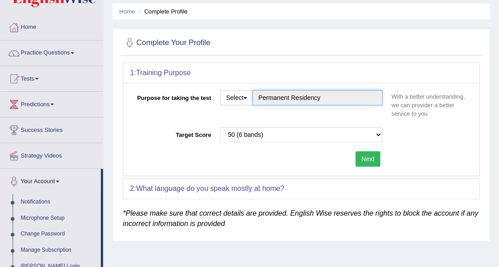
click at [287, 97] on input "Permanent Residency" at bounding box center [317, 97] width 130 height 15
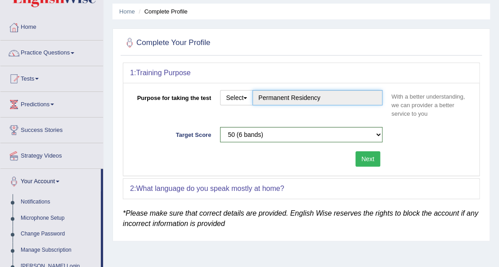
scroll to position [0, 0]
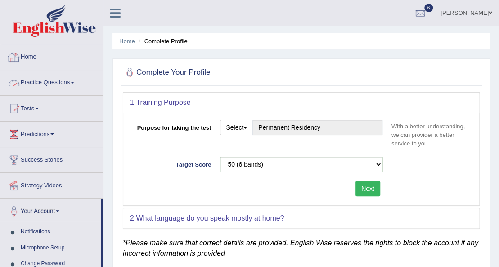
click at [50, 57] on link "Home" at bounding box center [51, 56] width 103 height 22
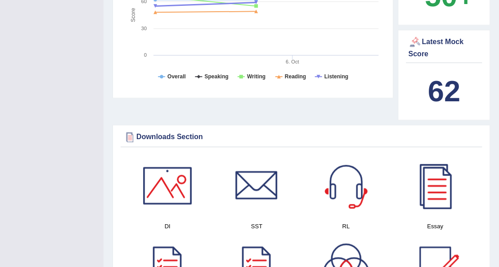
scroll to position [360, 0]
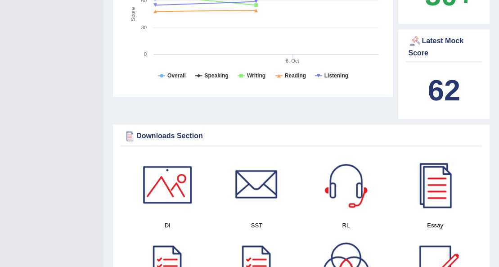
click at [430, 77] on b "62" at bounding box center [443, 90] width 32 height 33
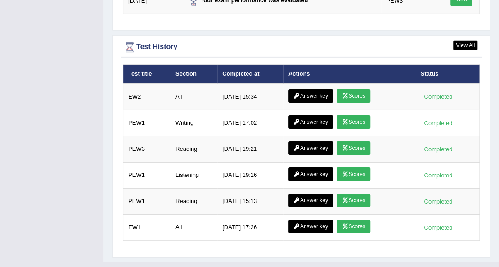
scroll to position [1248, 0]
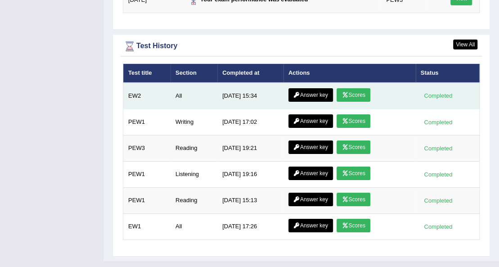
click at [362, 88] on link "Scores" at bounding box center [352, 94] width 33 height 13
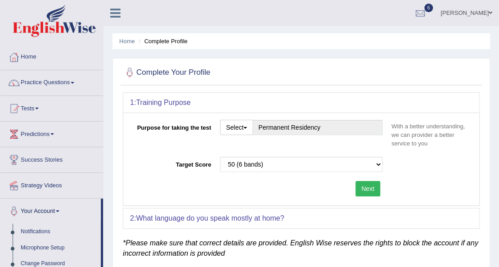
click at [483, 15] on link "[PERSON_NAME]" at bounding box center [465, 11] width 65 height 23
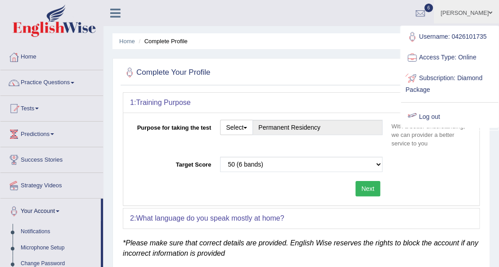
click at [429, 117] on link "Log out" at bounding box center [449, 117] width 97 height 21
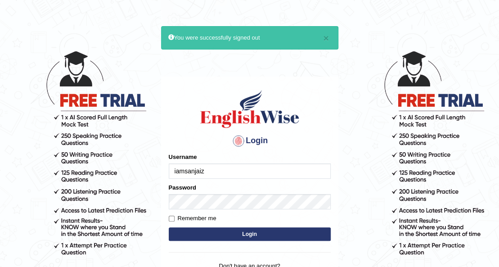
type input "iamsanjaiz"
click at [169, 227] on button "Login" at bounding box center [250, 233] width 162 height 13
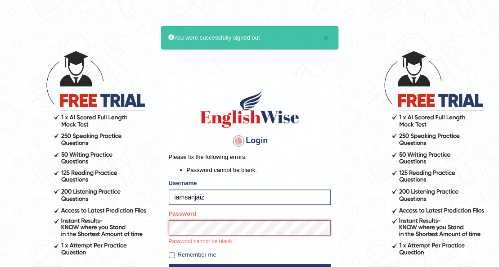
click at [169, 263] on button "Login" at bounding box center [250, 269] width 162 height 13
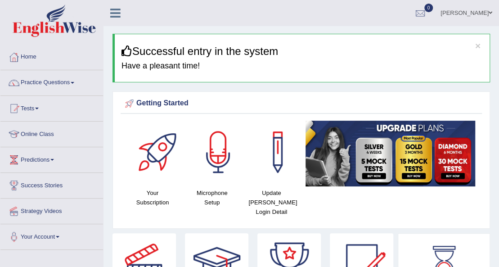
click at [49, 76] on link "Practice Questions" at bounding box center [51, 81] width 103 height 22
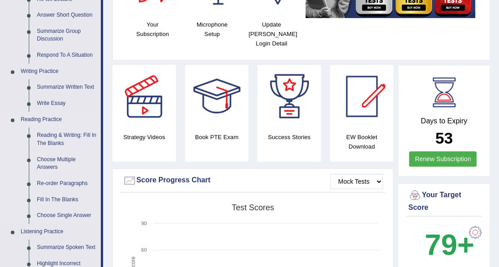
scroll to position [180, 0]
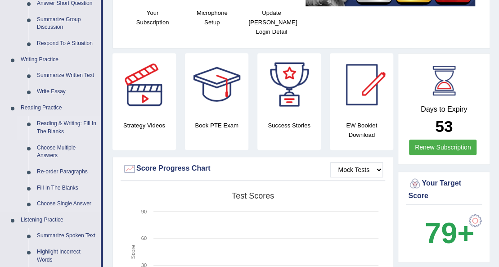
click at [58, 124] on link "Reading & Writing: Fill In The Blanks" at bounding box center [67, 128] width 68 height 24
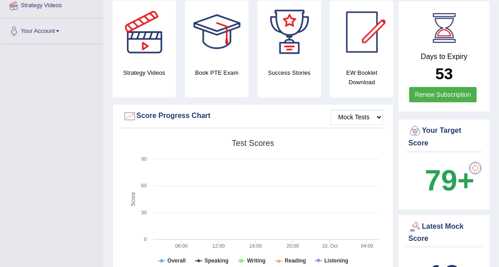
scroll to position [314, 0]
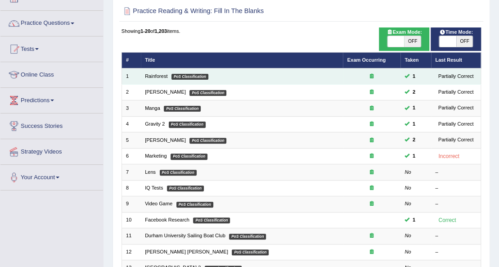
scroll to position [60, 0]
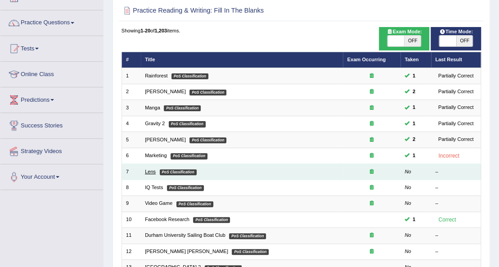
click at [153, 171] on link "Lens" at bounding box center [150, 171] width 11 height 5
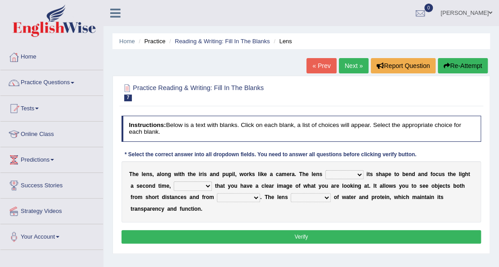
click at [331, 171] on select "adjusts shows selects presents" at bounding box center [344, 174] width 38 height 9
select select "adjusts"
click at [325, 170] on select "adjusts shows selects presents" at bounding box center [344, 174] width 38 height 9
click at [197, 183] on select "ensures to ensure ensure ensured" at bounding box center [193, 185] width 38 height 9
select select "to ensure"
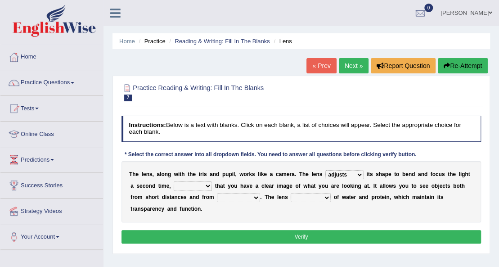
click at [174, 181] on select "ensures to ensure ensure ensured" at bounding box center [193, 185] width 38 height 9
click at [223, 199] on select "far away in between further apart all along" at bounding box center [238, 197] width 43 height 9
select select "far away"
click at [217, 193] on select "far away in between further apart all along" at bounding box center [238, 197] width 43 height 9
click at [294, 195] on select "constitutes comprises composes consists" at bounding box center [310, 197] width 40 height 9
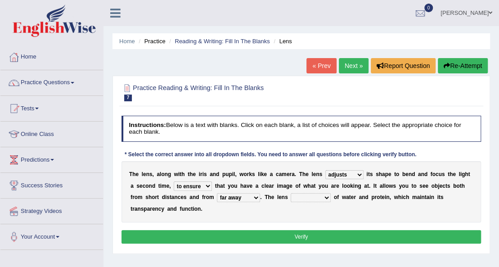
select select "consists"
click at [290, 193] on select "constitutes comprises composes consists" at bounding box center [310, 197] width 40 height 9
click at [320, 237] on button "Verify" at bounding box center [301, 236] width 360 height 13
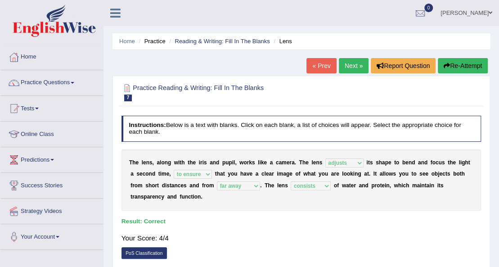
click at [352, 66] on link "Next »" at bounding box center [354, 65] width 30 height 15
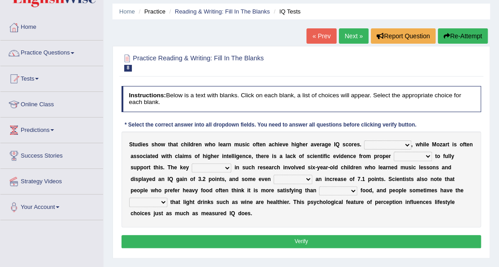
click at [382, 140] on select "However Therefore Consequently While" at bounding box center [387, 144] width 47 height 9
click at [444, 36] on icon "button" at bounding box center [446, 36] width 6 height 6
click at [352, 74] on div "Practice Reading & Writing: Fill In The Blanks 8 IQ Tests" at bounding box center [300, 63] width 363 height 27
click at [350, 80] on div "Practice Reading & Writing: Fill In The Blanks 8 IQ Tests Instructions: Below i…" at bounding box center [300, 152] width 377 height 212
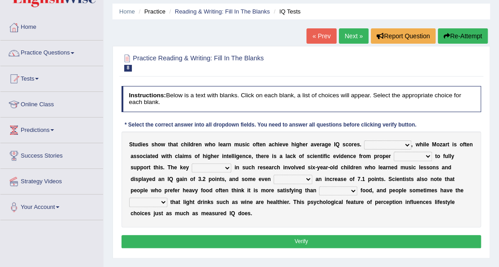
click at [350, 80] on div "Practice Reading & Writing: Fill In The Blanks 8 IQ Tests Instructions: Below i…" at bounding box center [300, 152] width 377 height 212
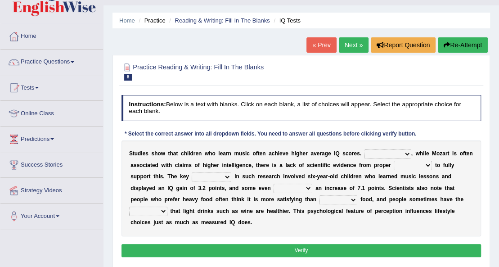
scroll to position [16, 0]
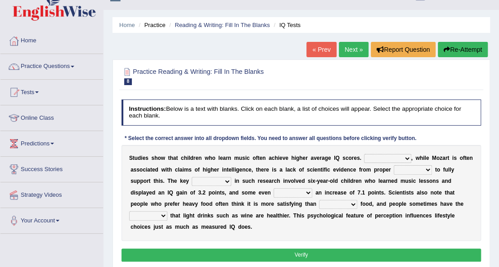
click at [460, 53] on button "Re-Attempt" at bounding box center [462, 49] width 50 height 15
click at [396, 155] on select "However Therefore Consequently While" at bounding box center [387, 158] width 47 height 9
click at [388, 147] on div "S t u d i e s s h o w t h a t c h i l d r e n w h o l e a r n m u s i c o f t e…" at bounding box center [301, 193] width 360 height 96
click at [388, 155] on select "However Therefore Consequently While" at bounding box center [387, 158] width 47 height 9
click at [364, 154] on select "However Therefore Consequently While" at bounding box center [387, 158] width 47 height 9
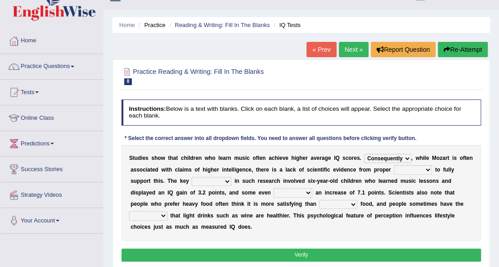
click at [404, 169] on select "test tests testing tested" at bounding box center [412, 169] width 38 height 9
click at [372, 155] on select "However Therefore Consequently While" at bounding box center [387, 158] width 47 height 9
select select "However"
click at [364, 154] on select "However Therefore Consequently While" at bounding box center [387, 158] width 47 height 9
click at [375, 156] on select "However Therefore Consequently While" at bounding box center [387, 158] width 47 height 9
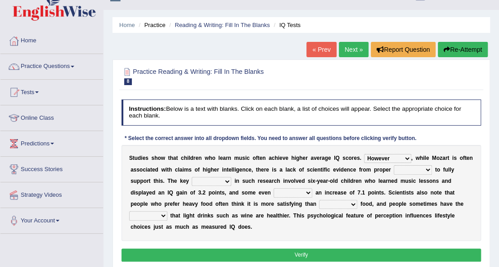
click at [364, 154] on select "However Therefore Consequently While" at bounding box center [387, 158] width 47 height 9
click at [397, 167] on select "test tests testing tested" at bounding box center [412, 169] width 38 height 9
select select "tests"
click at [393, 165] on select "test tests testing tested" at bounding box center [412, 169] width 38 height 9
click at [213, 179] on select "process goal implication odd" at bounding box center [212, 181] width 40 height 9
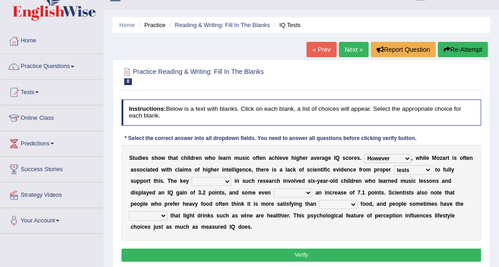
select select "process"
click at [192, 177] on select "process goal implication odd" at bounding box center [212, 181] width 40 height 9
click at [278, 190] on select "exhibited taught learned threatened" at bounding box center [292, 192] width 39 height 9
select select "learned"
click at [273, 188] on select "exhibited taught learned threatened" at bounding box center [292, 192] width 39 height 9
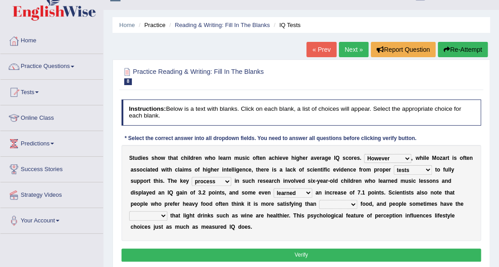
click at [336, 205] on select "choosy lighter cushiony spooky" at bounding box center [338, 204] width 38 height 9
select select "lighter"
click at [319, 200] on select "choosy lighter cushiony spooky" at bounding box center [338, 204] width 38 height 9
click at [145, 217] on select "illusion sight anecdote intention" at bounding box center [148, 215] width 38 height 9
select select "intention"
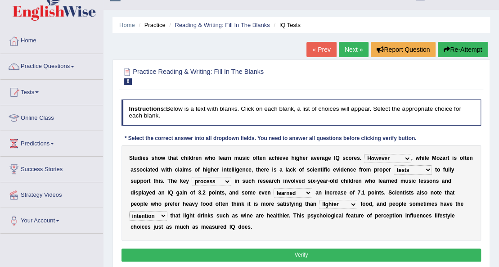
click at [129, 211] on select "illusion sight anecdote intention" at bounding box center [148, 215] width 38 height 9
click at [170, 250] on button "Verify" at bounding box center [301, 254] width 360 height 13
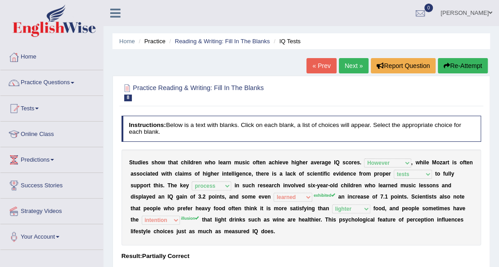
click at [312, 198] on div "S t u d i e s s h o w t h a t c h i l d r e n w h o l e a r n m u s i c o f t e…" at bounding box center [301, 197] width 360 height 96
